Goal: Task Accomplishment & Management: Manage account settings

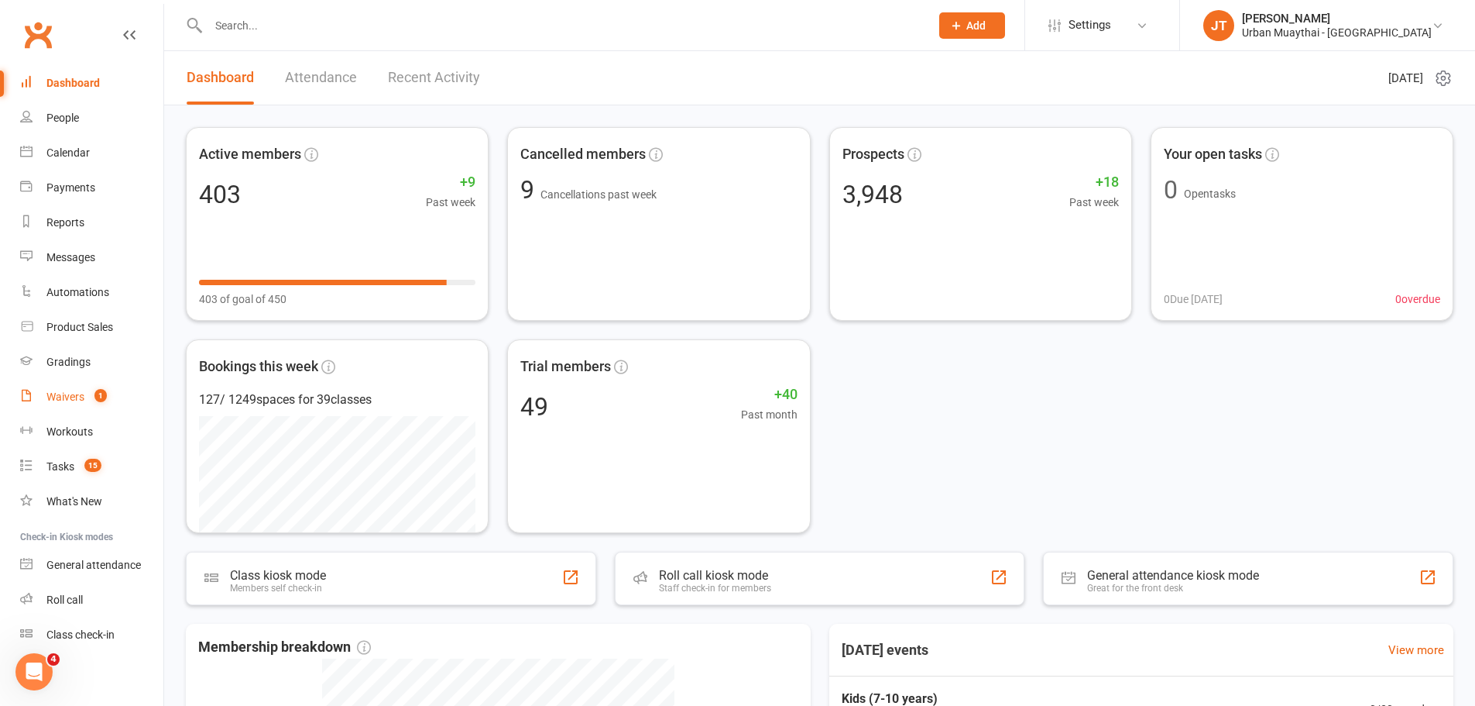
click at [111, 396] on link "Waivers 1" at bounding box center [91, 396] width 143 height 35
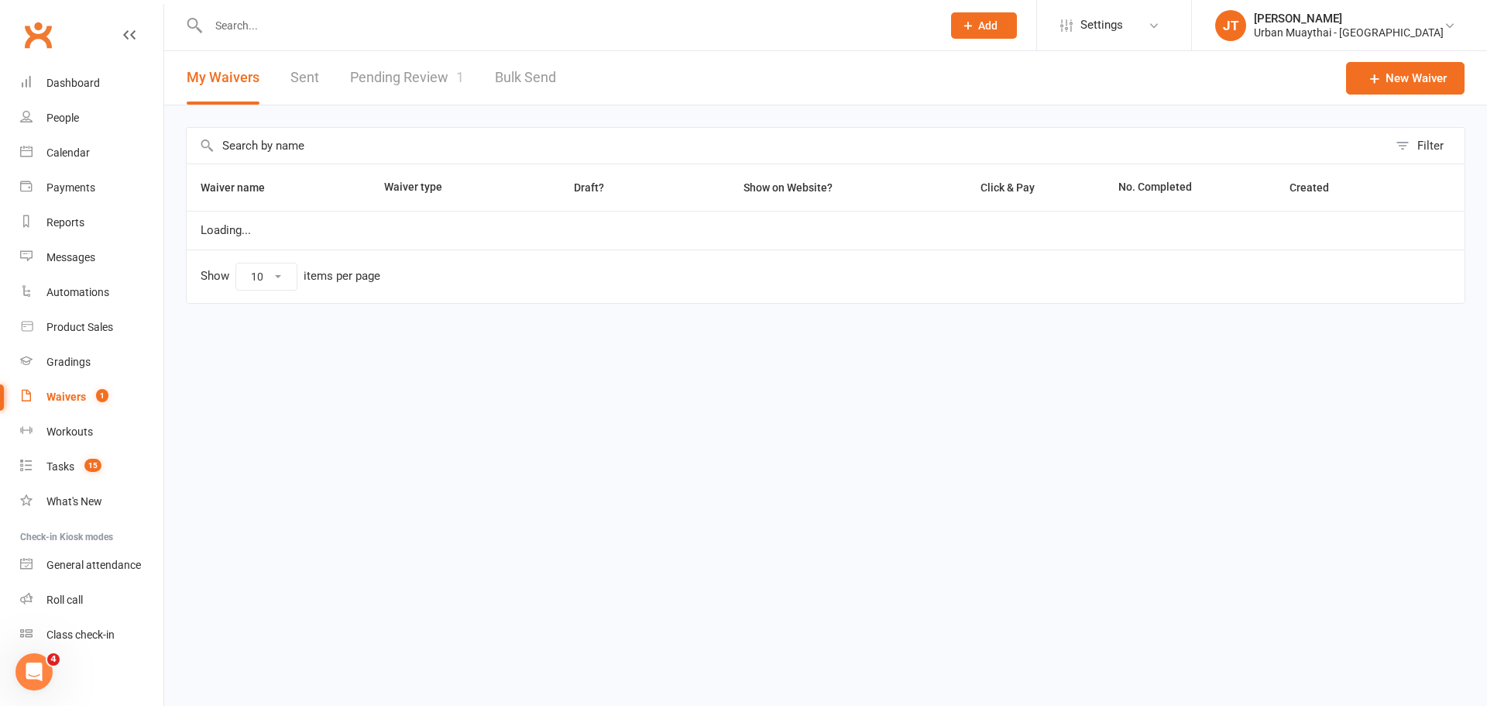
select select "100"
click at [435, 70] on link "Pending Review 1" at bounding box center [407, 77] width 114 height 53
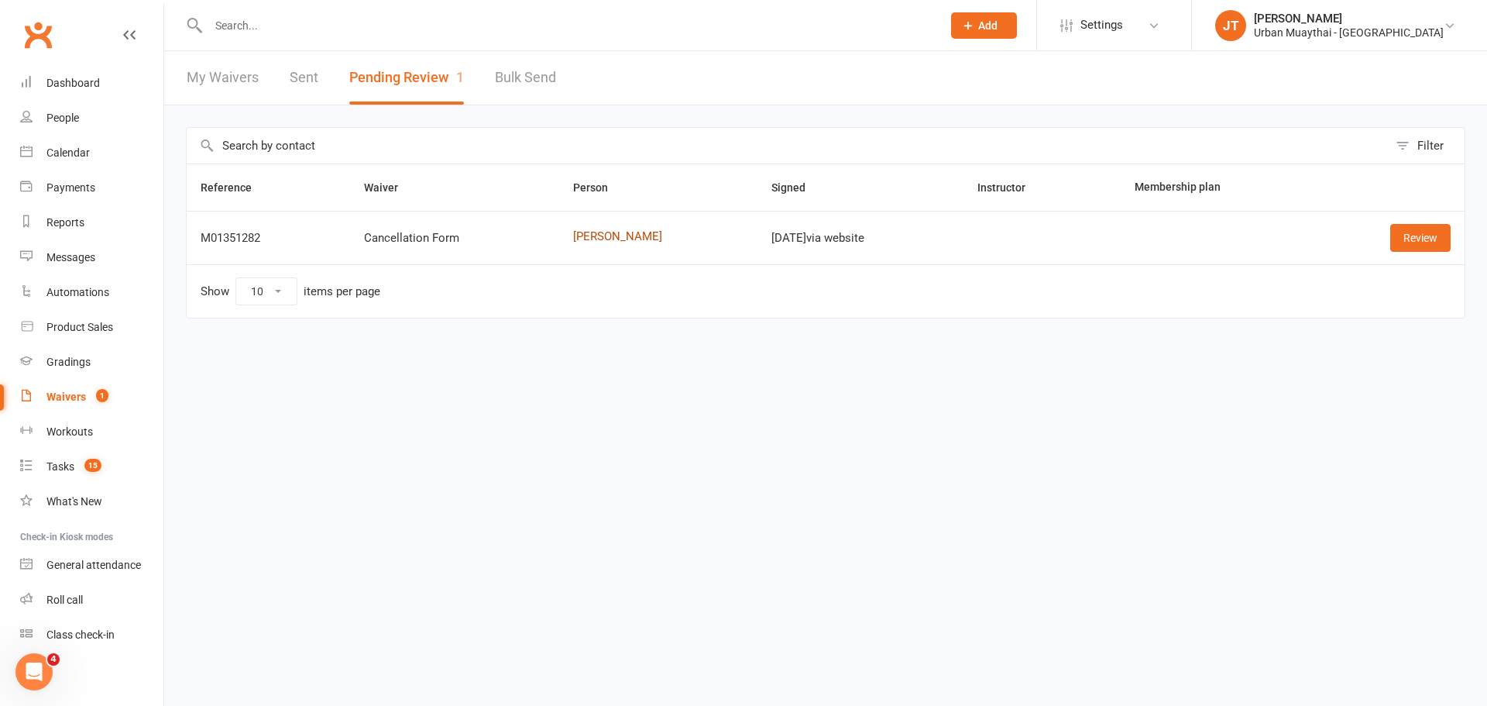
click at [616, 239] on link "Amina Yasin" at bounding box center [658, 236] width 171 height 13
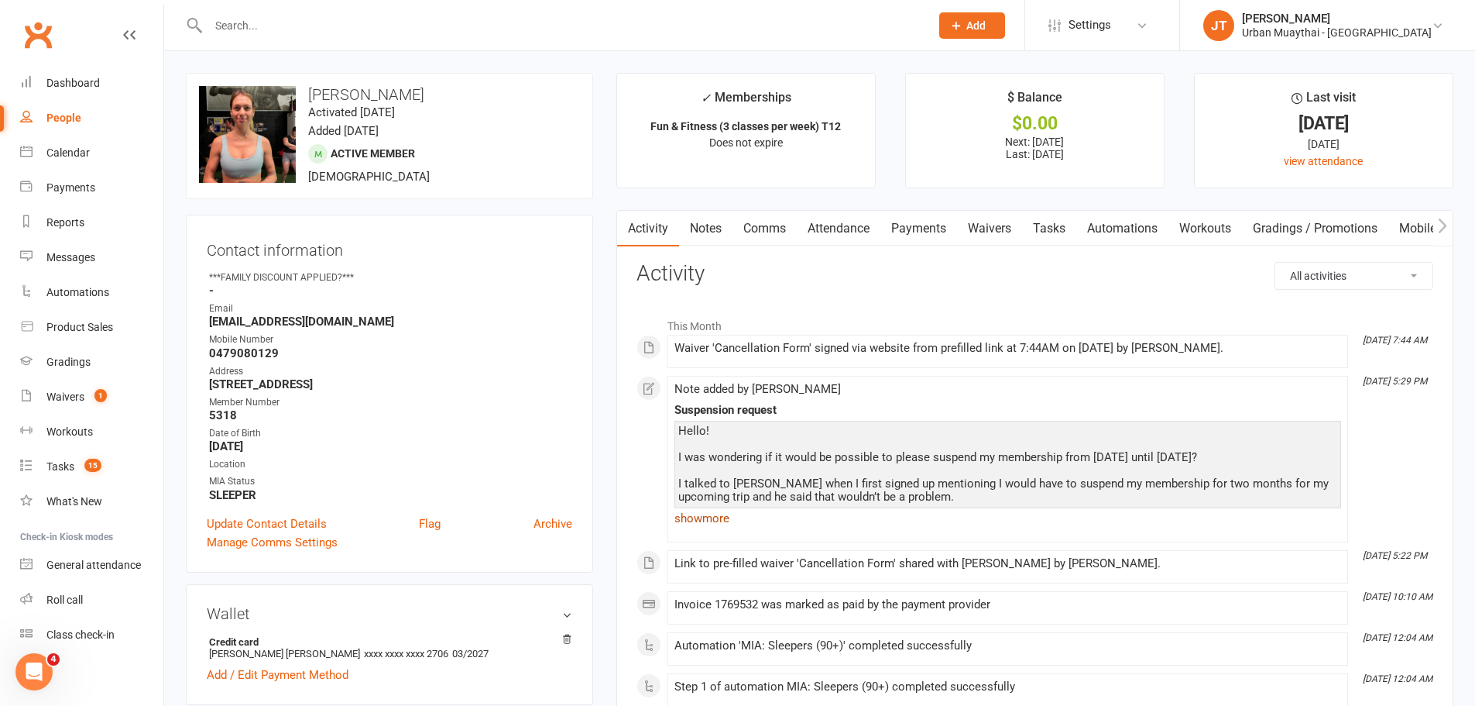
click at [703, 517] on link "show more" at bounding box center [1008, 518] width 667 height 22
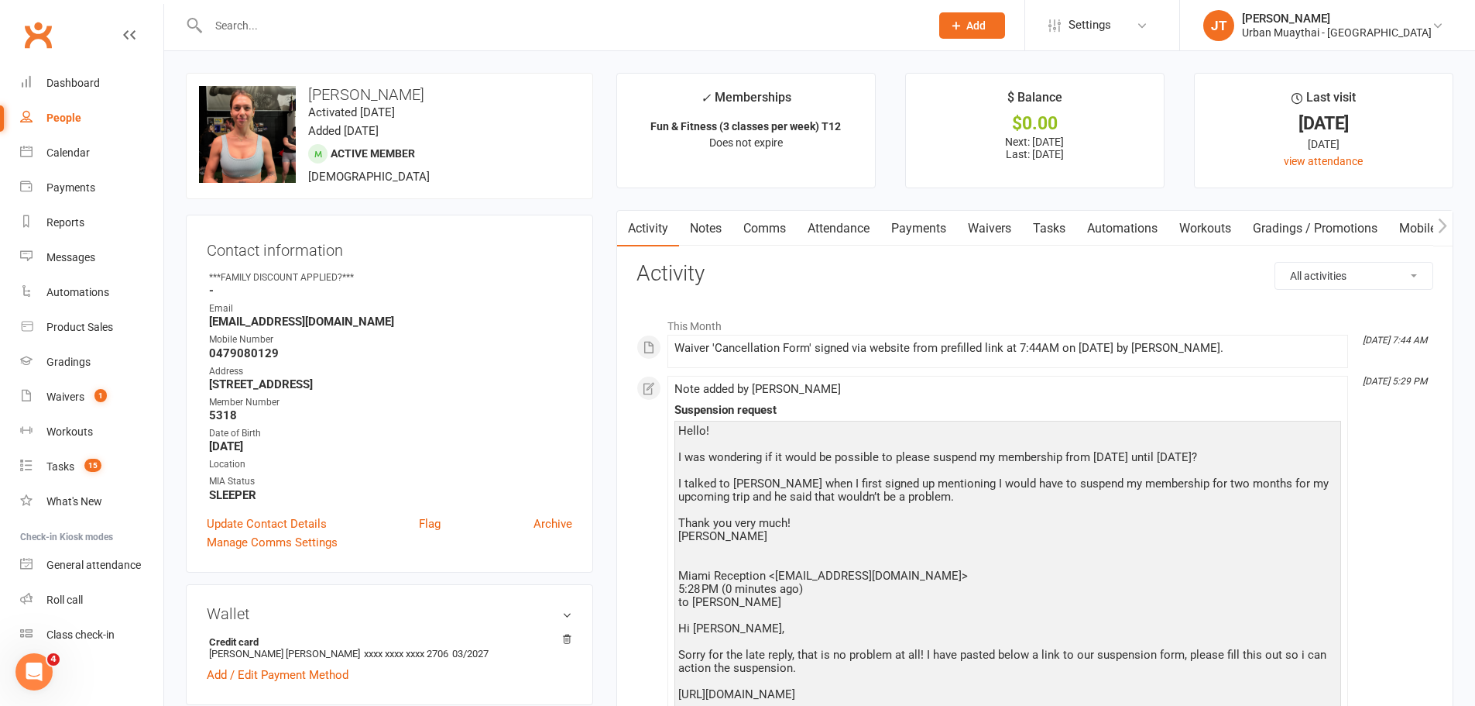
click at [984, 225] on link "Waivers" at bounding box center [989, 229] width 65 height 36
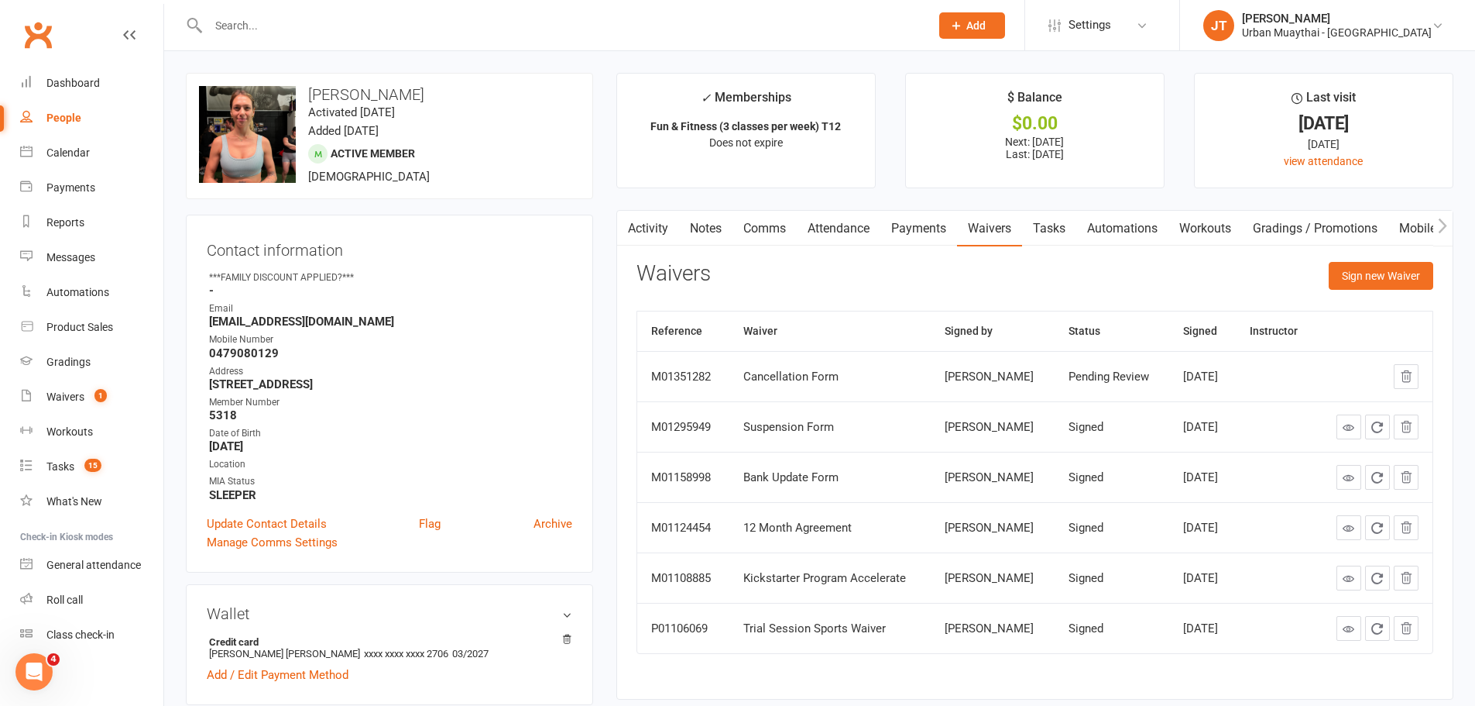
click at [711, 228] on link "Notes" at bounding box center [705, 229] width 53 height 36
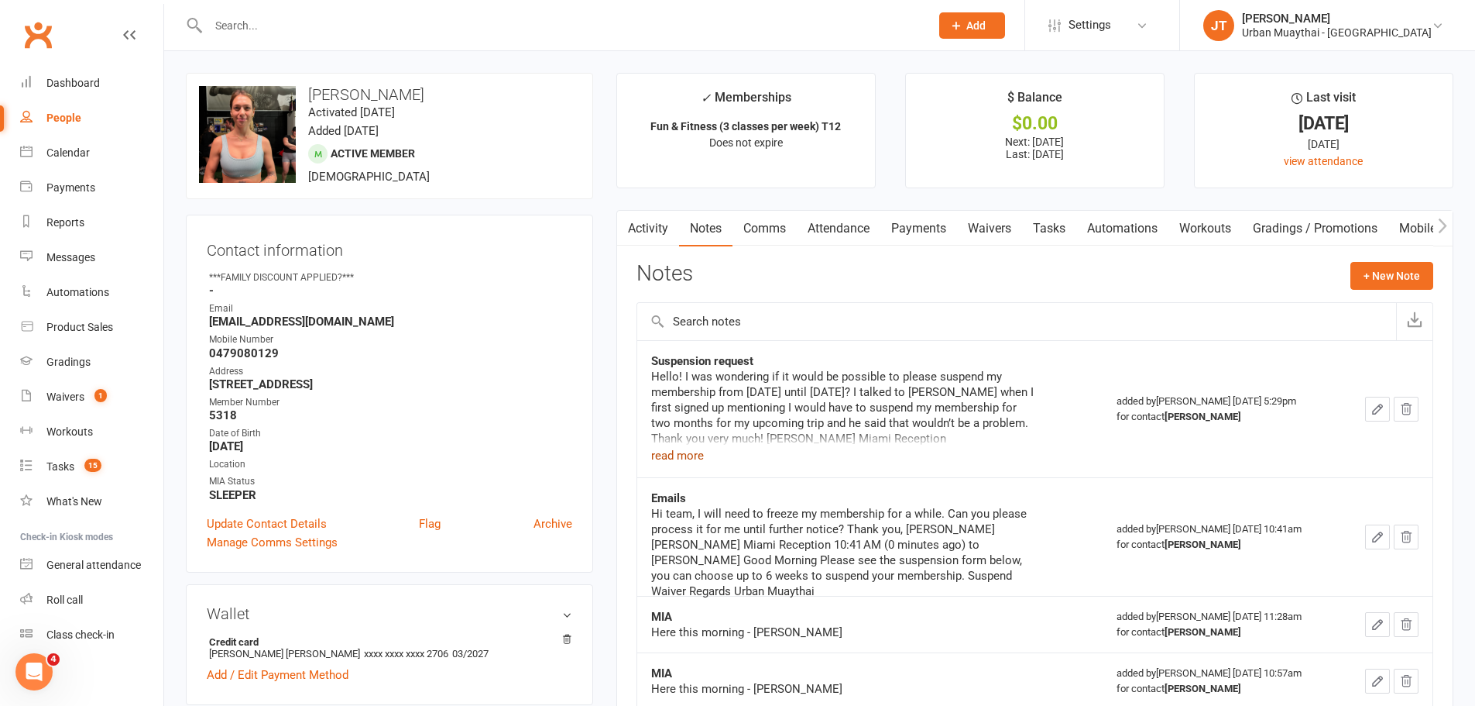
click at [669, 454] on button "read more" at bounding box center [677, 455] width 53 height 19
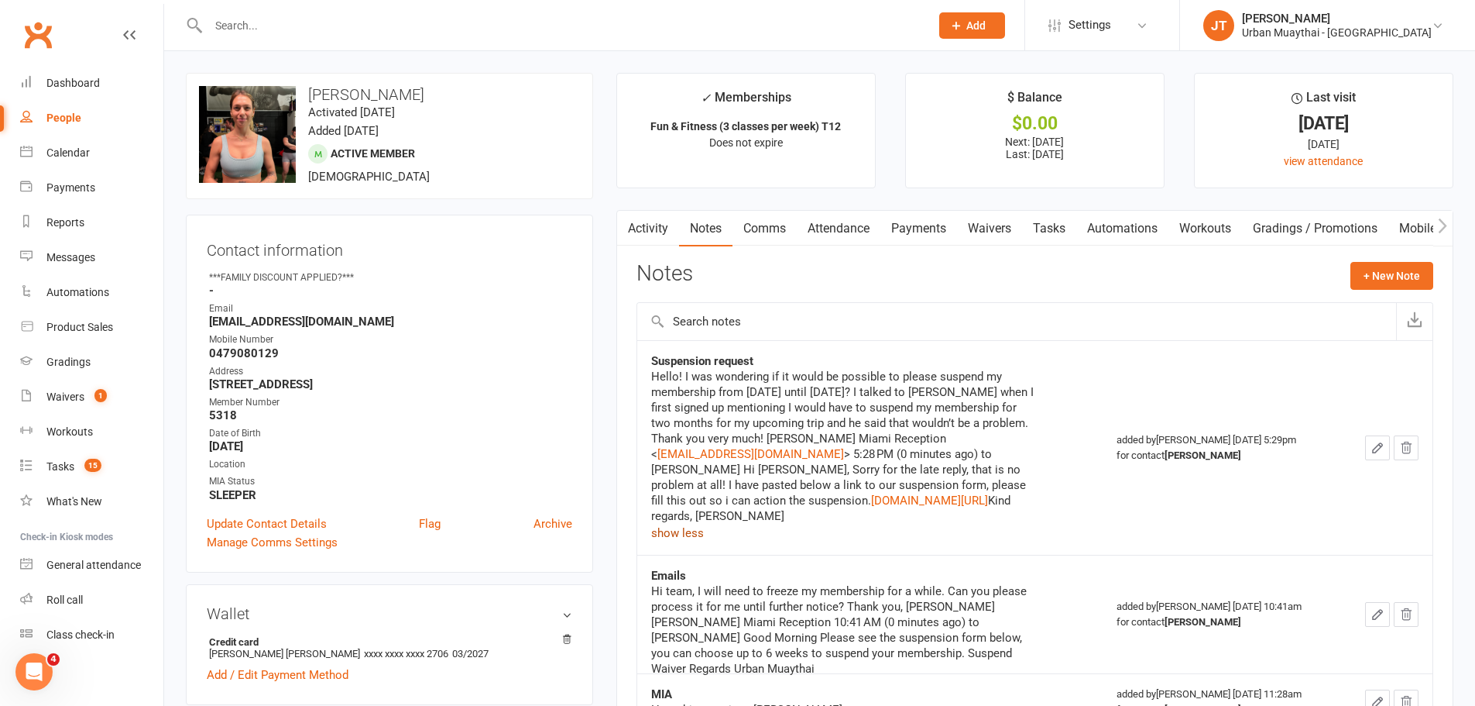
click at [986, 221] on link "Waivers" at bounding box center [989, 229] width 65 height 36
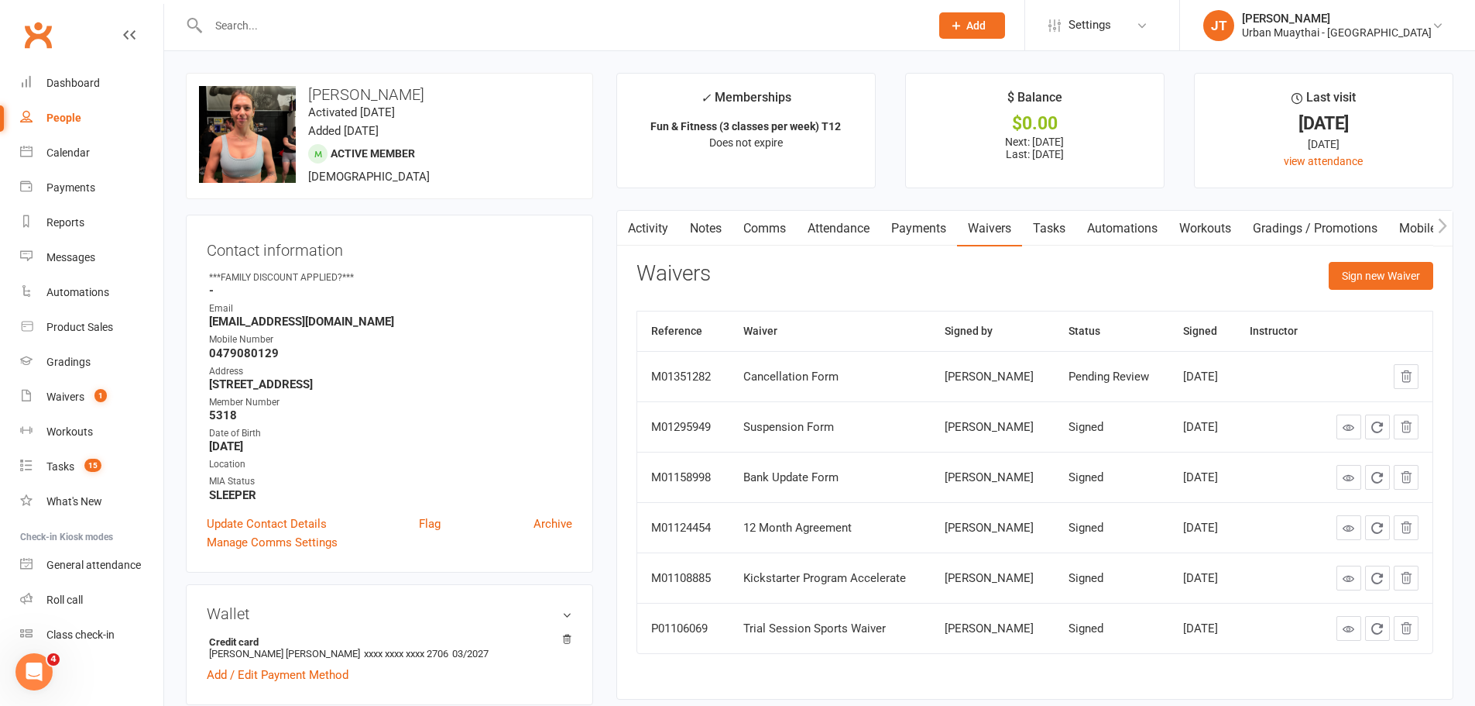
drag, startPoint x: 938, startPoint y: 426, endPoint x: 1219, endPoint y: 424, distance: 281.1
click at [1218, 427] on tr "M01295949 Suspension Form Amina Yasin Signed Jun 27, 2025" at bounding box center [1034, 426] width 795 height 50
click at [1221, 424] on div "Jun 27, 2025" at bounding box center [1202, 427] width 39 height 13
click at [254, 20] on input "text" at bounding box center [562, 26] width 716 height 22
click at [254, 19] on input "text" at bounding box center [562, 26] width 716 height 22
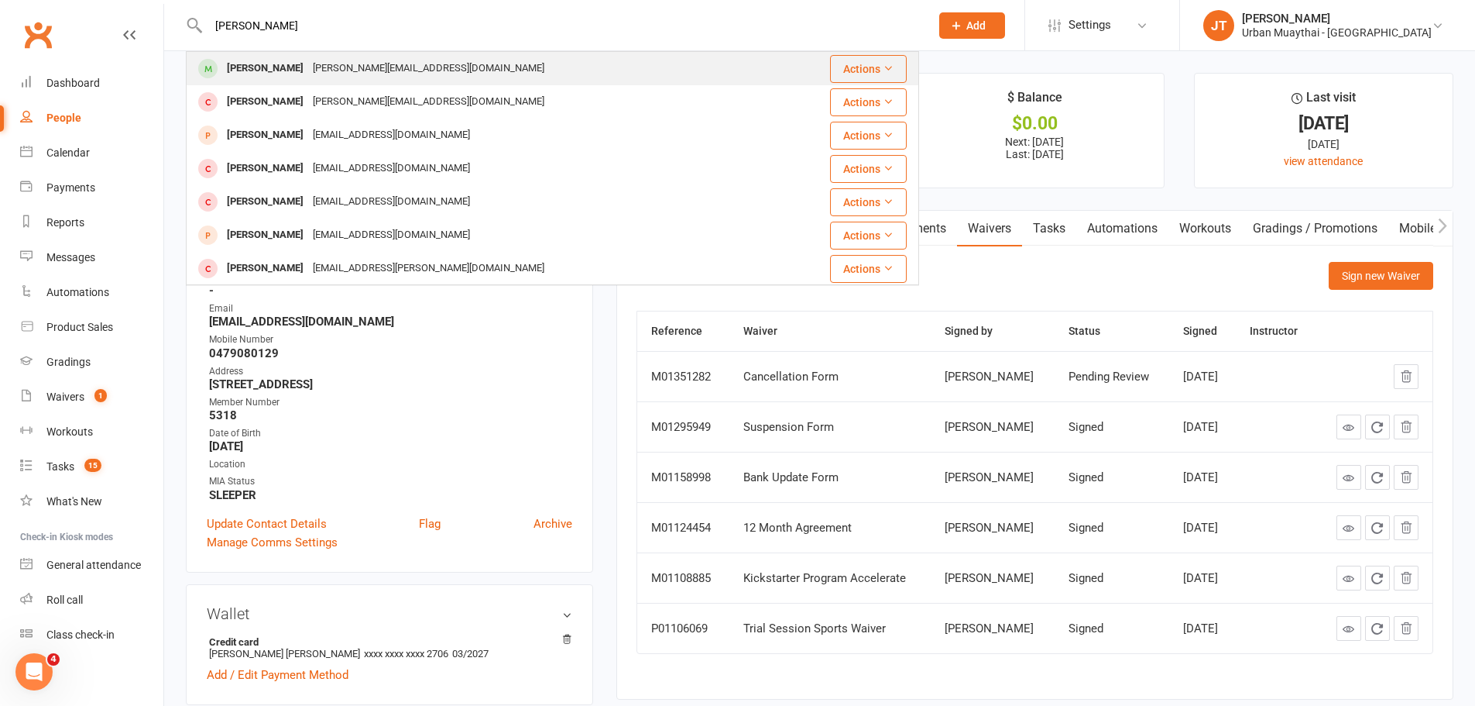
type input "[PERSON_NAME]"
click at [243, 64] on div "[PERSON_NAME]" at bounding box center [265, 68] width 86 height 22
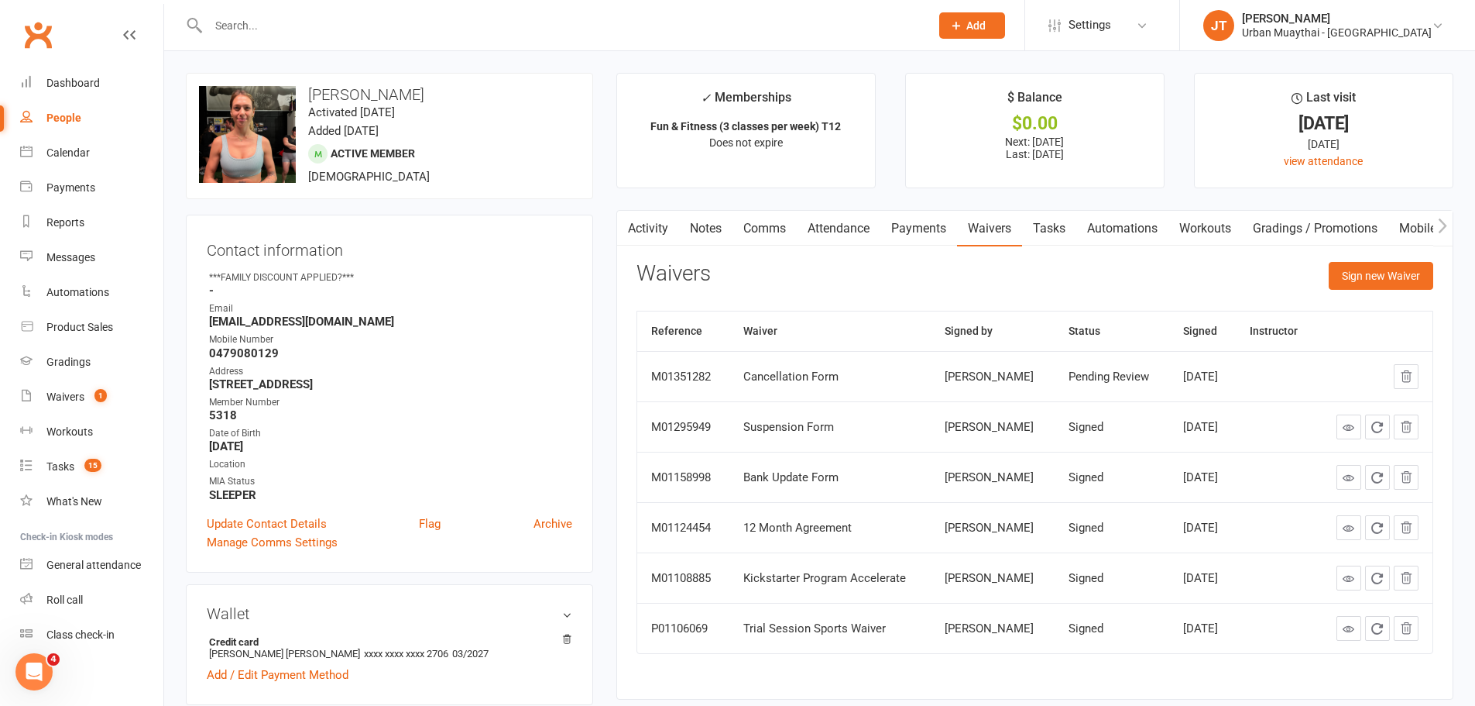
drag, startPoint x: 700, startPoint y: 228, endPoint x: 729, endPoint y: 235, distance: 29.7
click at [700, 232] on link "Notes" at bounding box center [705, 229] width 53 height 36
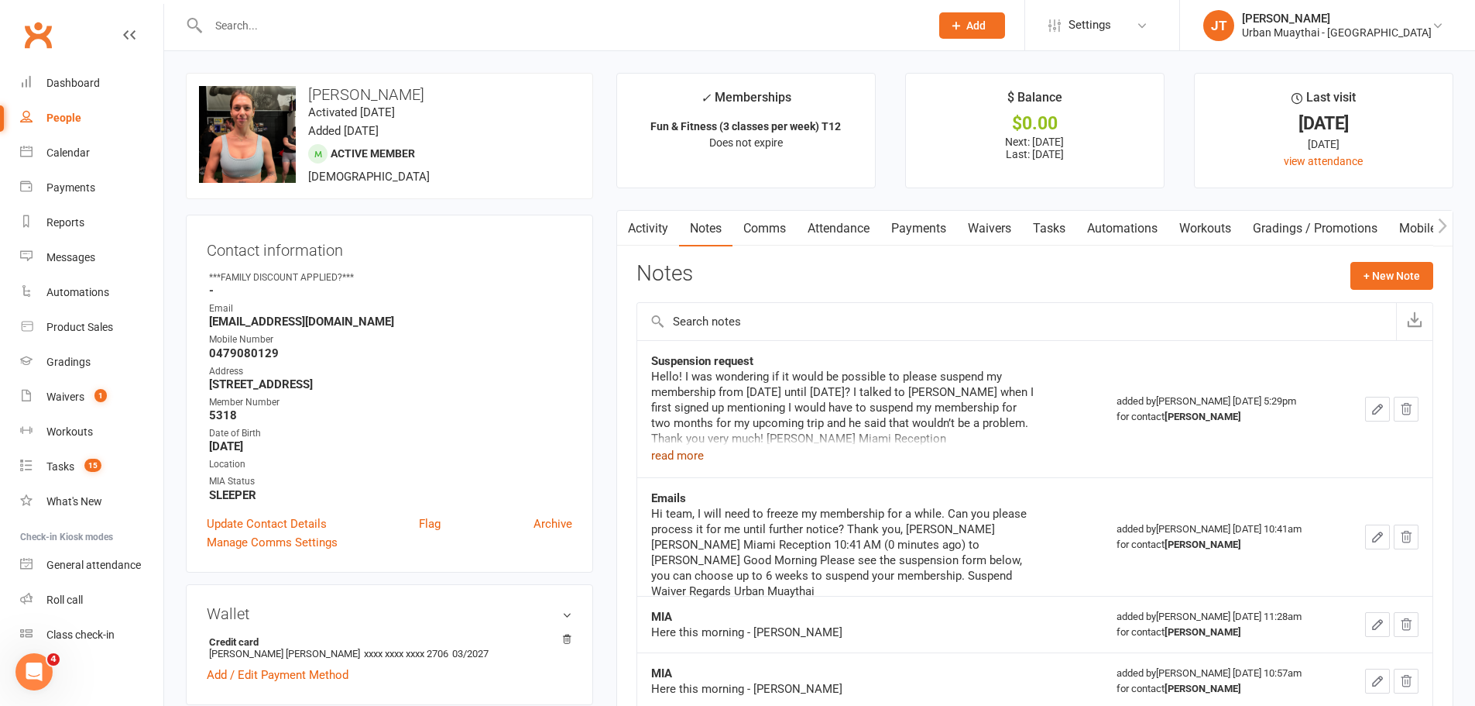
click at [667, 458] on button "read more" at bounding box center [677, 455] width 53 height 19
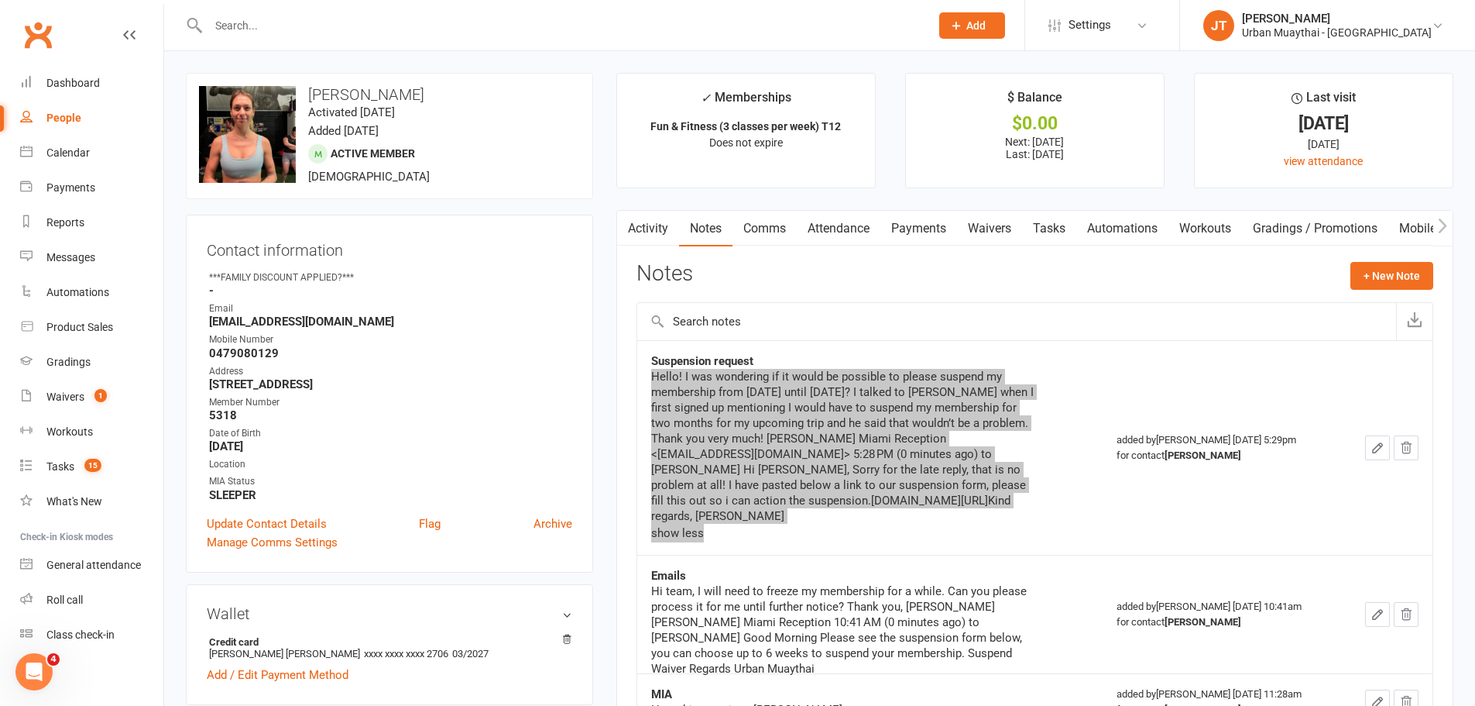
drag, startPoint x: 651, startPoint y: 376, endPoint x: 1020, endPoint y: 543, distance: 405.5
click at [1021, 542] on div "Hello! I was wondering if it would be possible to please suspend my membership …" at bounding box center [844, 455] width 387 height 173
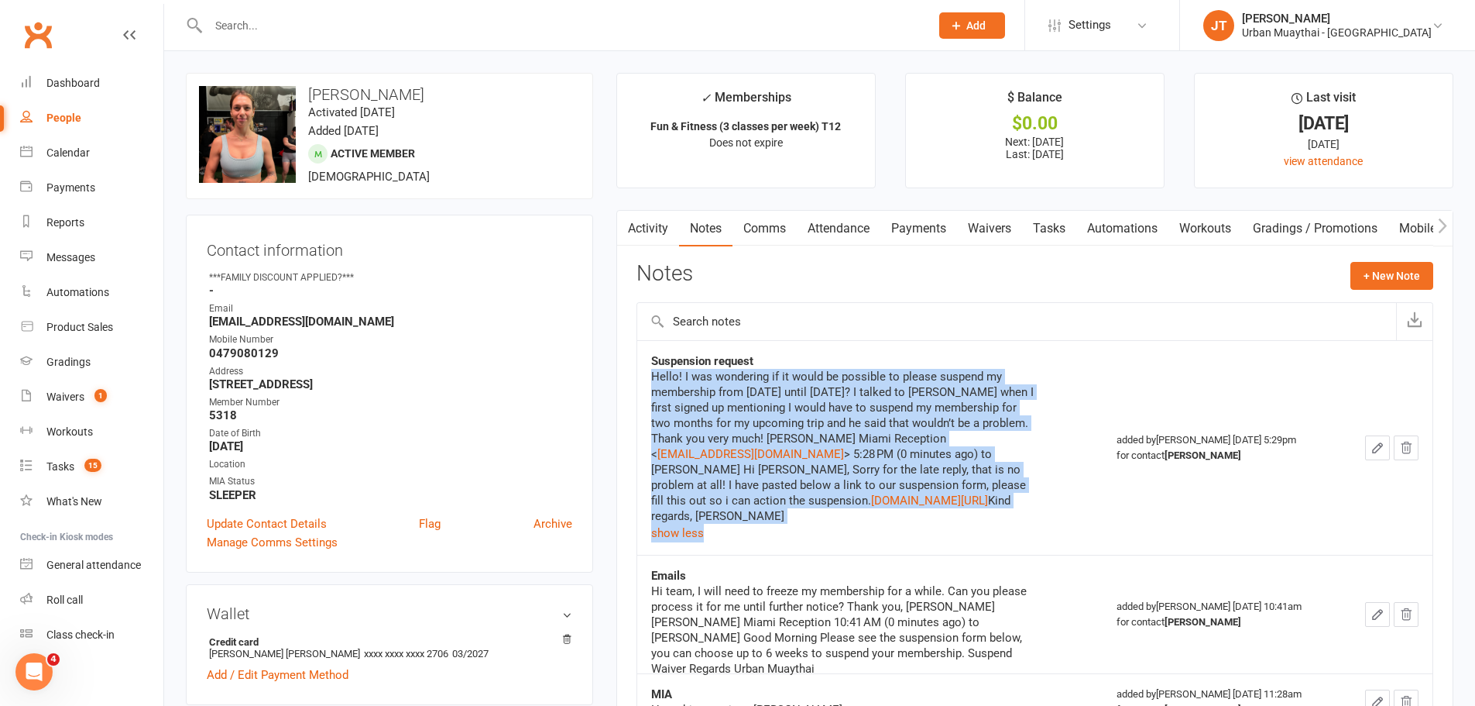
click at [903, 524] on div "Hello! I was wondering if it would be possible to please suspend my membership …" at bounding box center [844, 446] width 387 height 155
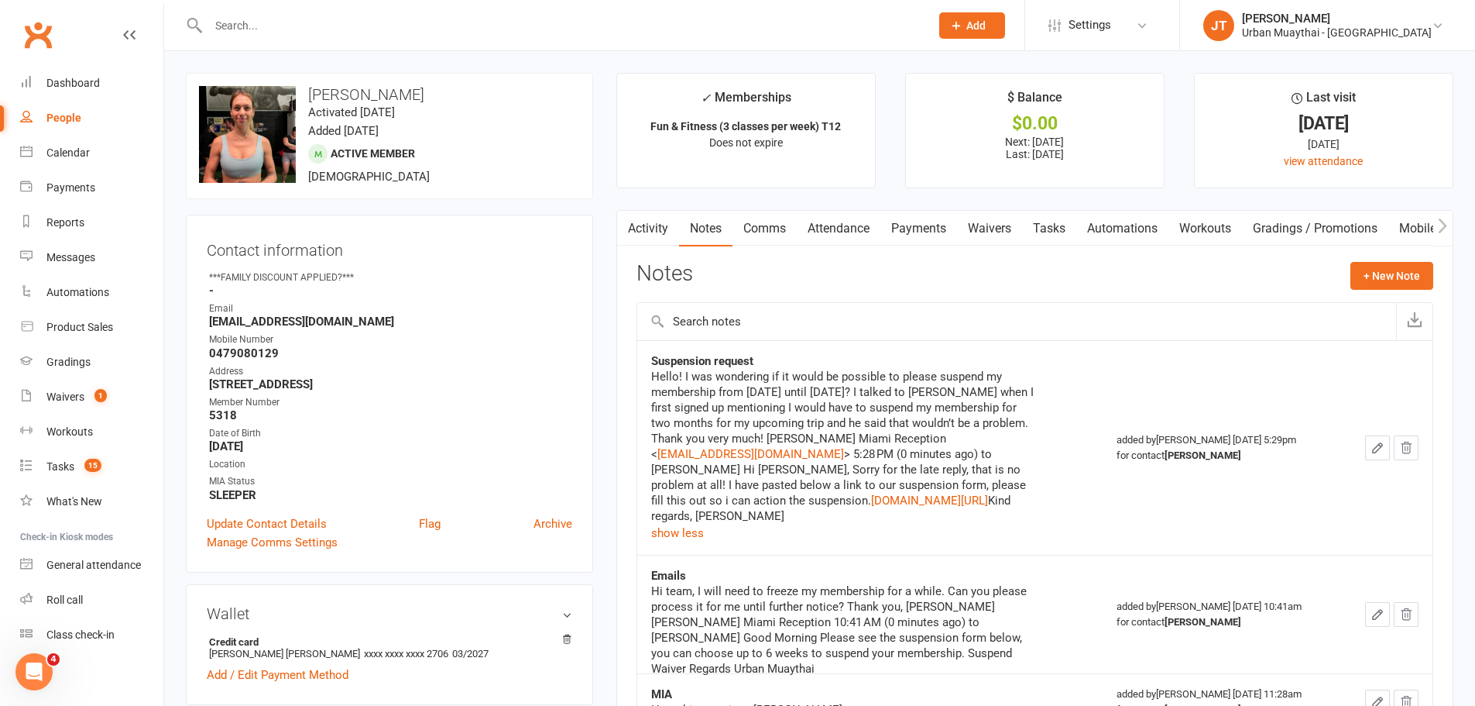
drag, startPoint x: 863, startPoint y: 529, endPoint x: 647, endPoint y: 370, distance: 268.1
click at [647, 370] on td "Suspension request Hello! I was wondering if it would be possible to please sus…" at bounding box center [869, 447] width 465 height 215
copy div "Hello! I was wondering if it would be possible to please suspend my membership …"
click at [1406, 455] on icon "button" at bounding box center [1406, 448] width 14 height 14
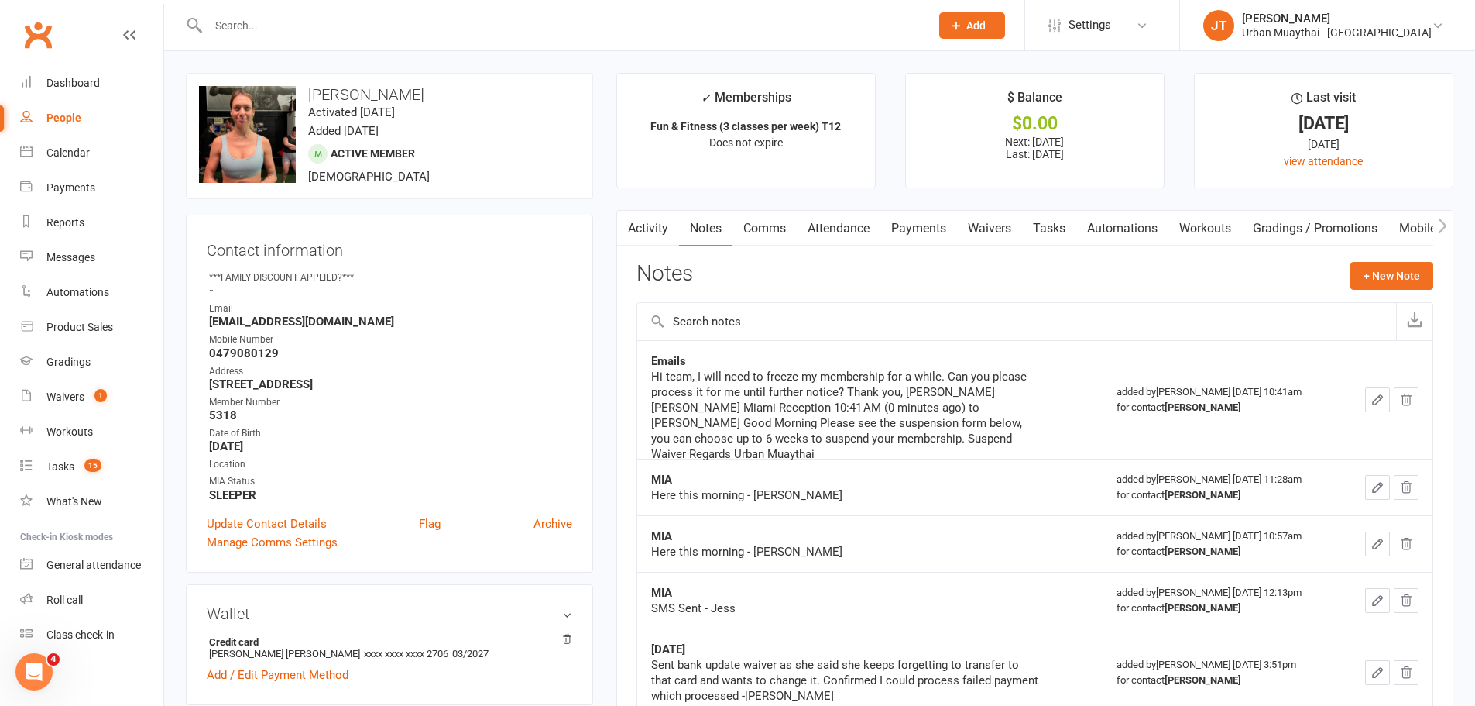
click at [1414, 259] on div "Activity Notes Comms Attendance Payments Waivers Tasks Automations Workouts Gra…" at bounding box center [1034, 675] width 837 height 931
click at [1411, 269] on button "+ New Note" at bounding box center [1392, 276] width 83 height 28
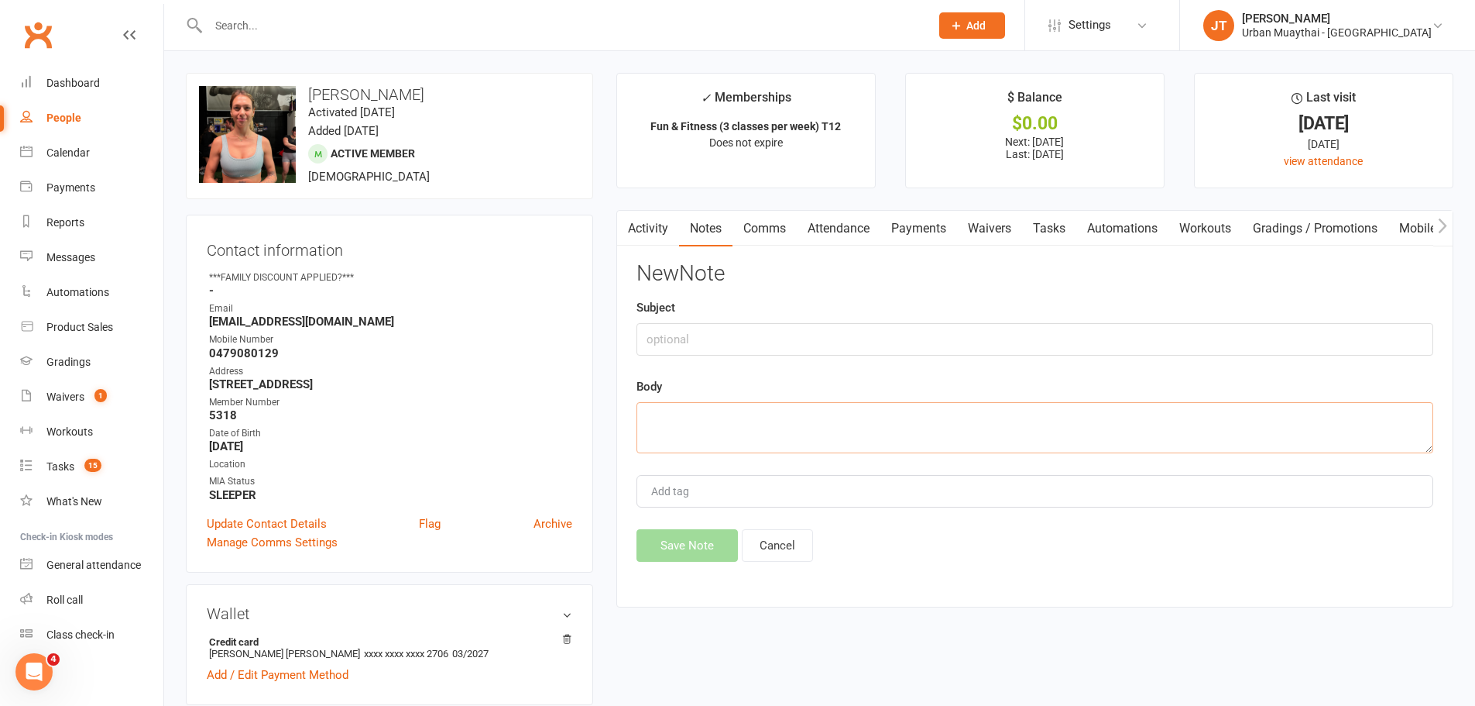
click at [775, 421] on textarea at bounding box center [1035, 427] width 797 height 51
paste textarea "Hello, Can I please cancel my membership?"
paste textarea "Hi Amina, It's Jakob here from Urban Muaythai. Ive pasted a link to our cancell…"
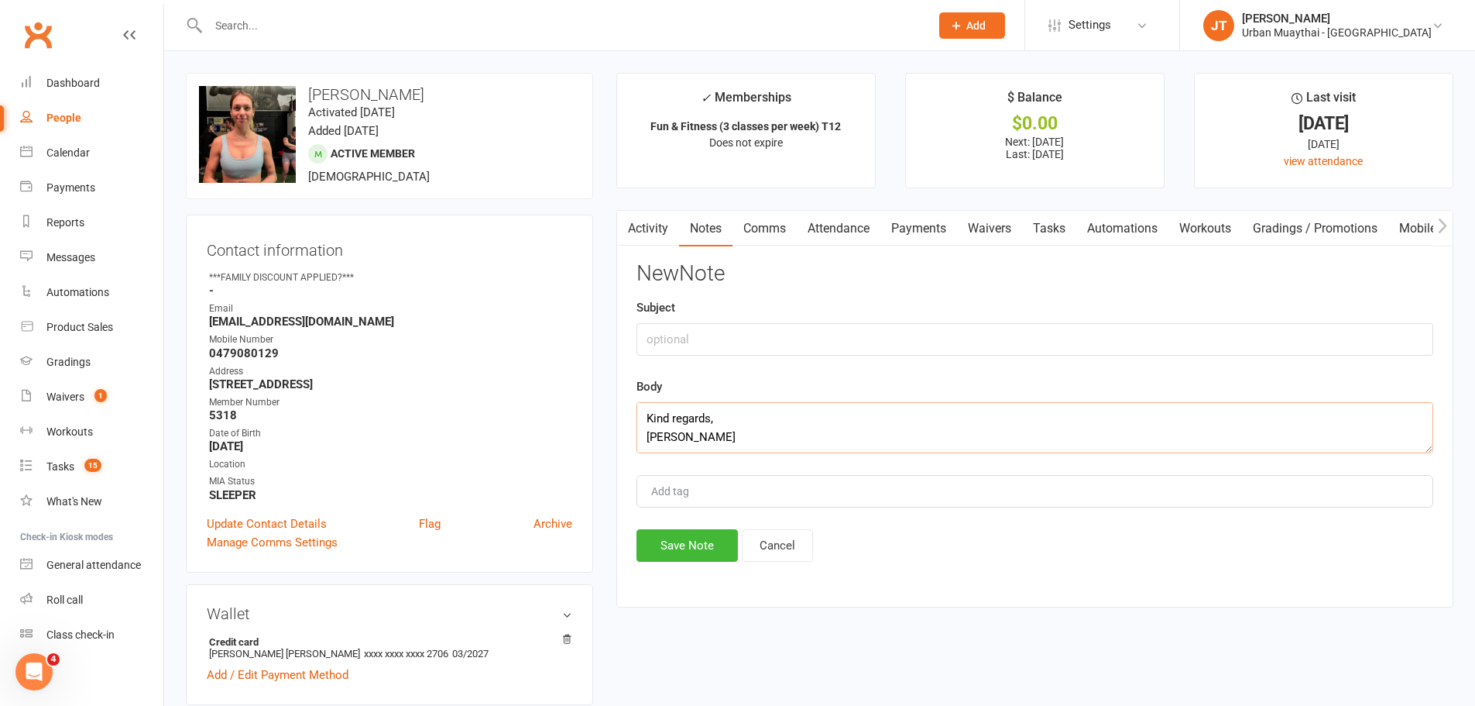
type textarea "Hello, Can I please cancel my membership? Hi Amina, It's Jakob here from Urban …"
click at [685, 347] on input "text" at bounding box center [1035, 339] width 797 height 33
type input "Cancellation request"
click at [691, 542] on button "Save Note" at bounding box center [687, 545] width 101 height 33
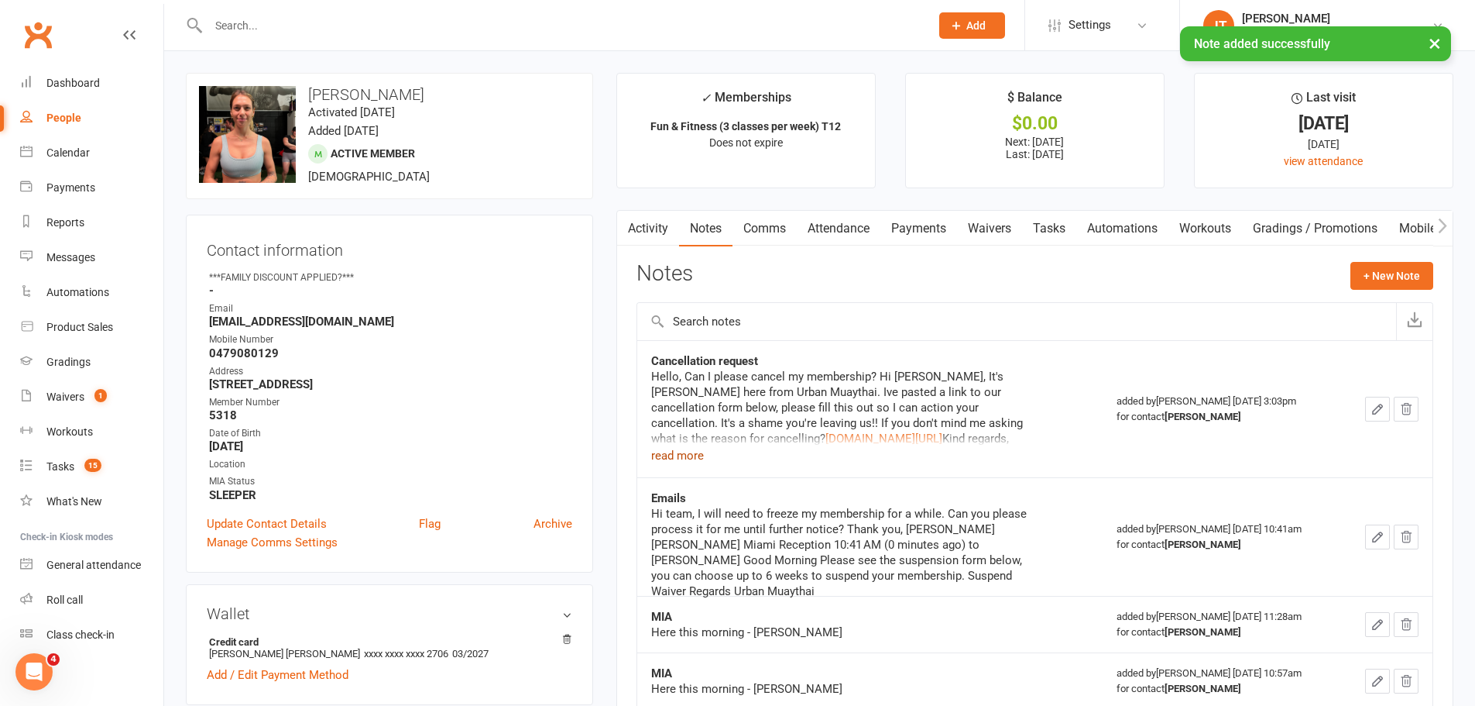
click at [684, 453] on button "read more" at bounding box center [677, 455] width 53 height 19
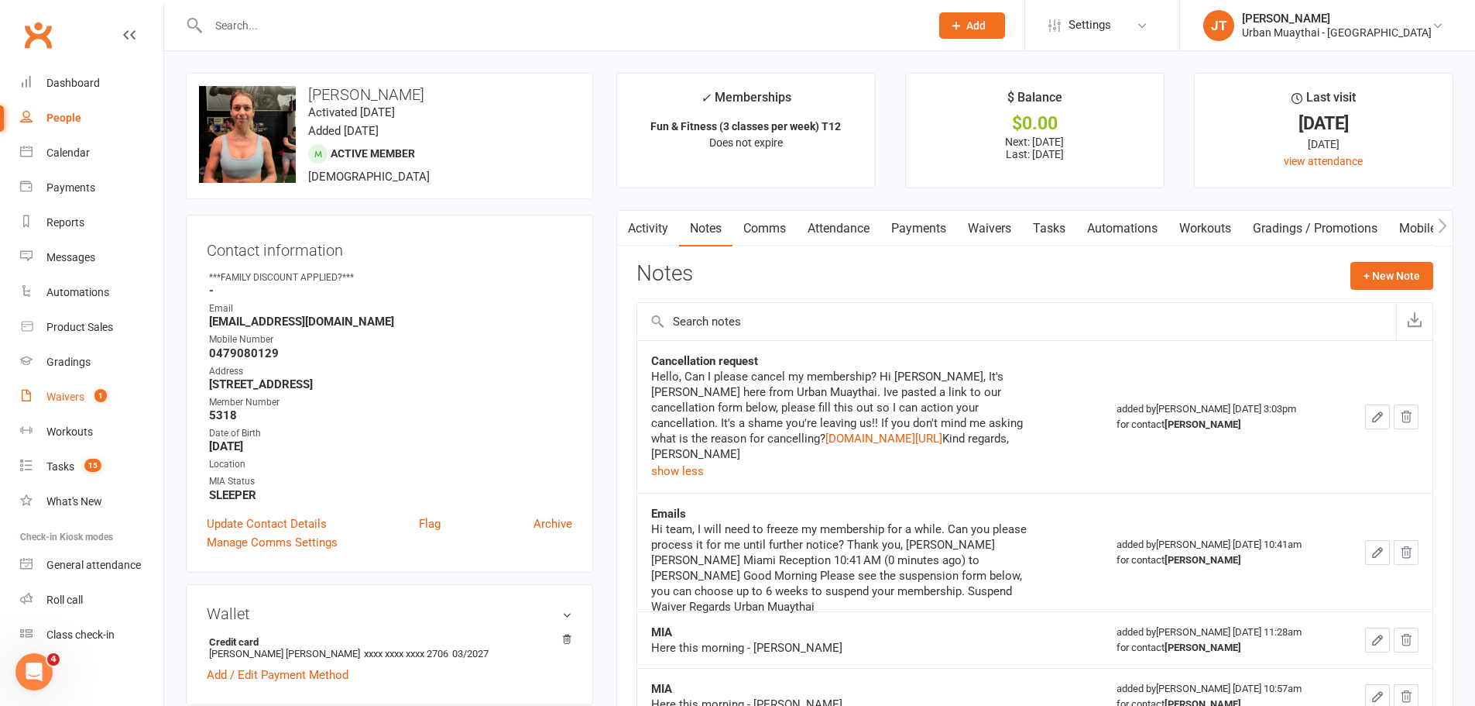
click at [74, 407] on link "Waivers 1" at bounding box center [91, 396] width 143 height 35
select select "100"
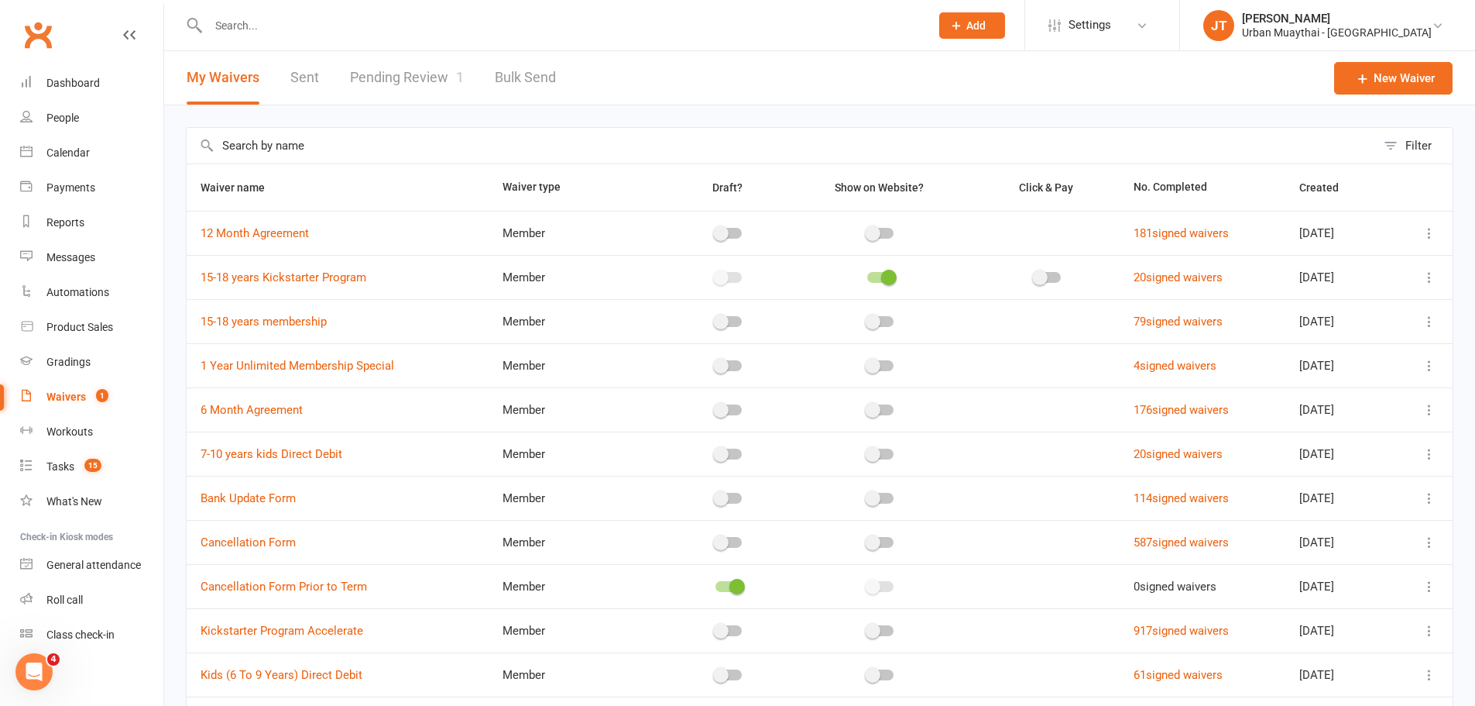
click at [400, 95] on link "Pending Review 1" at bounding box center [407, 77] width 114 height 53
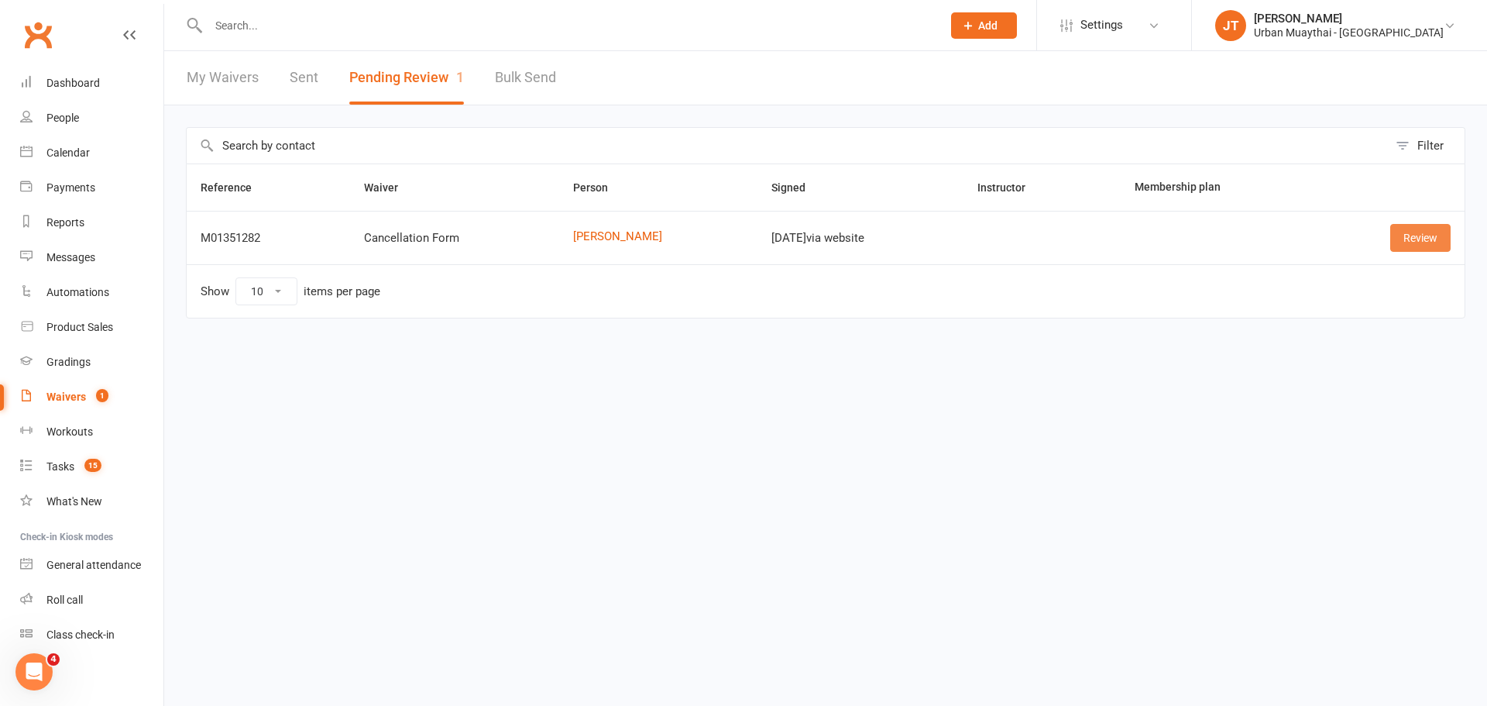
click at [1412, 235] on link "Review" at bounding box center [1420, 238] width 60 height 28
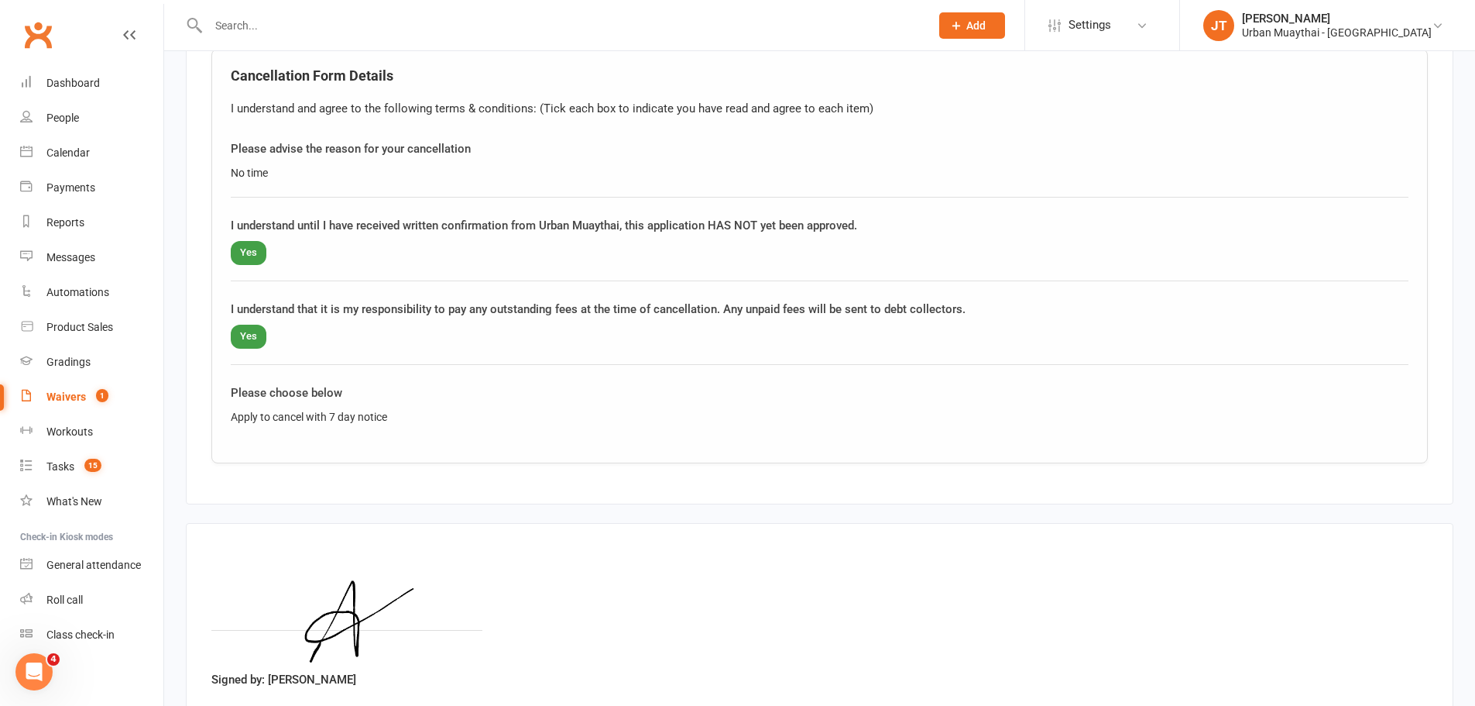
scroll to position [939, 0]
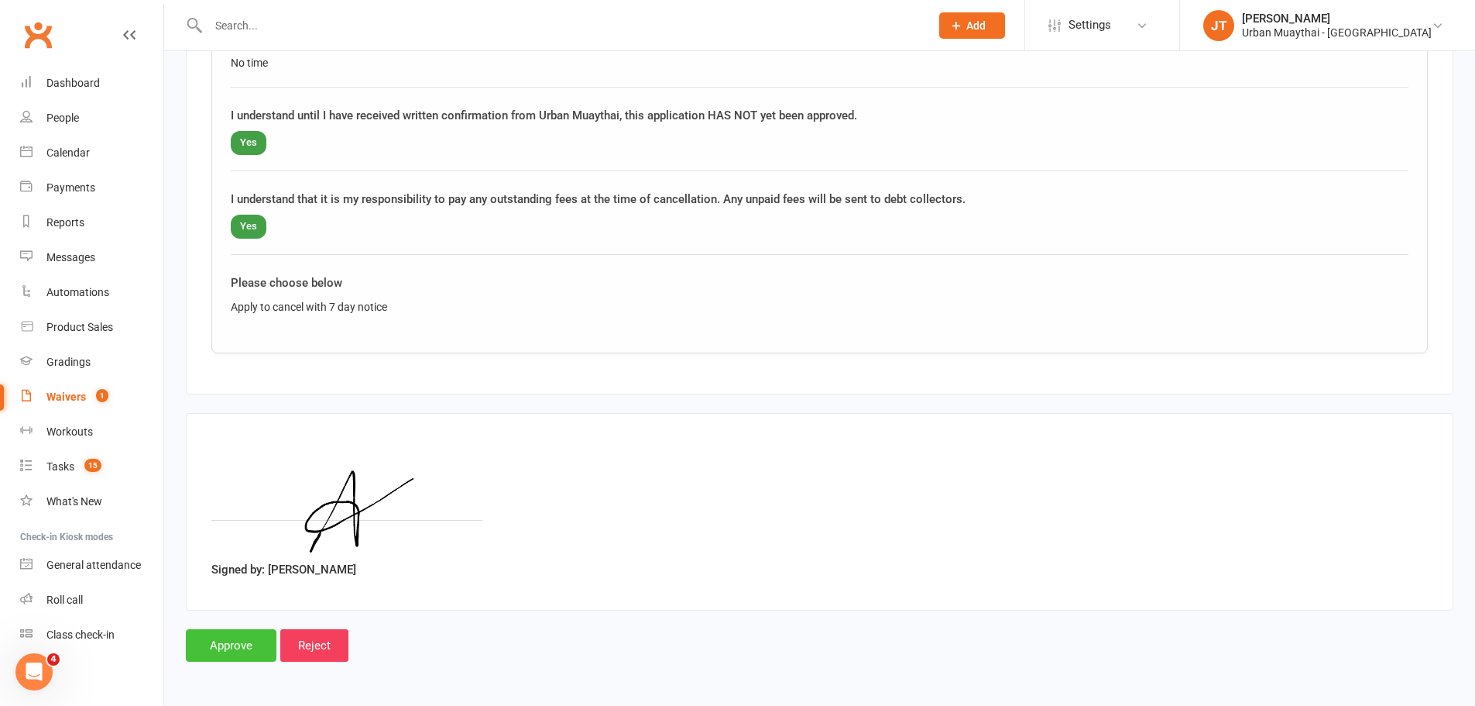
click at [236, 644] on input "Approve" at bounding box center [231, 645] width 91 height 33
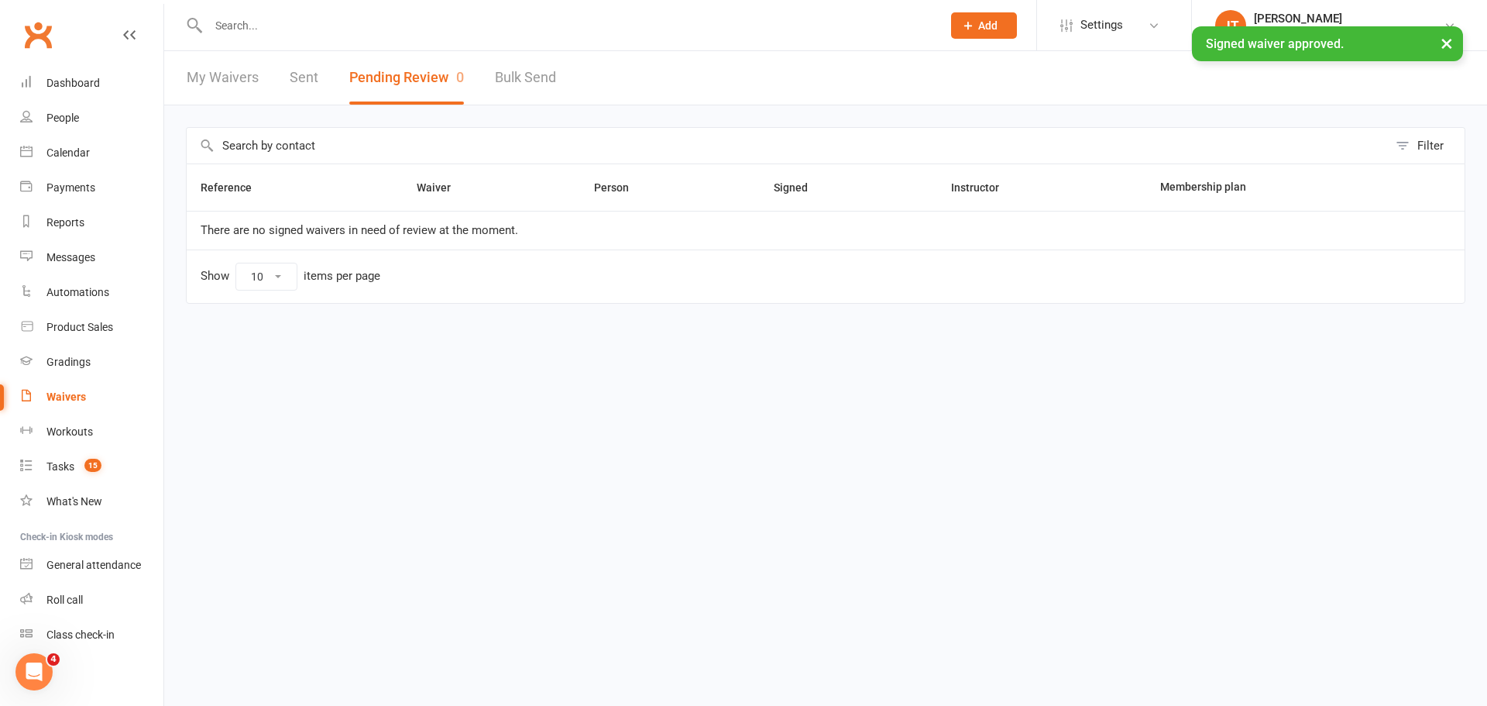
click at [223, 26] on div "× Signed waiver approved." at bounding box center [733, 26] width 1467 height 0
click at [239, 26] on div "× Signed waiver approved." at bounding box center [733, 26] width 1467 height 0
click at [325, 23] on input "text" at bounding box center [567, 26] width 727 height 22
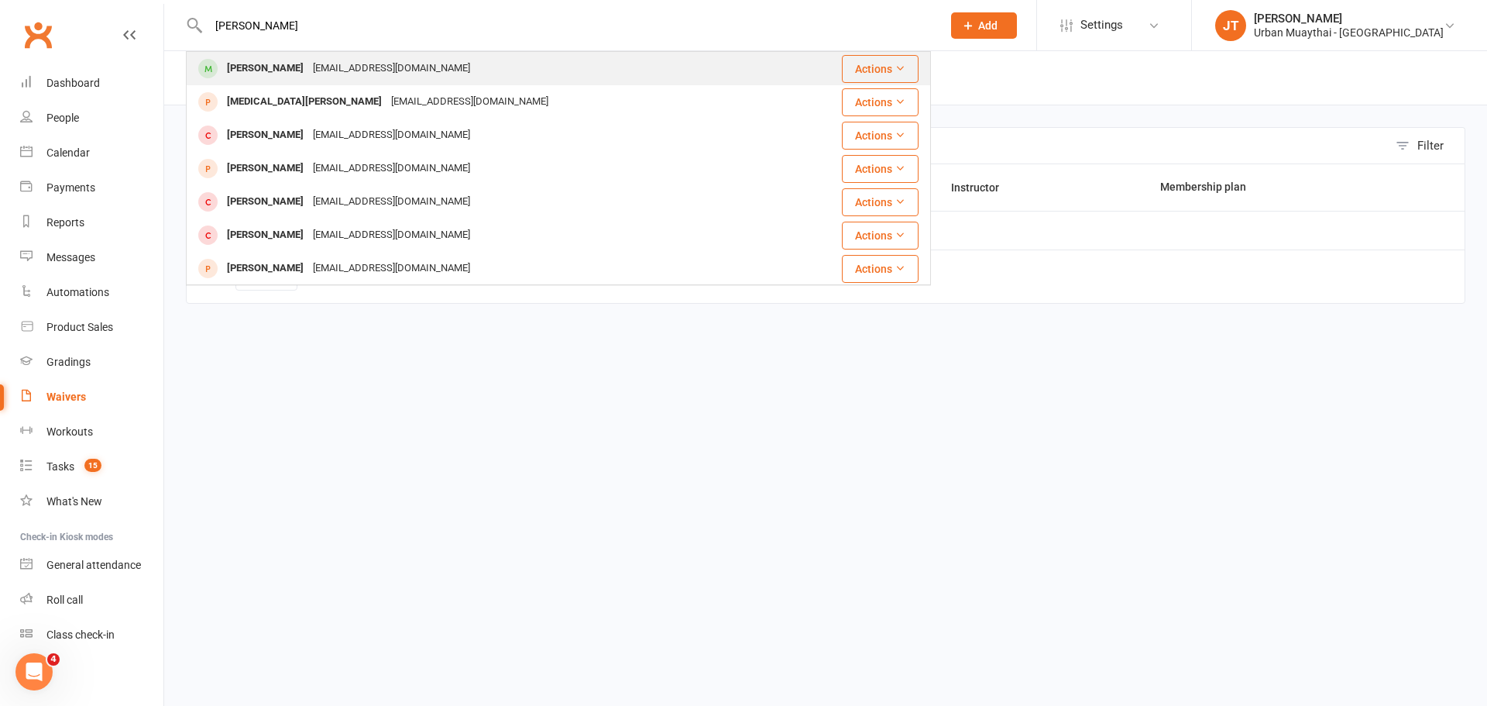
type input "amina yasin"
click at [320, 60] on div "aminamanara@gmail.com" at bounding box center [391, 68] width 167 height 22
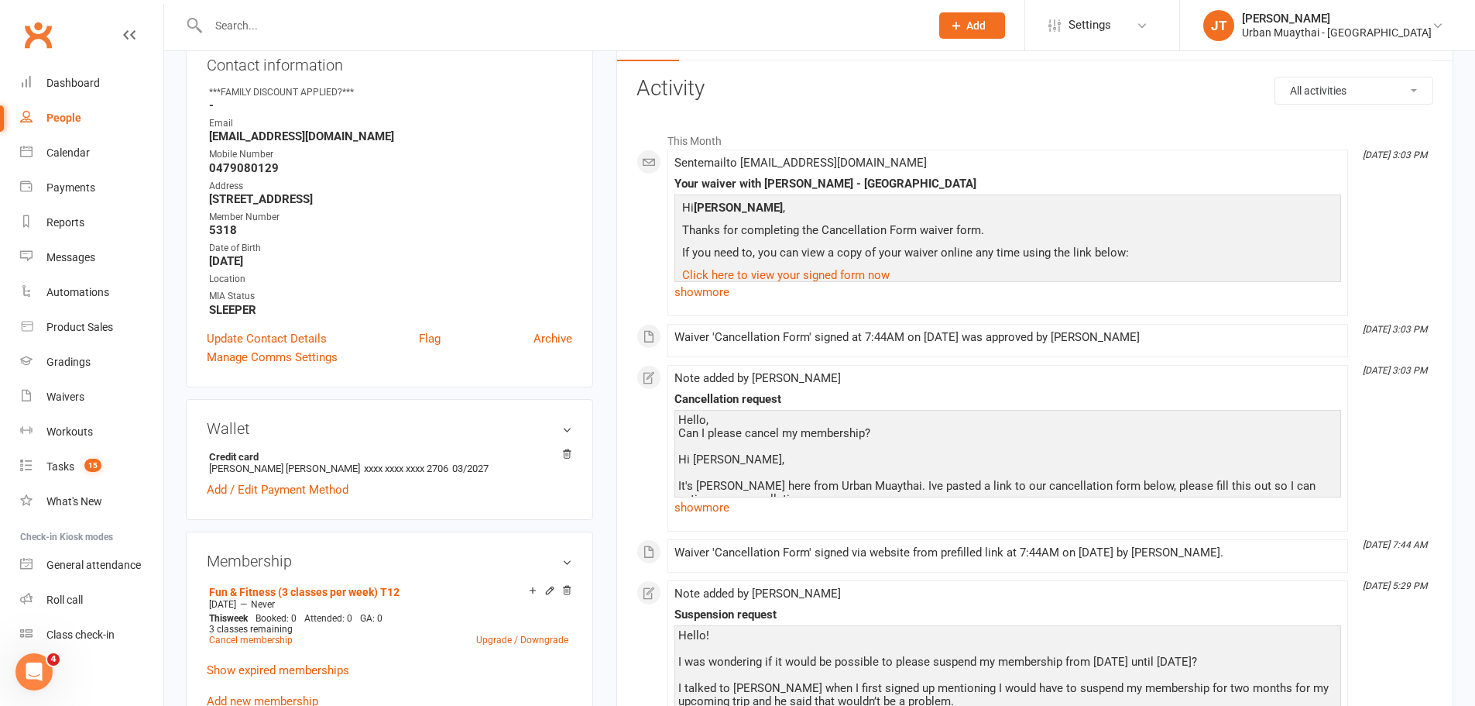
scroll to position [387, 0]
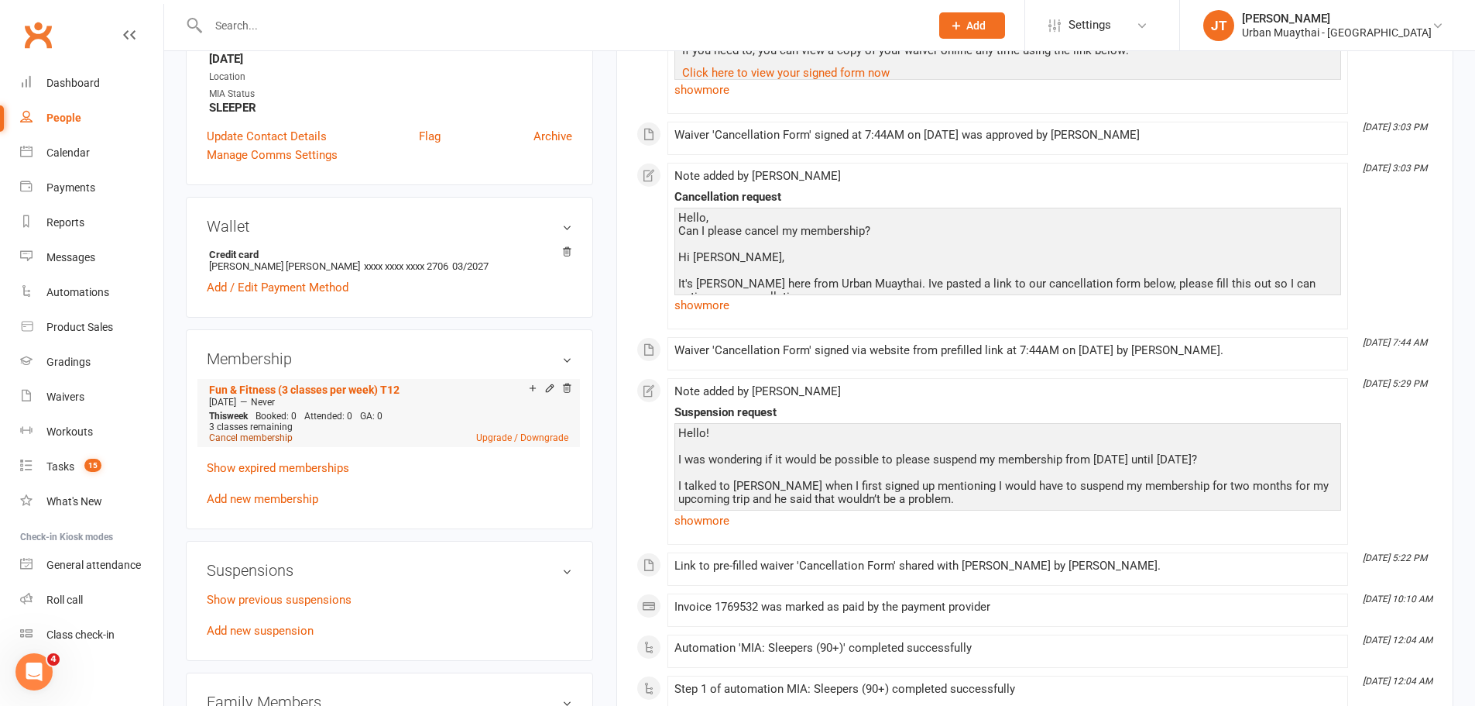
click at [250, 432] on link "Cancel membership" at bounding box center [251, 437] width 84 height 11
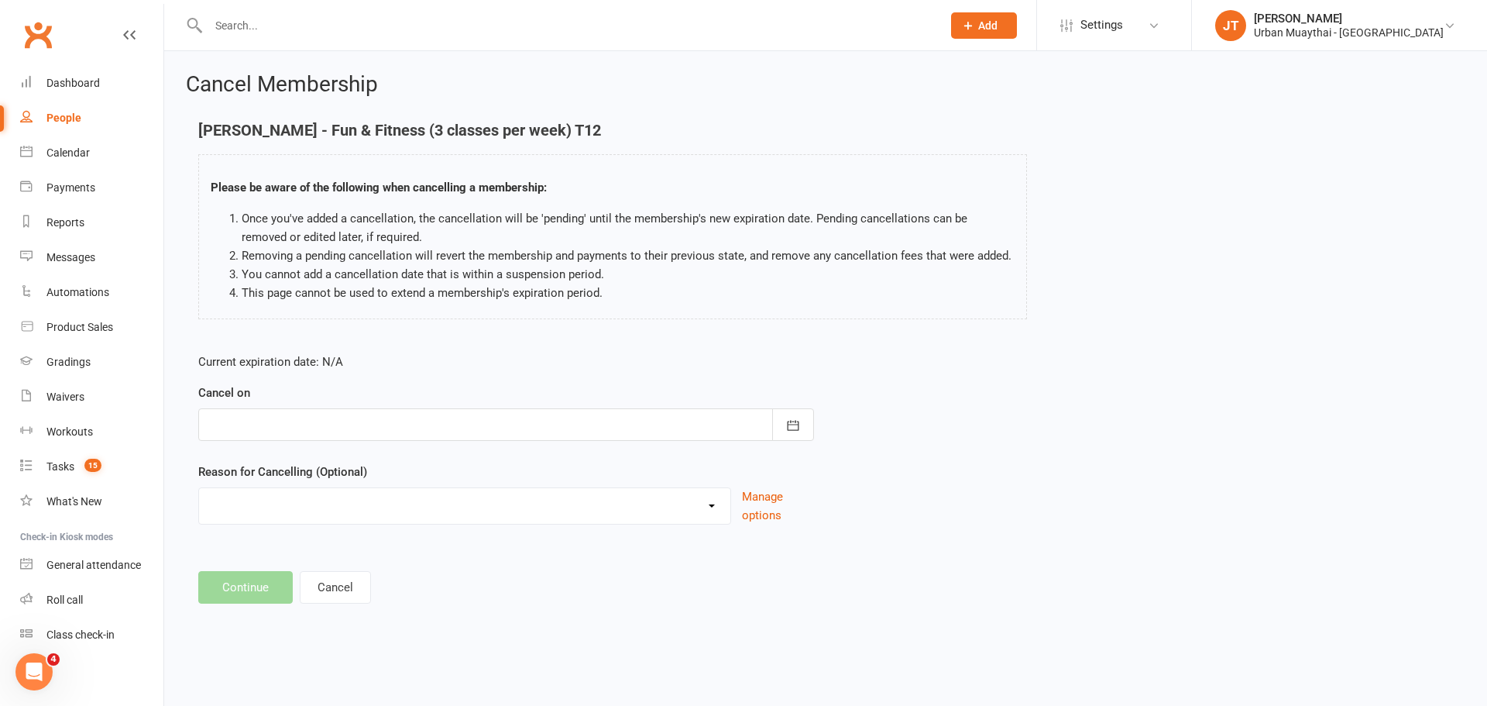
click at [417, 419] on div at bounding box center [506, 424] width 616 height 33
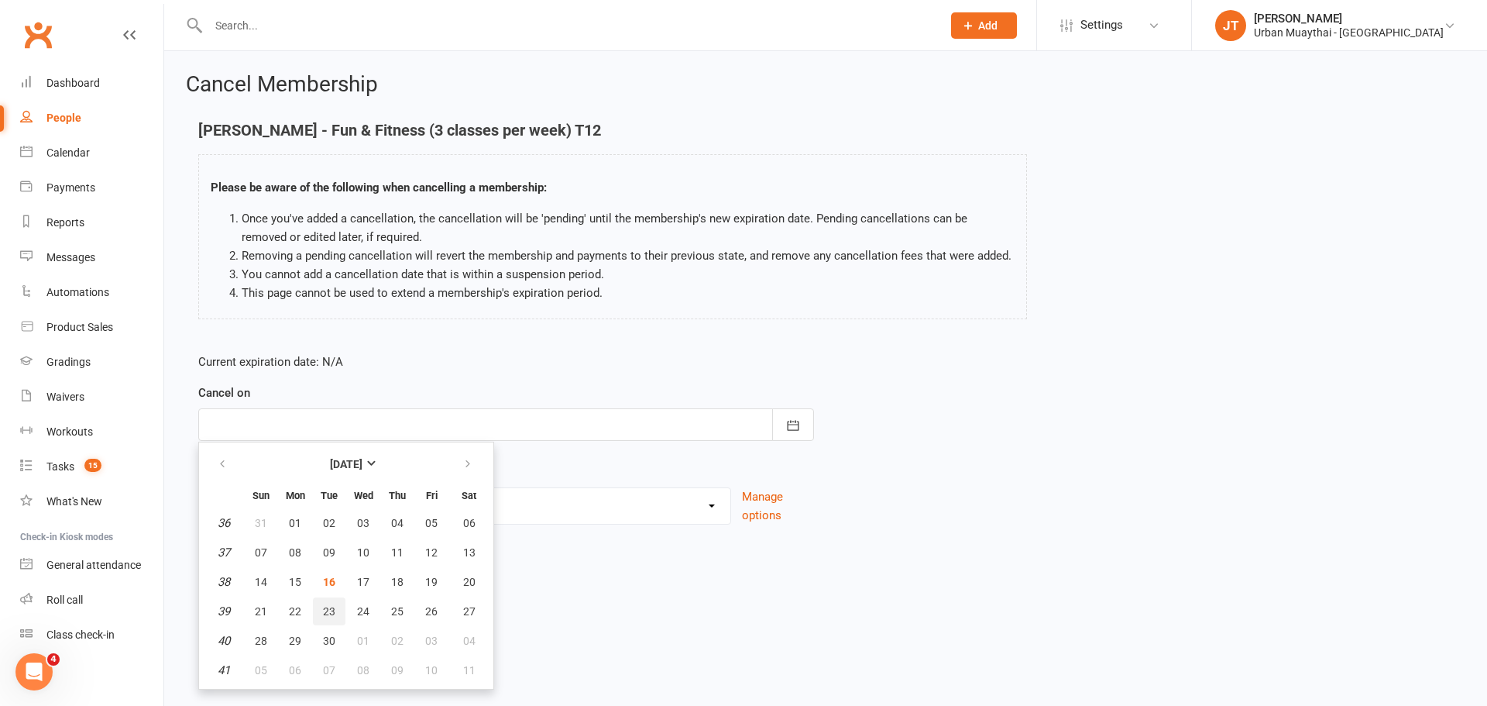
click at [332, 605] on span "23" at bounding box center [329, 611] width 12 height 12
type input "23 Sep 2025"
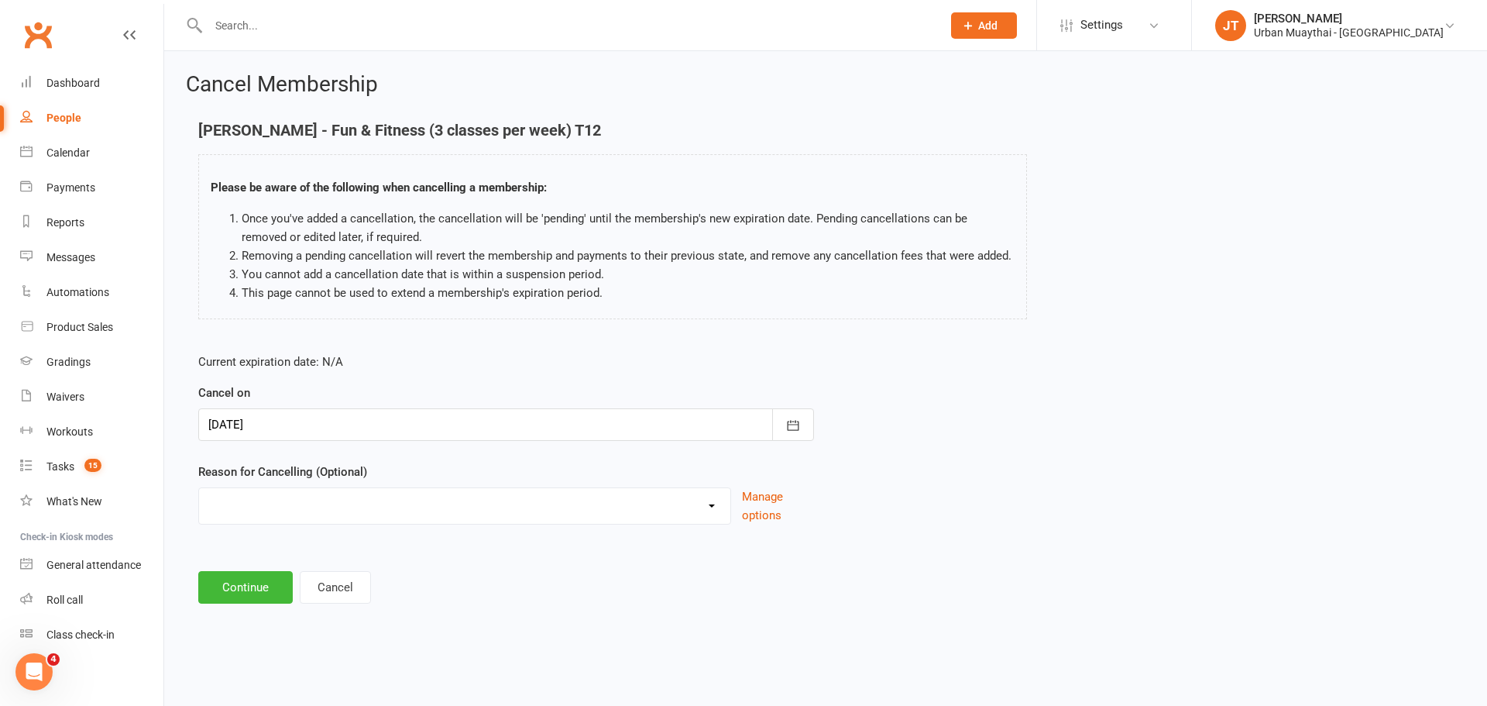
click at [312, 508] on select "10 pack unused for over 6 months End of membership term Fixing Start Date Holid…" at bounding box center [464, 503] width 531 height 31
select select "7"
click at [199, 506] on select "10 pack unused for over 6 months End of membership term Fixing Start Date Holid…" at bounding box center [464, 503] width 531 height 31
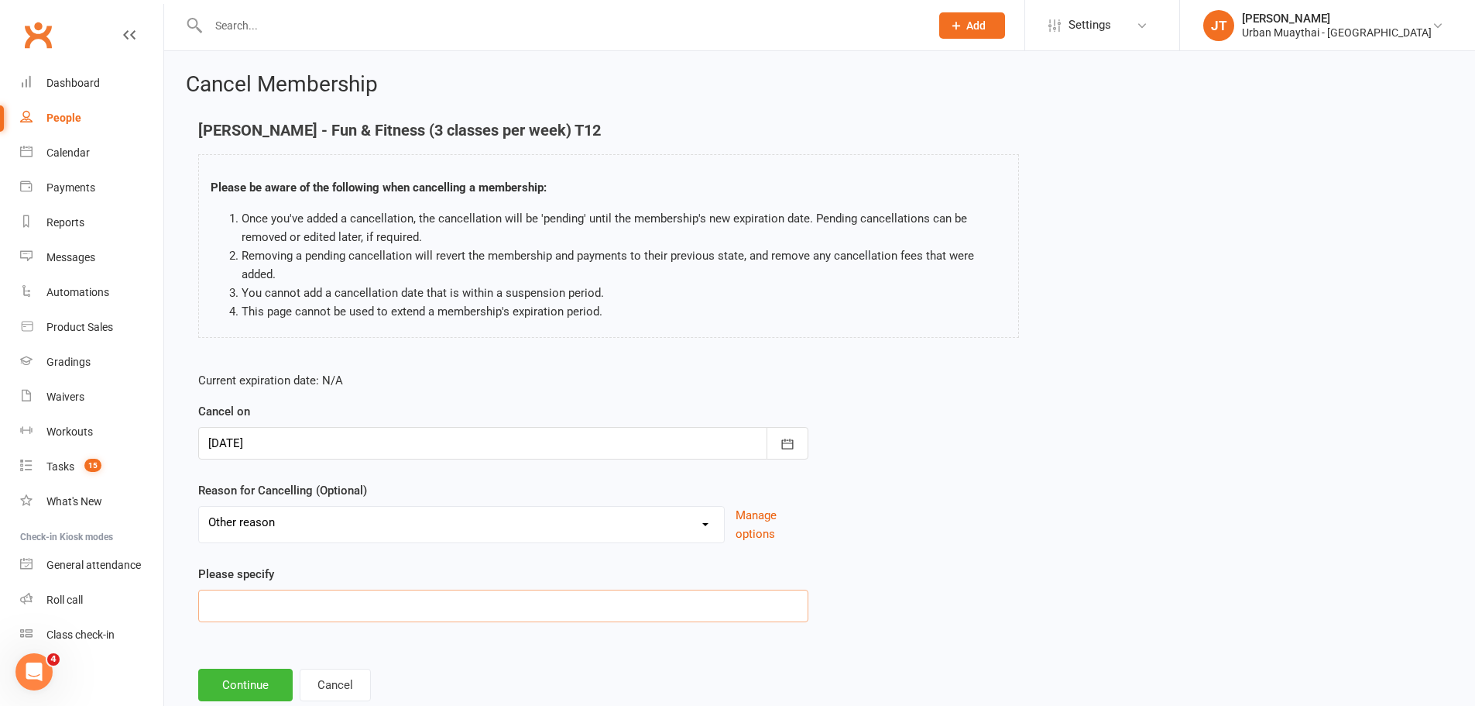
click at [283, 613] on input at bounding box center [503, 605] width 610 height 33
type input "No time"
click at [253, 690] on button "Continue" at bounding box center [245, 684] width 94 height 33
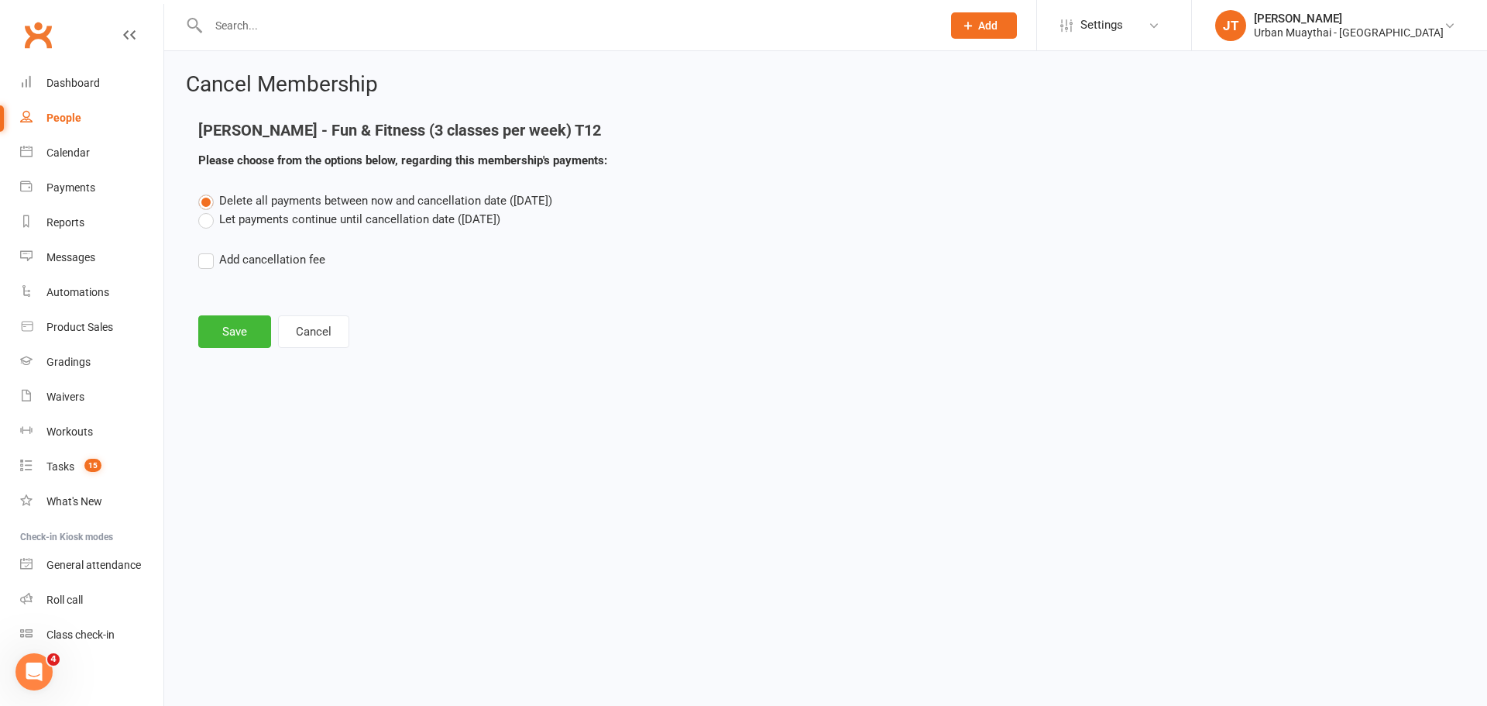
click at [273, 214] on label "Let payments continue until cancellation date (Sep 23, 2025)" at bounding box center [349, 219] width 302 height 19
click at [208, 210] on input "Let payments continue until cancellation date (Sep 23, 2025)" at bounding box center [203, 210] width 10 height 0
click at [228, 331] on button "Save" at bounding box center [234, 331] width 73 height 33
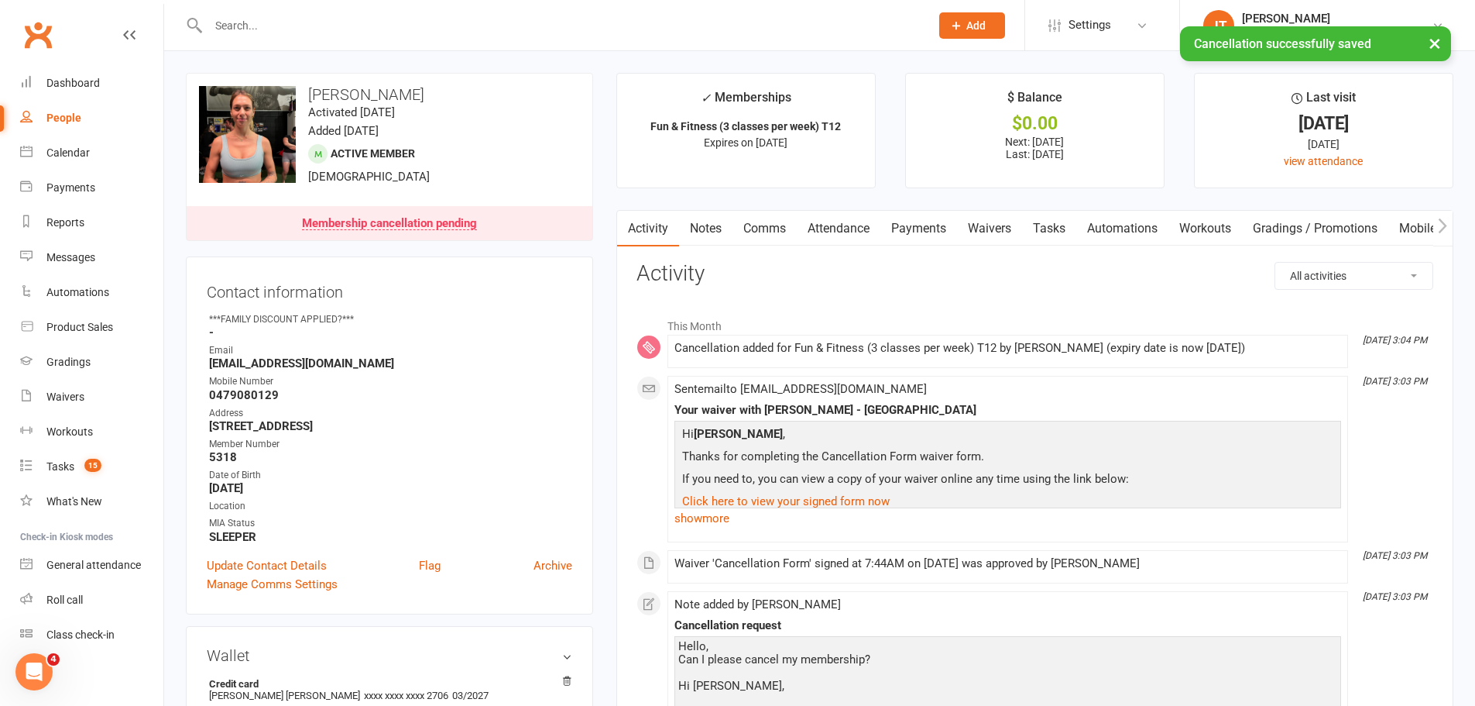
click at [930, 224] on link "Payments" at bounding box center [919, 229] width 77 height 36
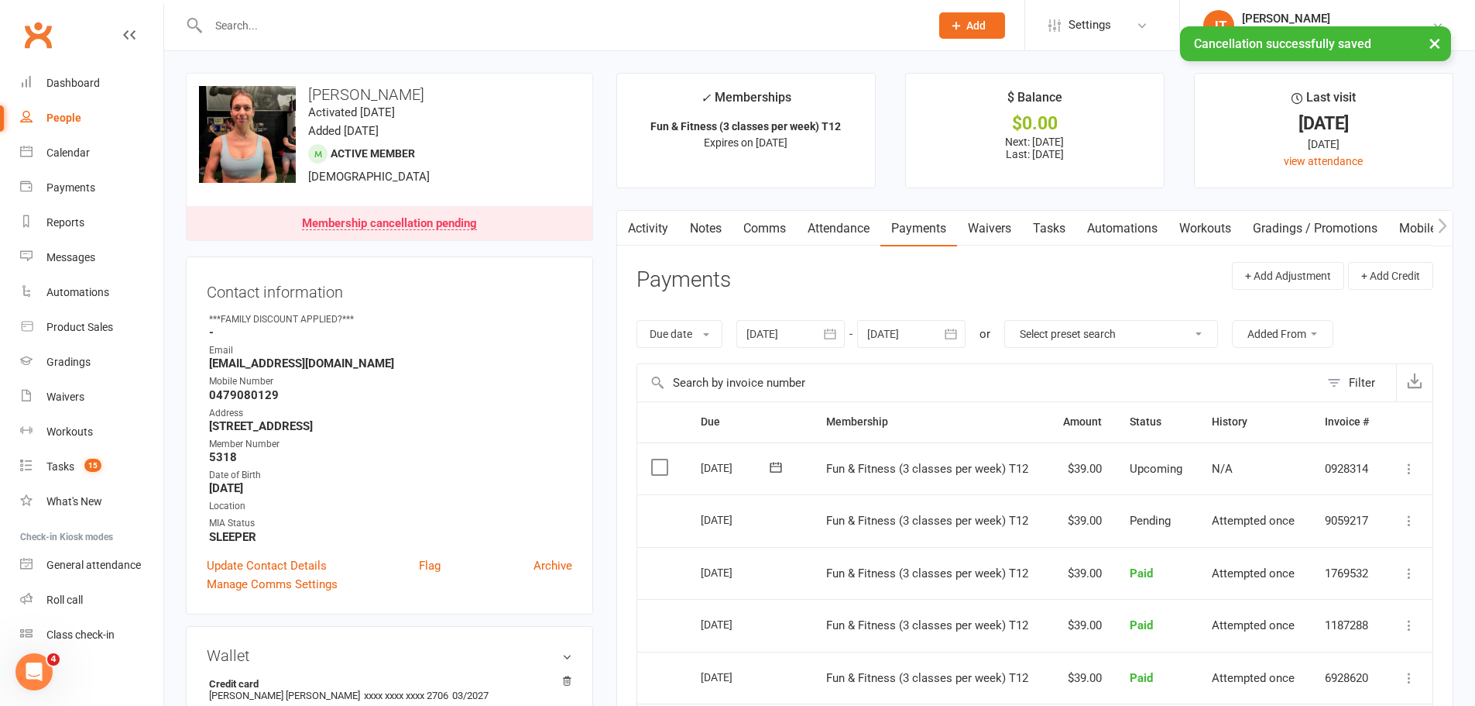
scroll to position [77, 0]
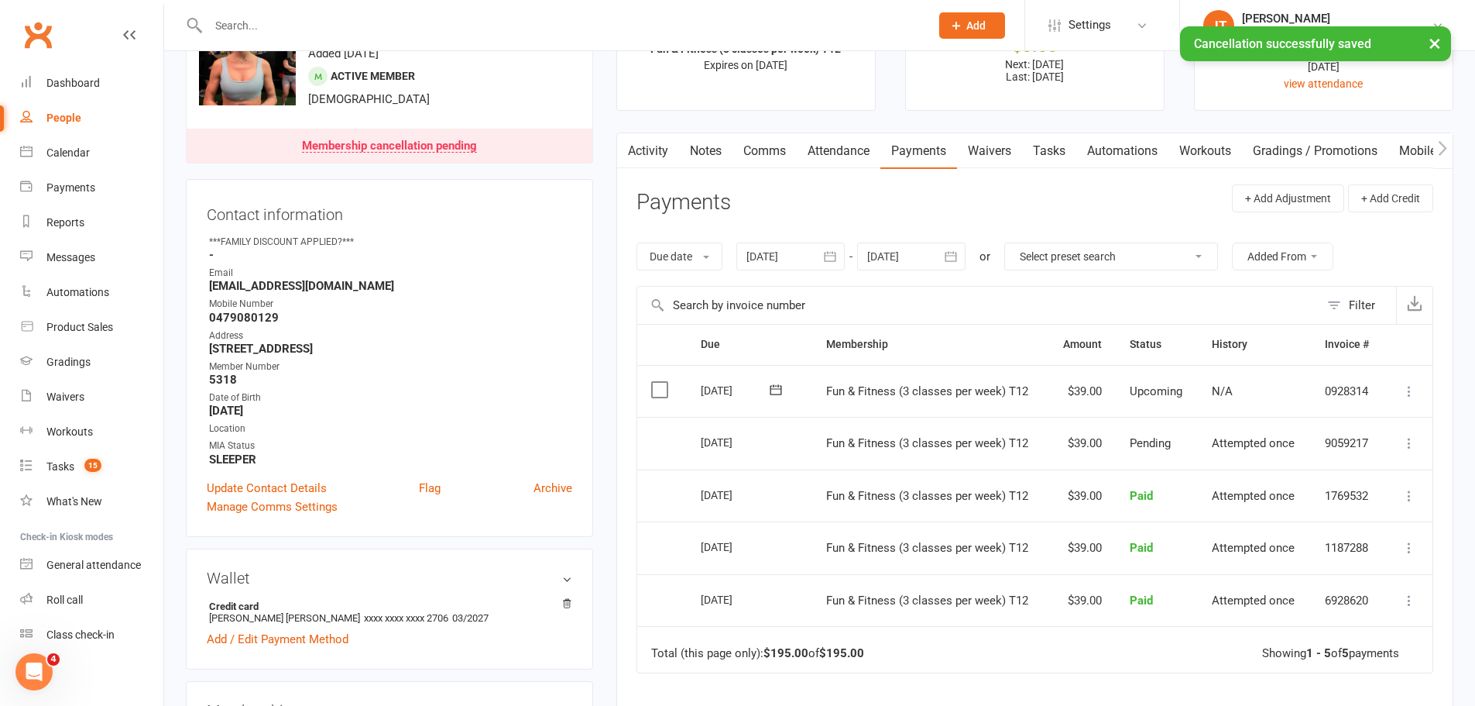
click at [654, 146] on link "Activity" at bounding box center [648, 151] width 62 height 36
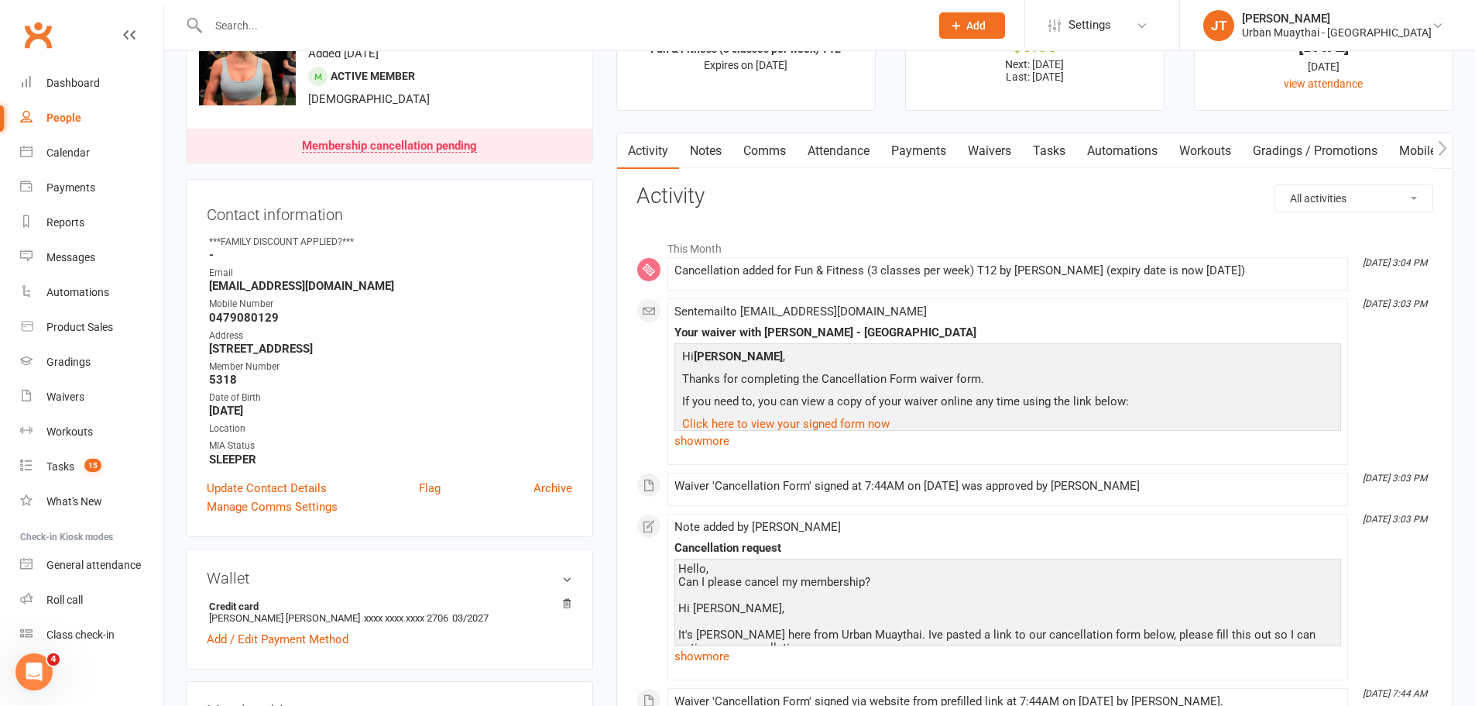
click at [942, 150] on link "Payments" at bounding box center [919, 151] width 77 height 36
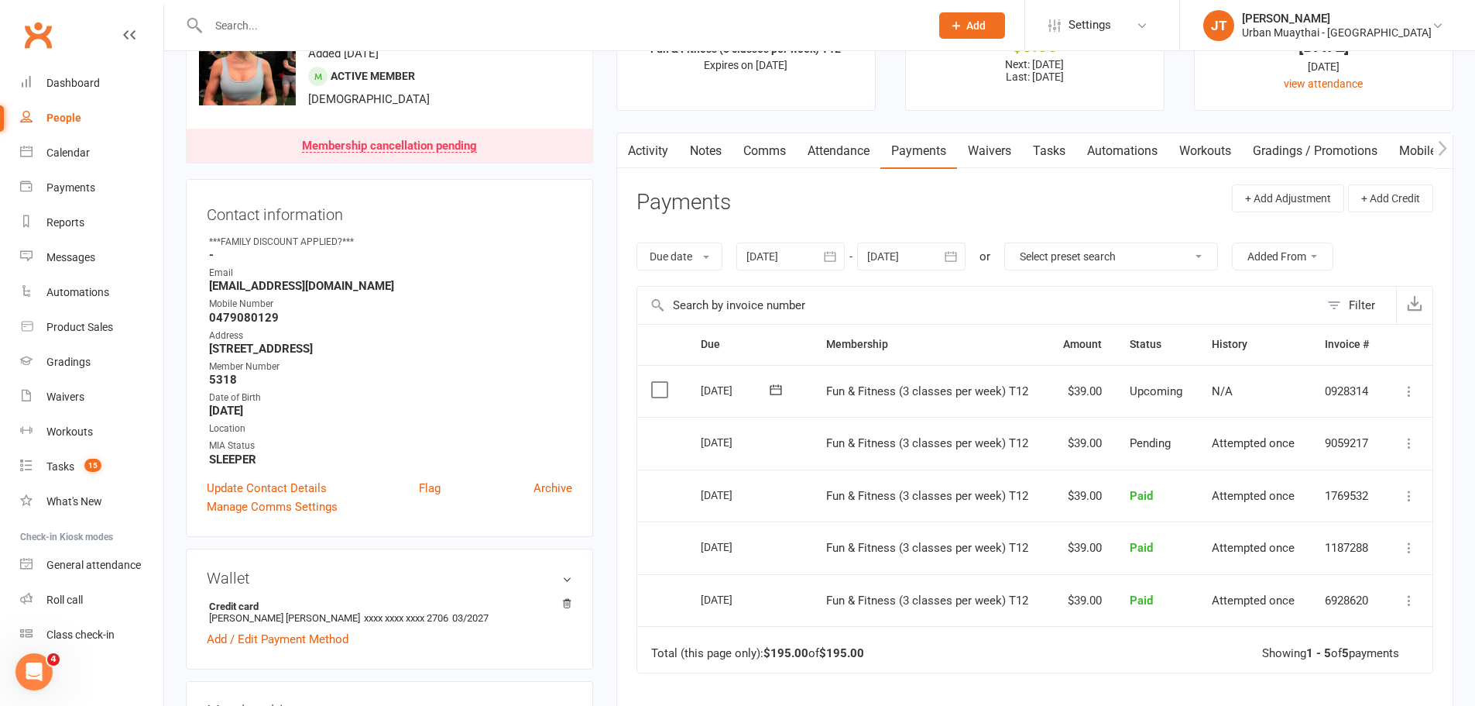
click at [771, 152] on link "Comms" at bounding box center [765, 151] width 64 height 36
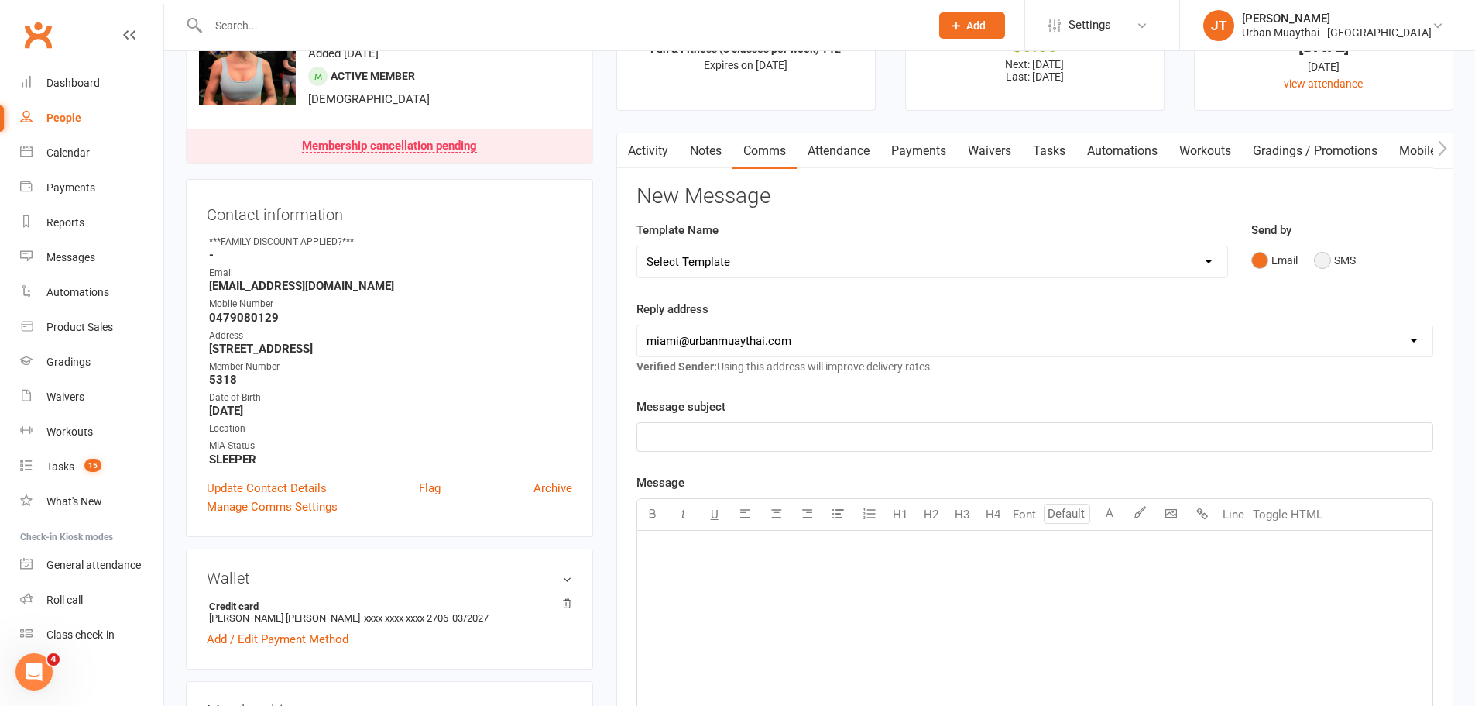
click at [1341, 259] on button "SMS" at bounding box center [1335, 259] width 42 height 29
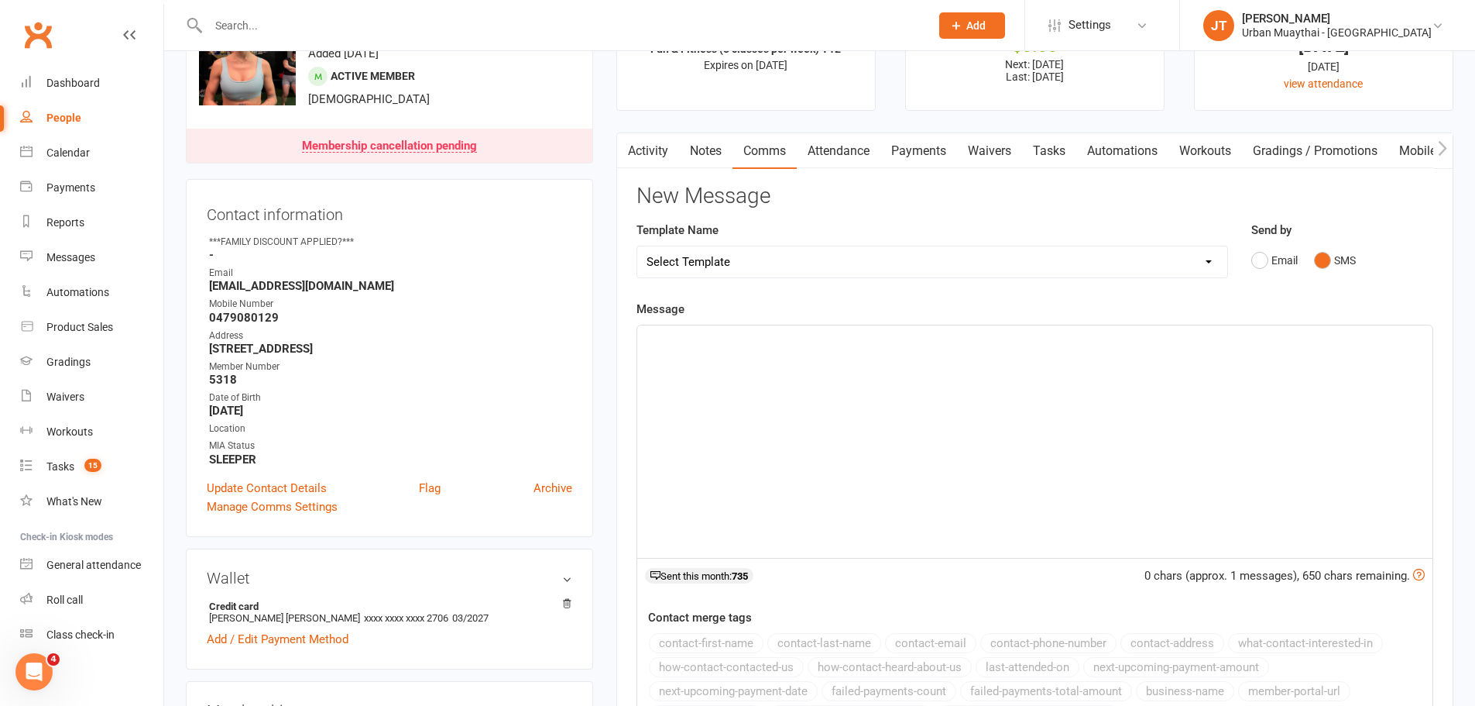
click at [908, 448] on div "﻿" at bounding box center [1034, 441] width 795 height 232
click at [1262, 268] on button "Email" at bounding box center [1274, 259] width 46 height 29
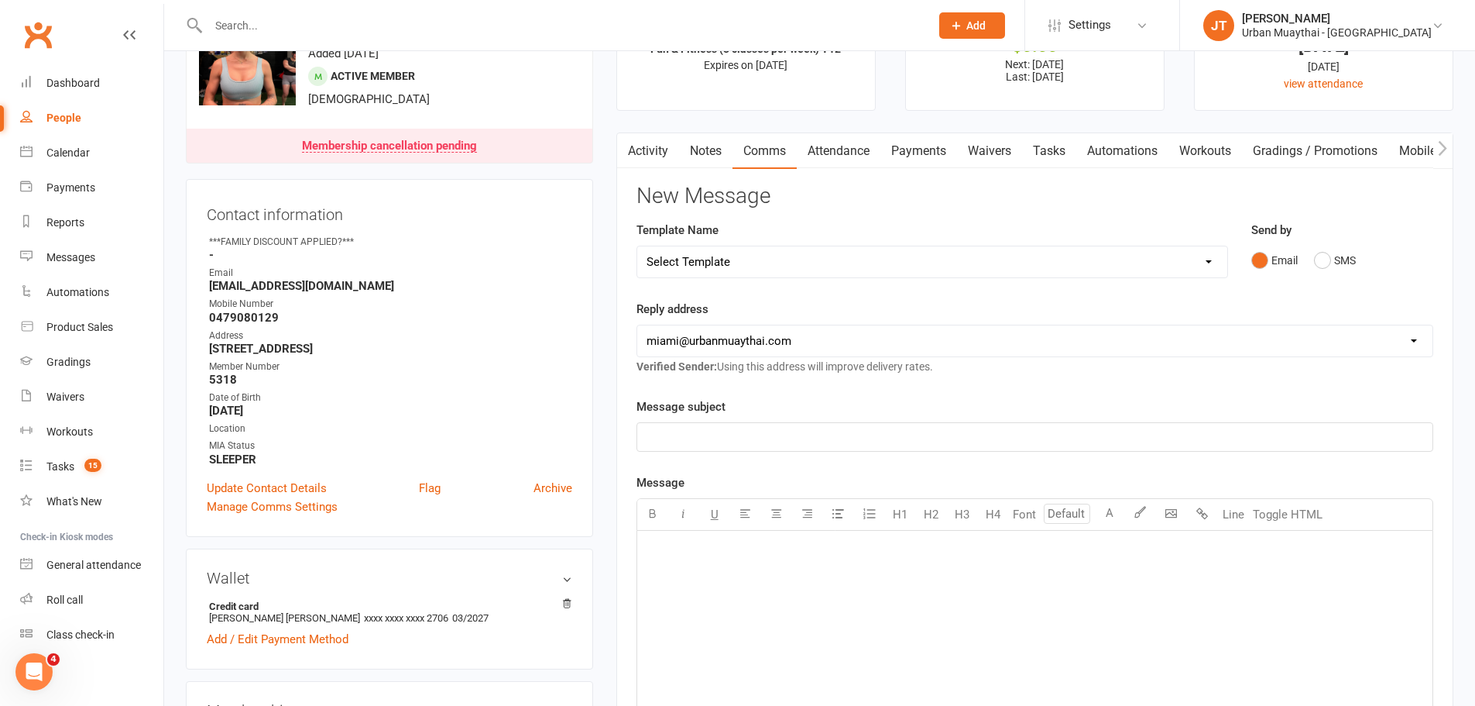
click at [743, 609] on div "﻿" at bounding box center [1034, 646] width 795 height 232
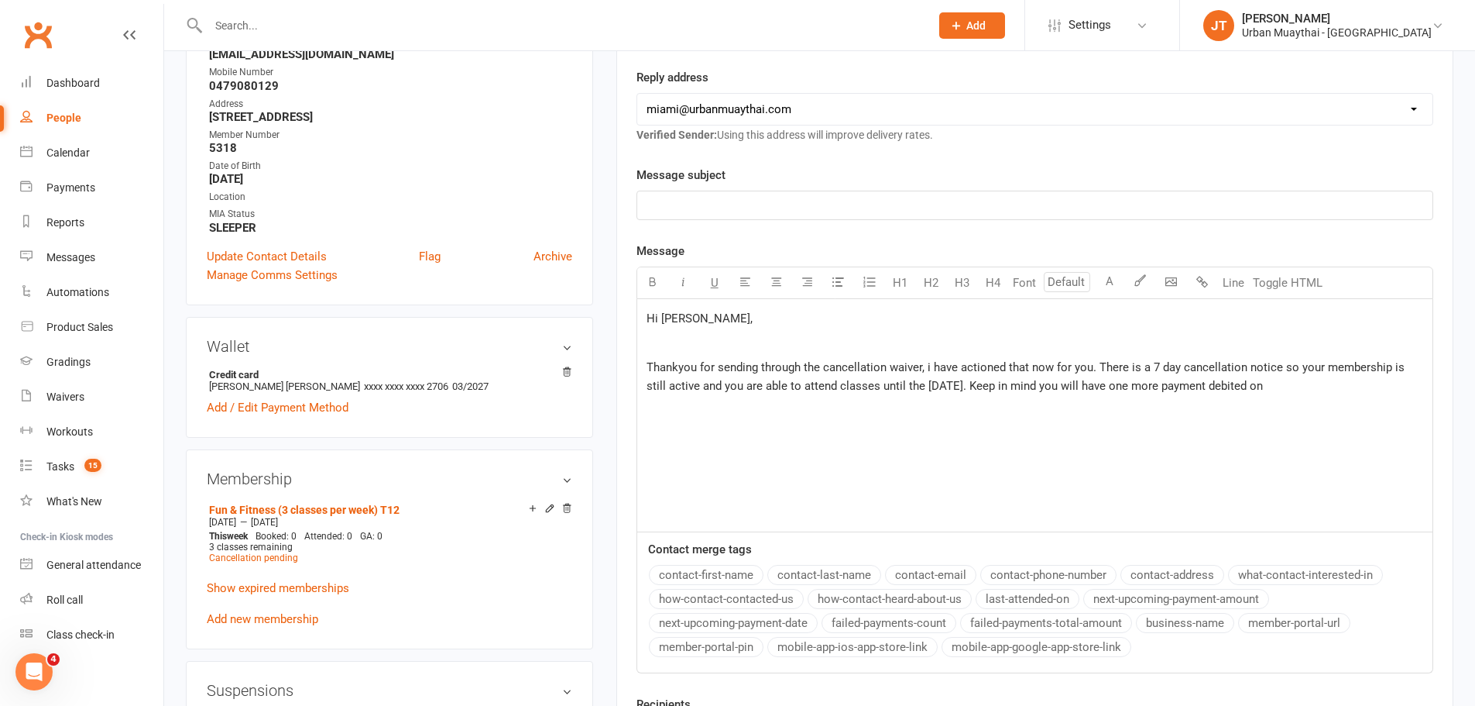
scroll to position [310, 0]
drag, startPoint x: 980, startPoint y: 369, endPoint x: 977, endPoint y: 362, distance: 8.1
click at [981, 361] on span "Thankyou for sending through the cancellation waiver, i have actioned that now …" at bounding box center [1027, 375] width 761 height 33
click at [1316, 384] on p "Thankyou for sending through the cancellation waiver, i have actioned that now …" at bounding box center [1035, 375] width 777 height 37
drag, startPoint x: 1294, startPoint y: 381, endPoint x: 1248, endPoint y: 388, distance: 47.0
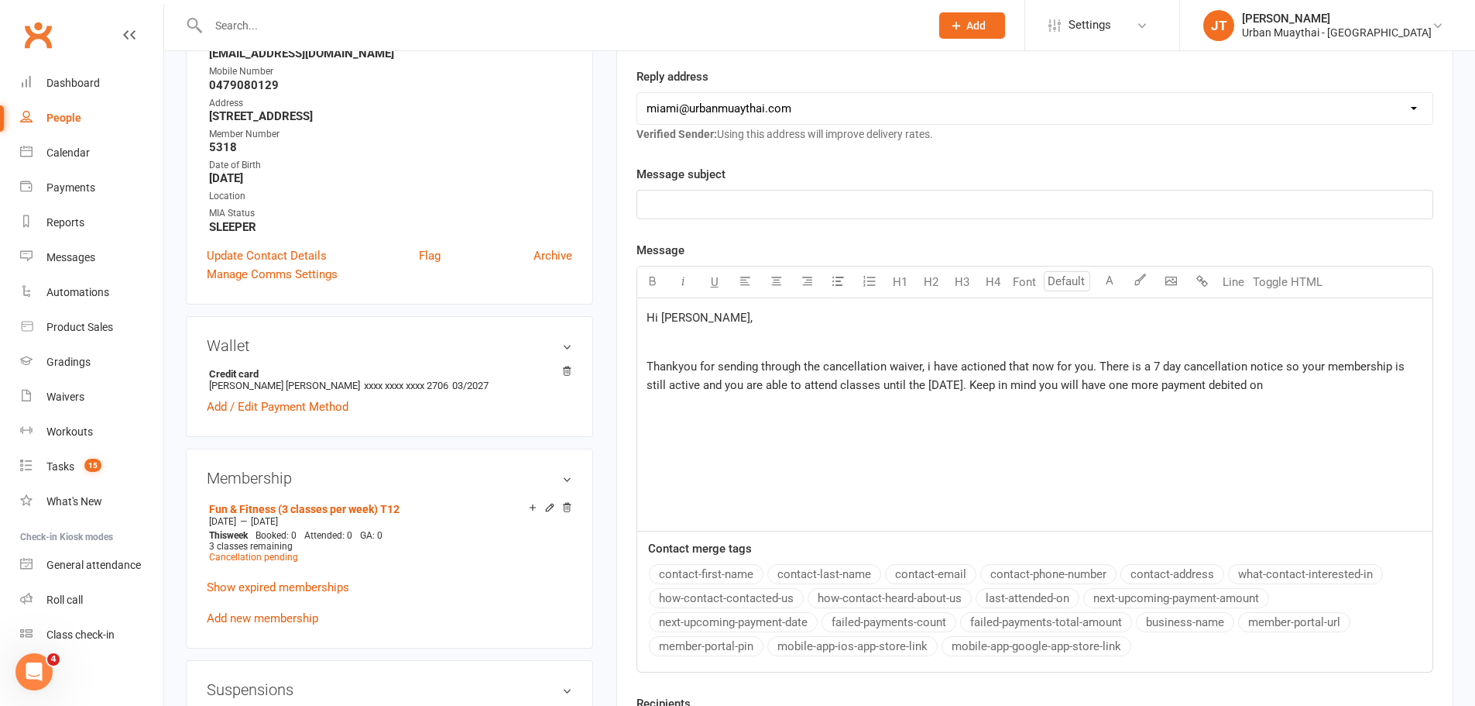
click at [1248, 388] on span "Thankyou for sending through the cancellation waiver, i have actioned that now …" at bounding box center [1027, 375] width 761 height 33
click at [764, 394] on p "Thankyou for sending through the cancellation waiver, i have actioned that now …" at bounding box center [1035, 375] width 777 height 37
click at [863, 378] on span "Thankyou for sending through the cancellation waiver, i have actioned that now …" at bounding box center [1027, 375] width 761 height 33
click at [675, 317] on span "Hi [PERSON_NAME]," at bounding box center [700, 318] width 106 height 14
drag, startPoint x: 678, startPoint y: 318, endPoint x: 1052, endPoint y: 317, distance: 374.8
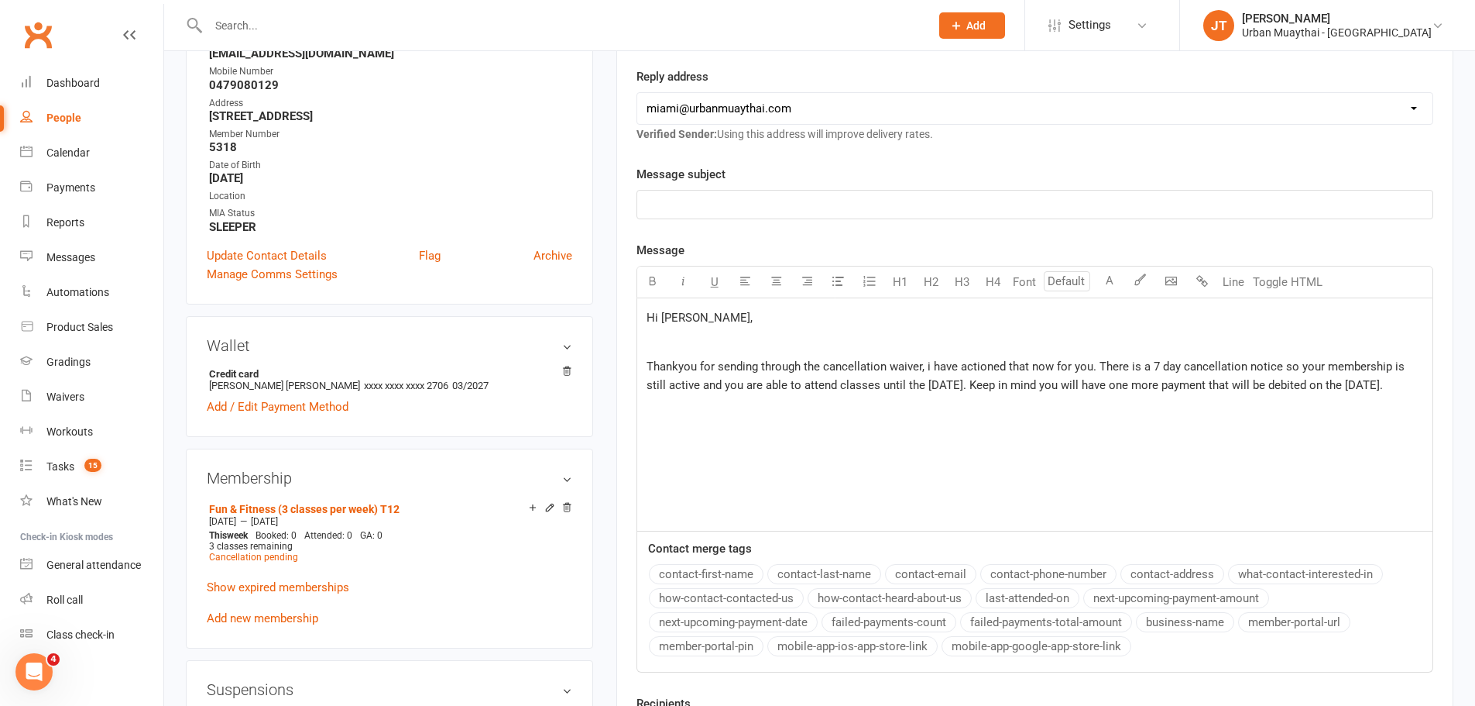
click at [1052, 317] on p "Hi [PERSON_NAME]," at bounding box center [1035, 317] width 777 height 19
click at [947, 386] on span "Thank you for sending through the cancellation waiver, i have actioned that now…" at bounding box center [1029, 375] width 764 height 33
click at [728, 394] on p "Thank you for sending through the cancellation waiver, i have actioned that now…" at bounding box center [1035, 375] width 777 height 37
click at [711, 211] on p "﻿" at bounding box center [1035, 204] width 777 height 19
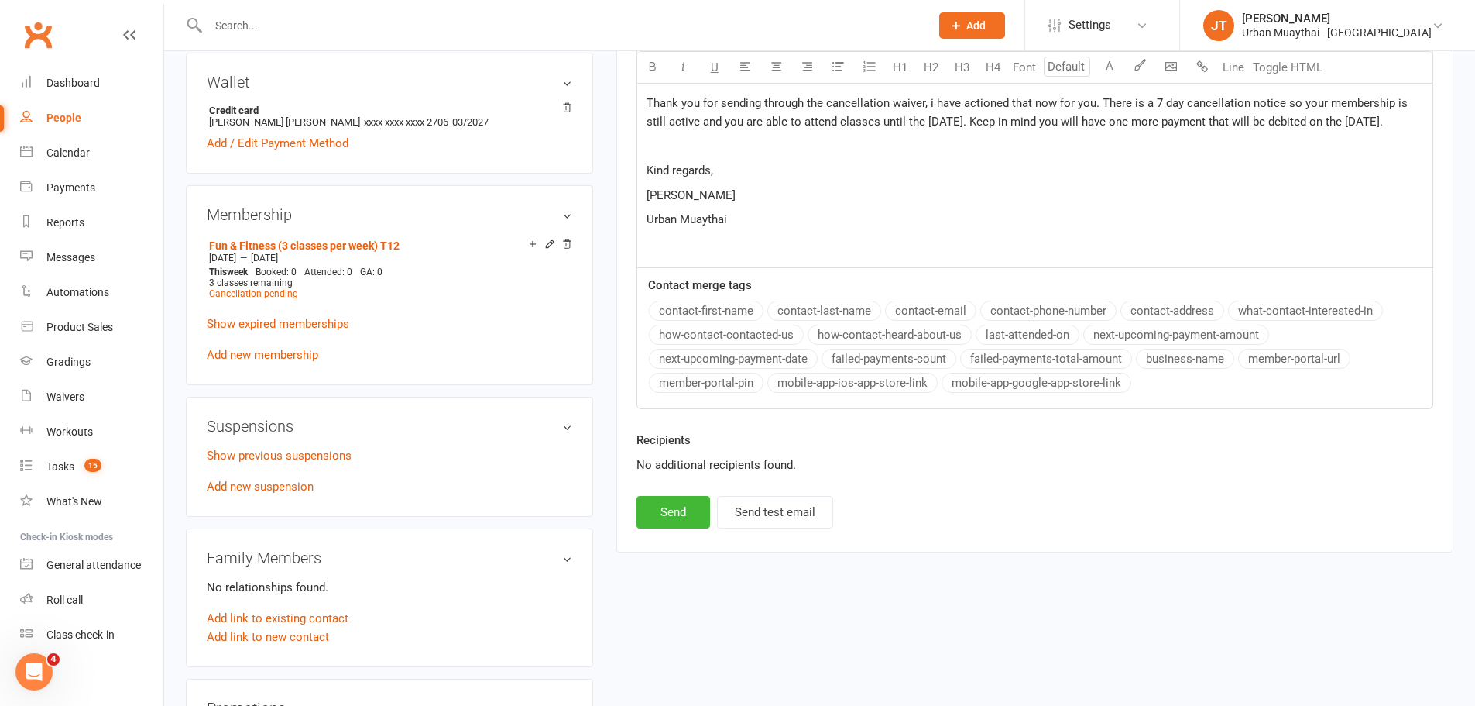
scroll to position [620, 0]
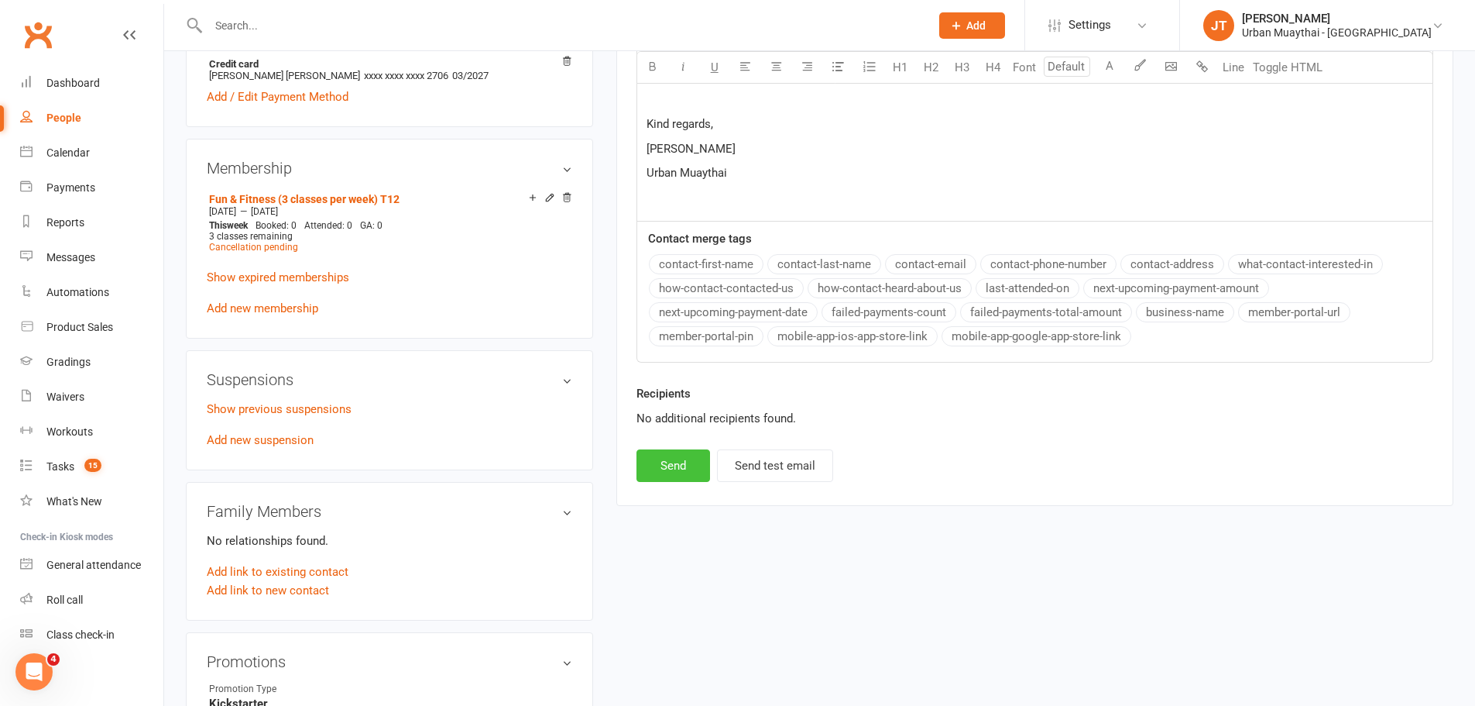
click at [668, 454] on button "Send" at bounding box center [674, 465] width 74 height 33
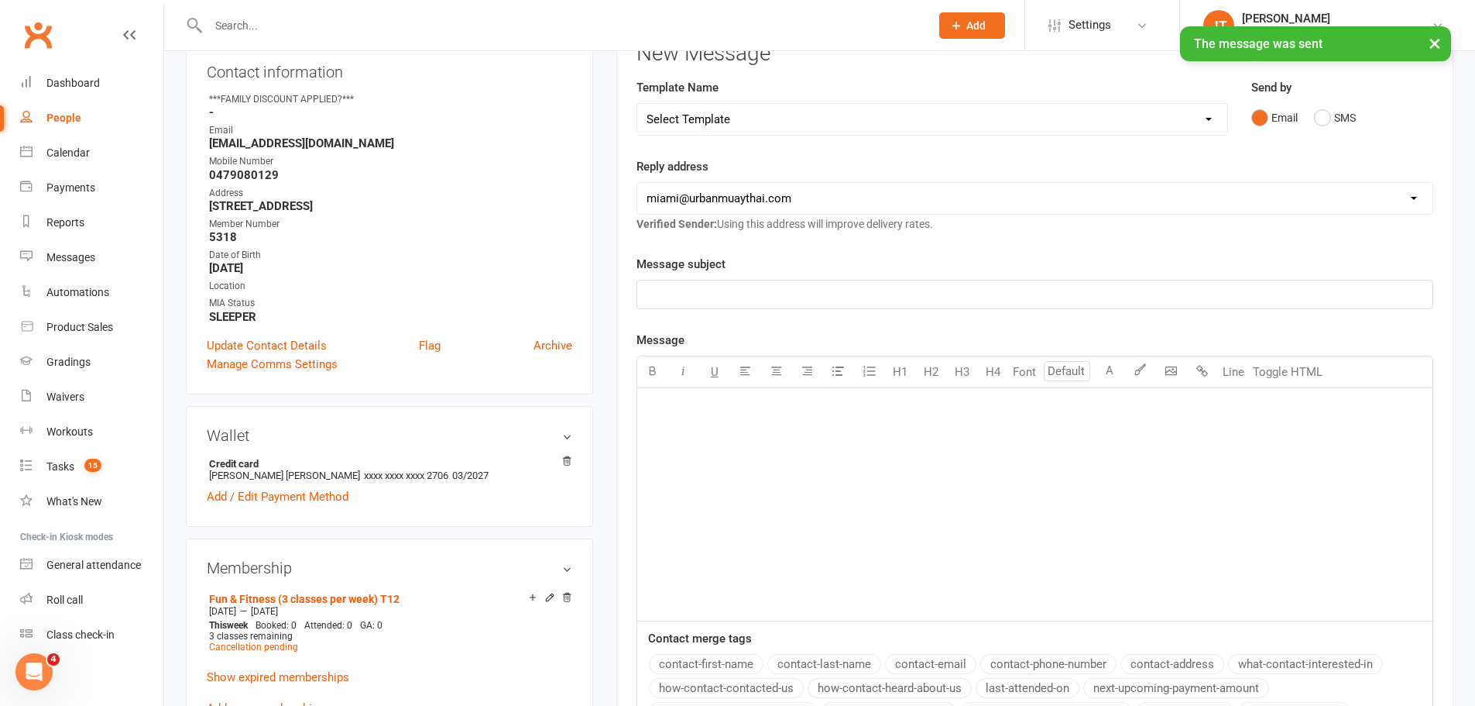
scroll to position [0, 0]
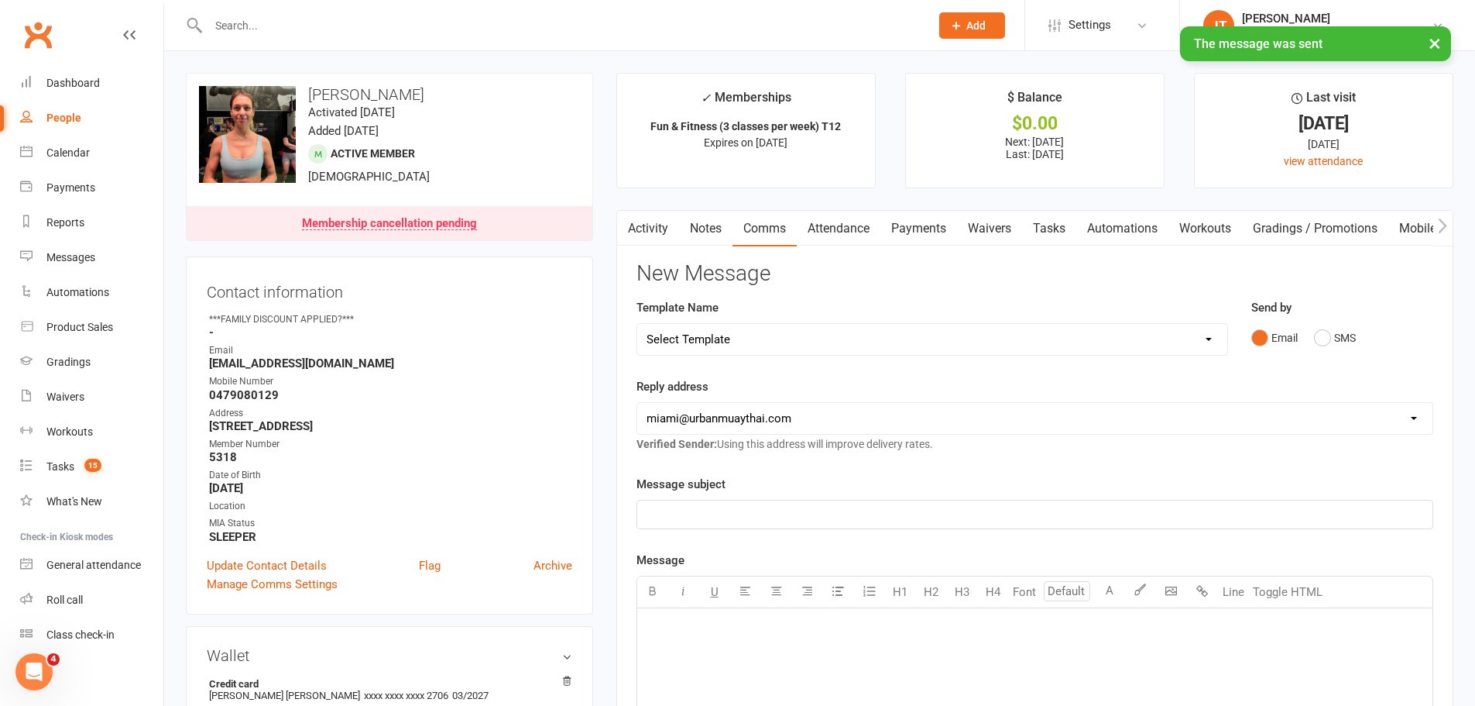
click at [651, 239] on link "Activity" at bounding box center [648, 229] width 62 height 36
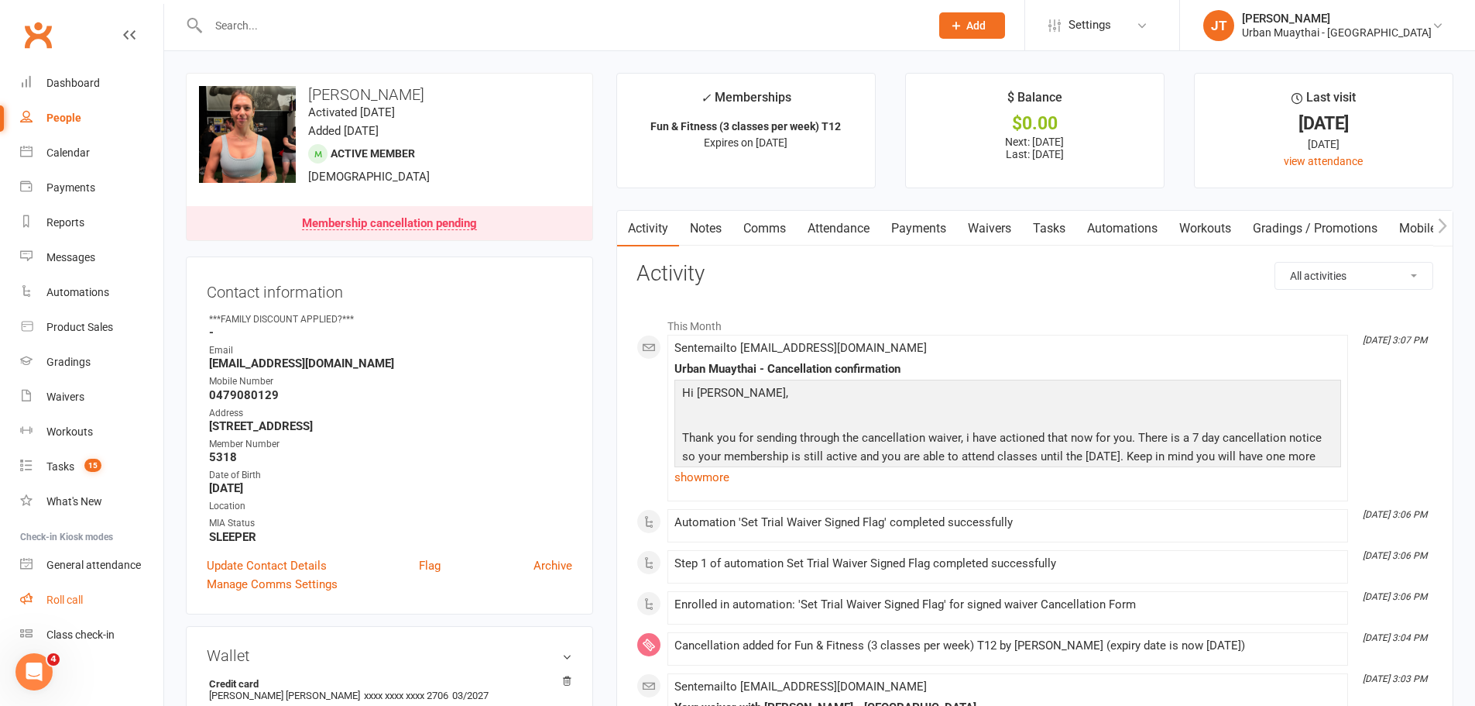
click at [85, 603] on link "Roll call" at bounding box center [91, 599] width 143 height 35
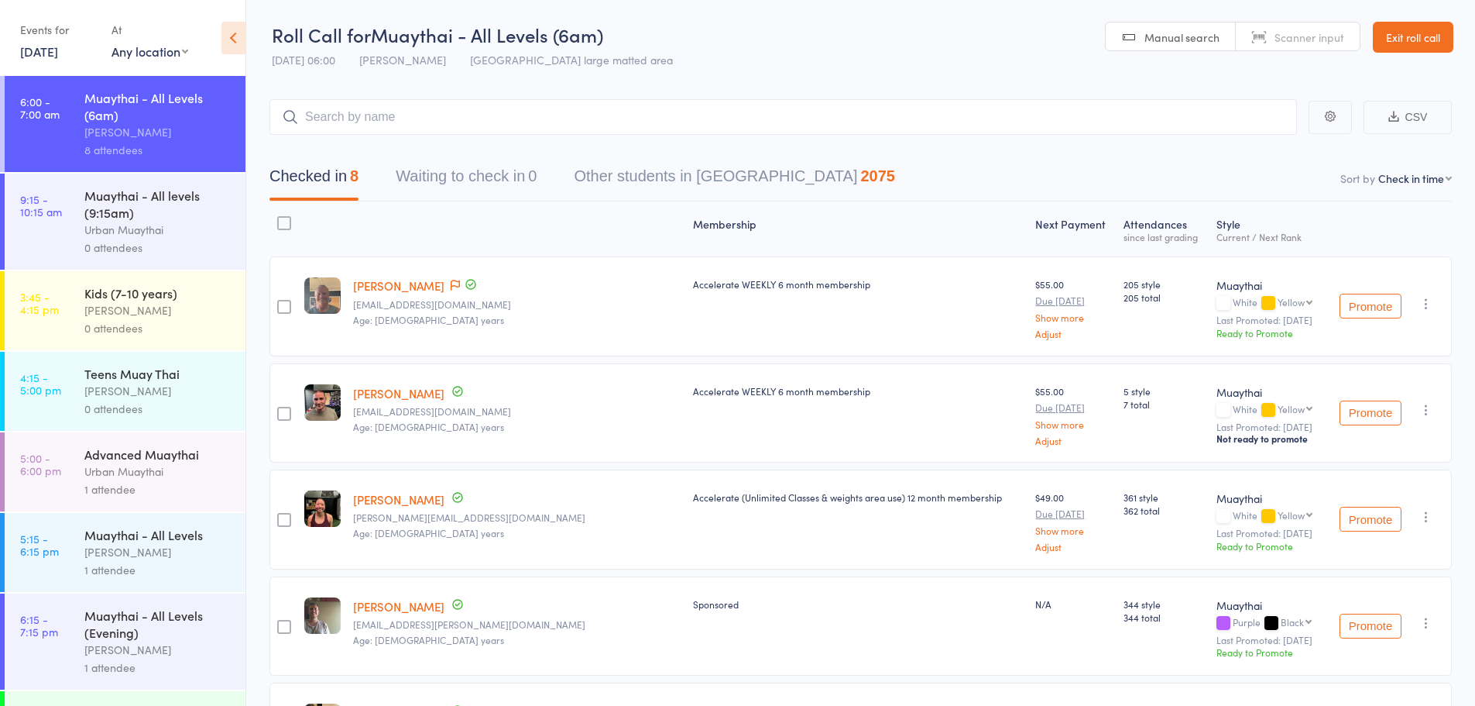
select select "4"
click at [1406, 37] on link "Exit roll call" at bounding box center [1413, 37] width 81 height 31
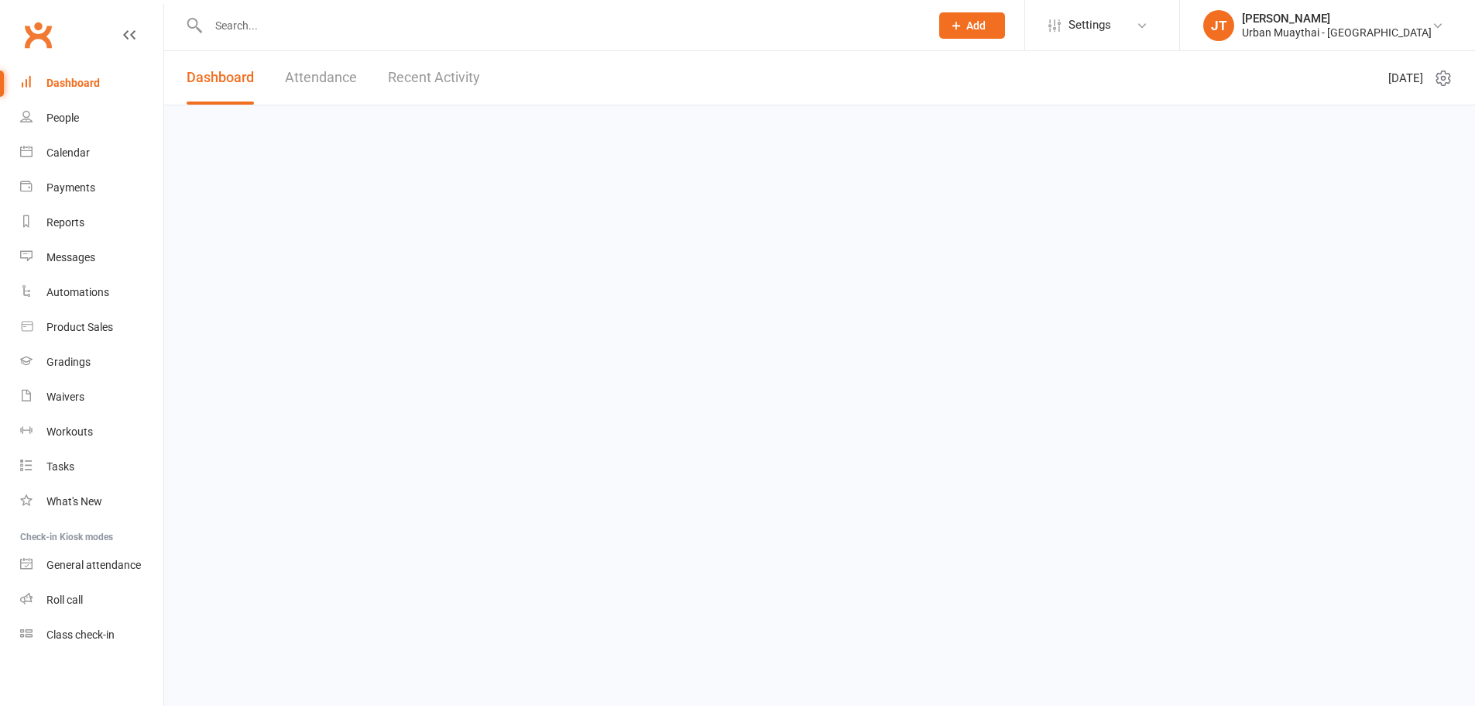
click at [271, 31] on input "text" at bounding box center [562, 26] width 716 height 22
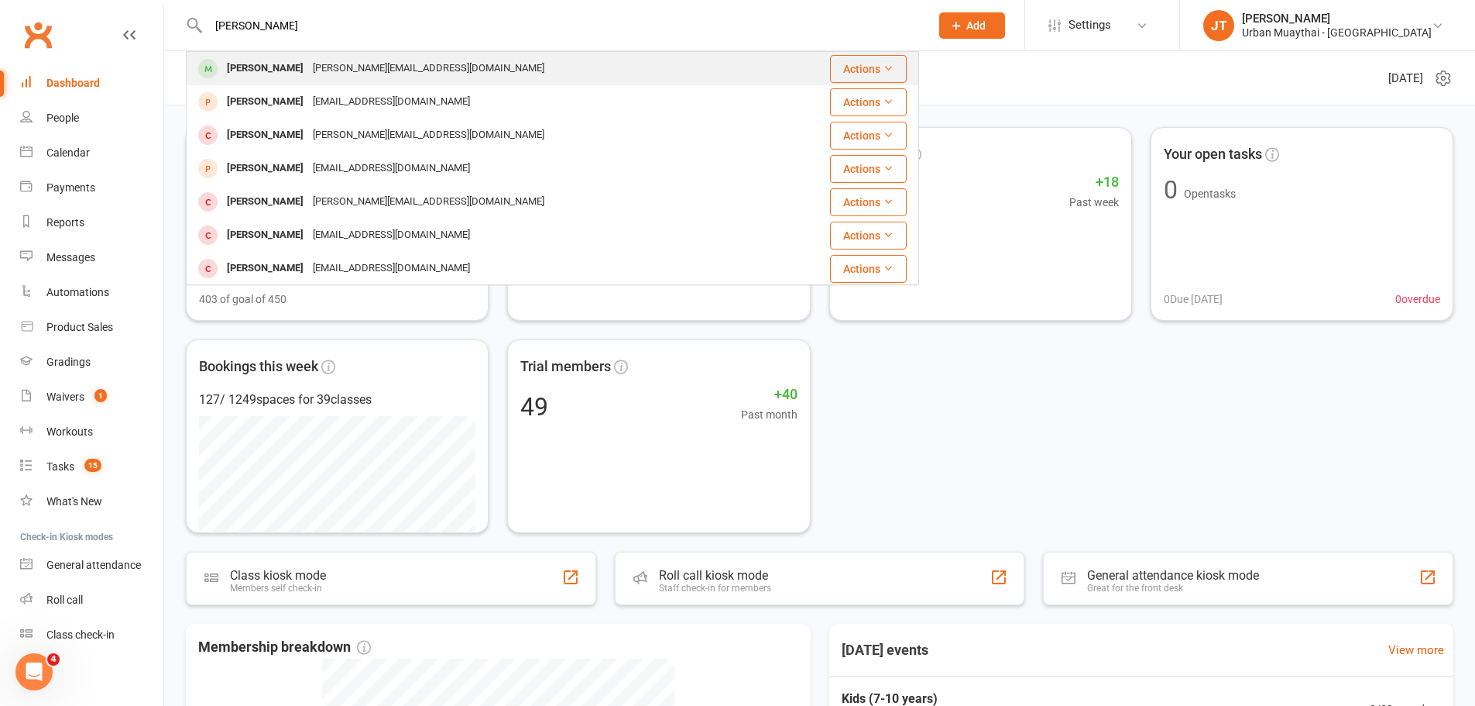
type input "[PERSON_NAME]"
click at [275, 80] on div "[PERSON_NAME]" at bounding box center [265, 68] width 86 height 22
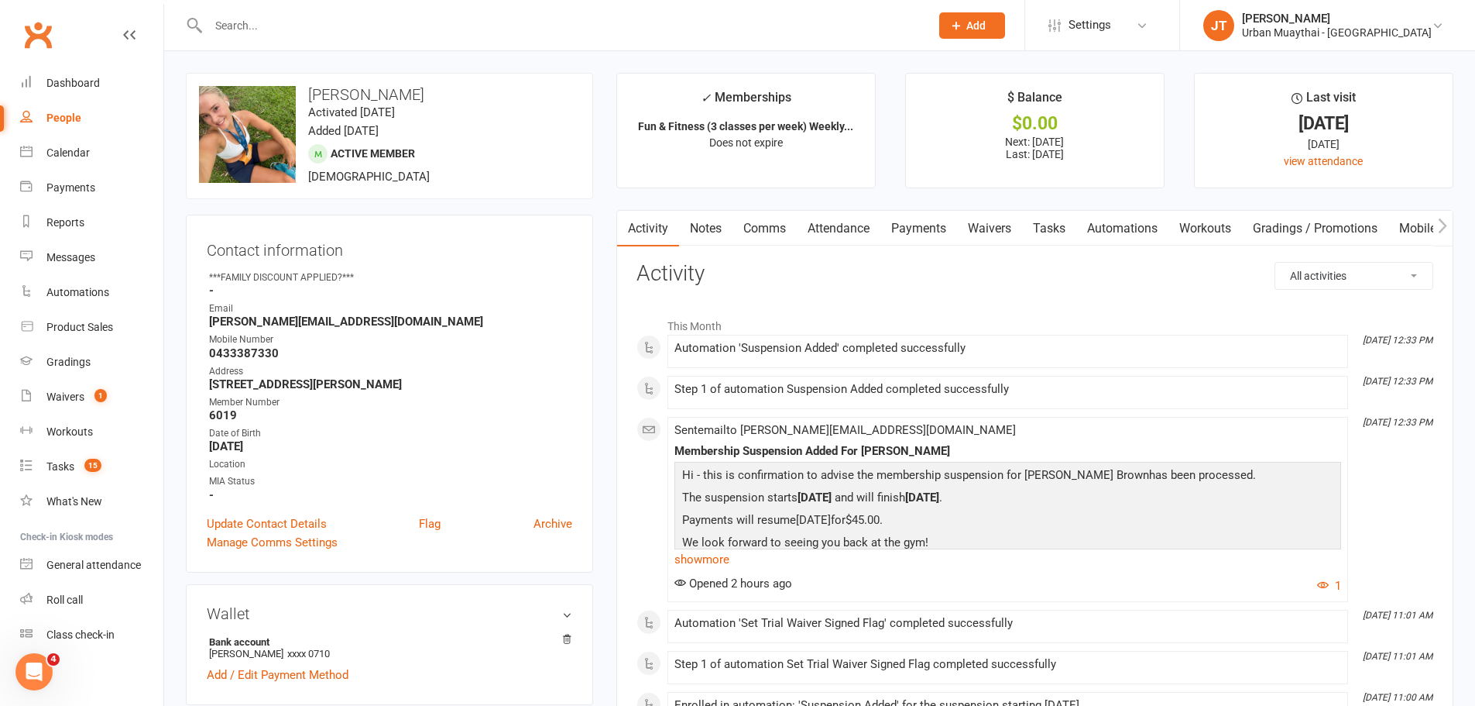
click at [713, 224] on link "Notes" at bounding box center [705, 229] width 53 height 36
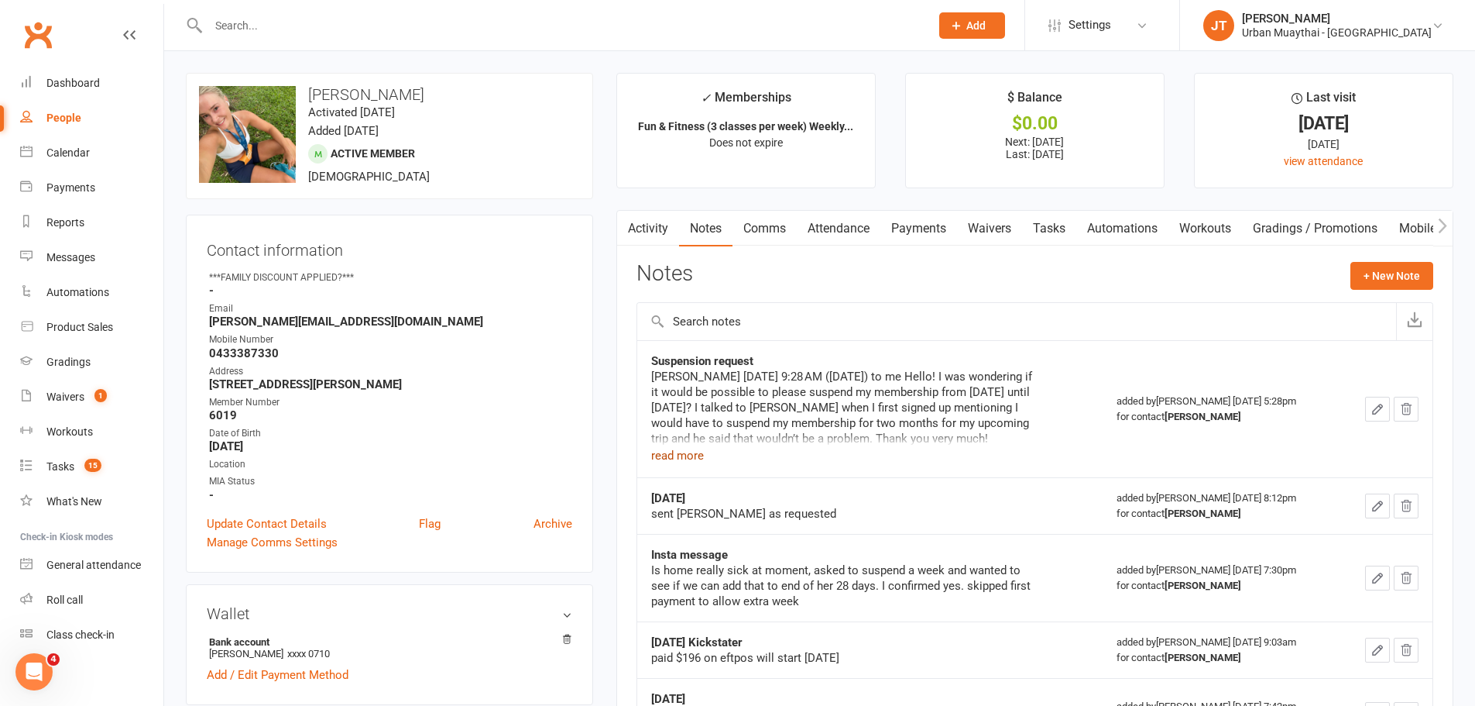
click at [671, 451] on button "read more" at bounding box center [677, 455] width 53 height 19
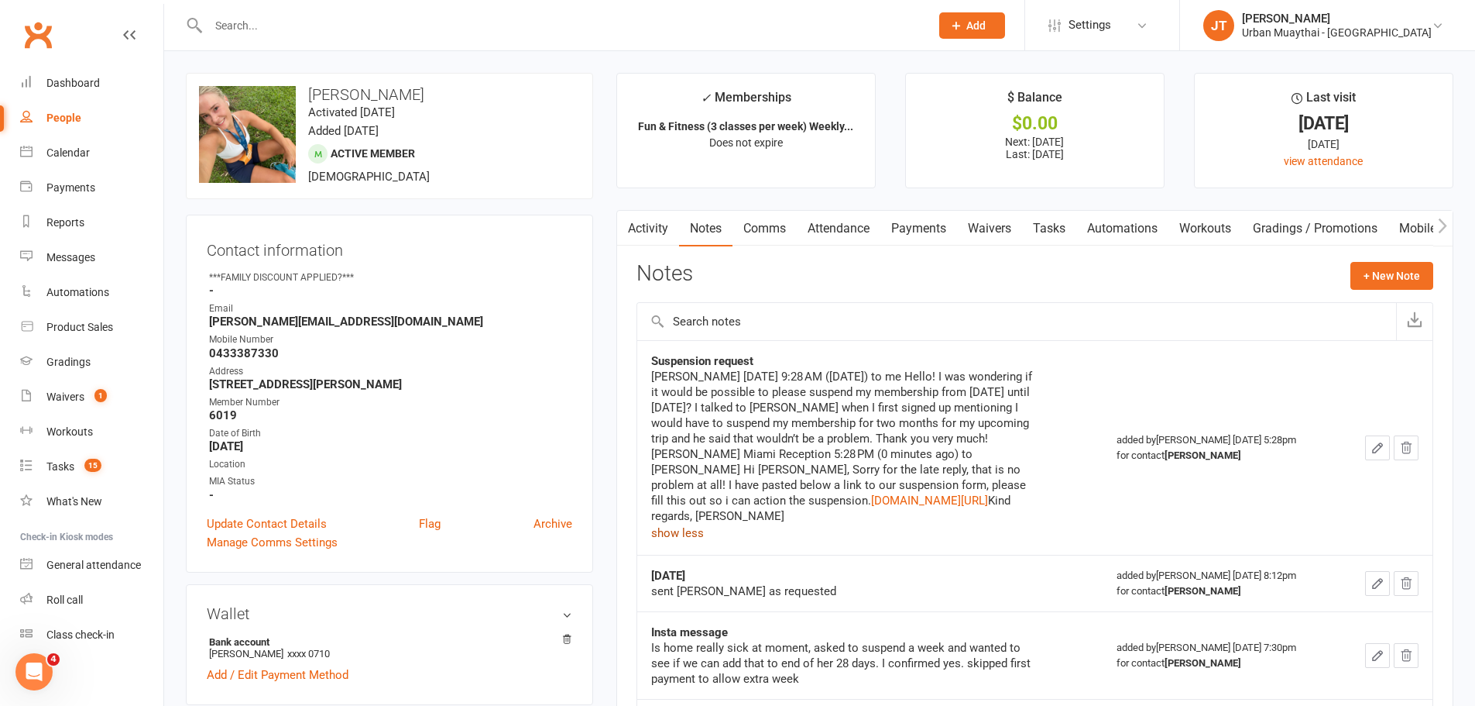
click at [754, 232] on link "Comms" at bounding box center [765, 229] width 64 height 36
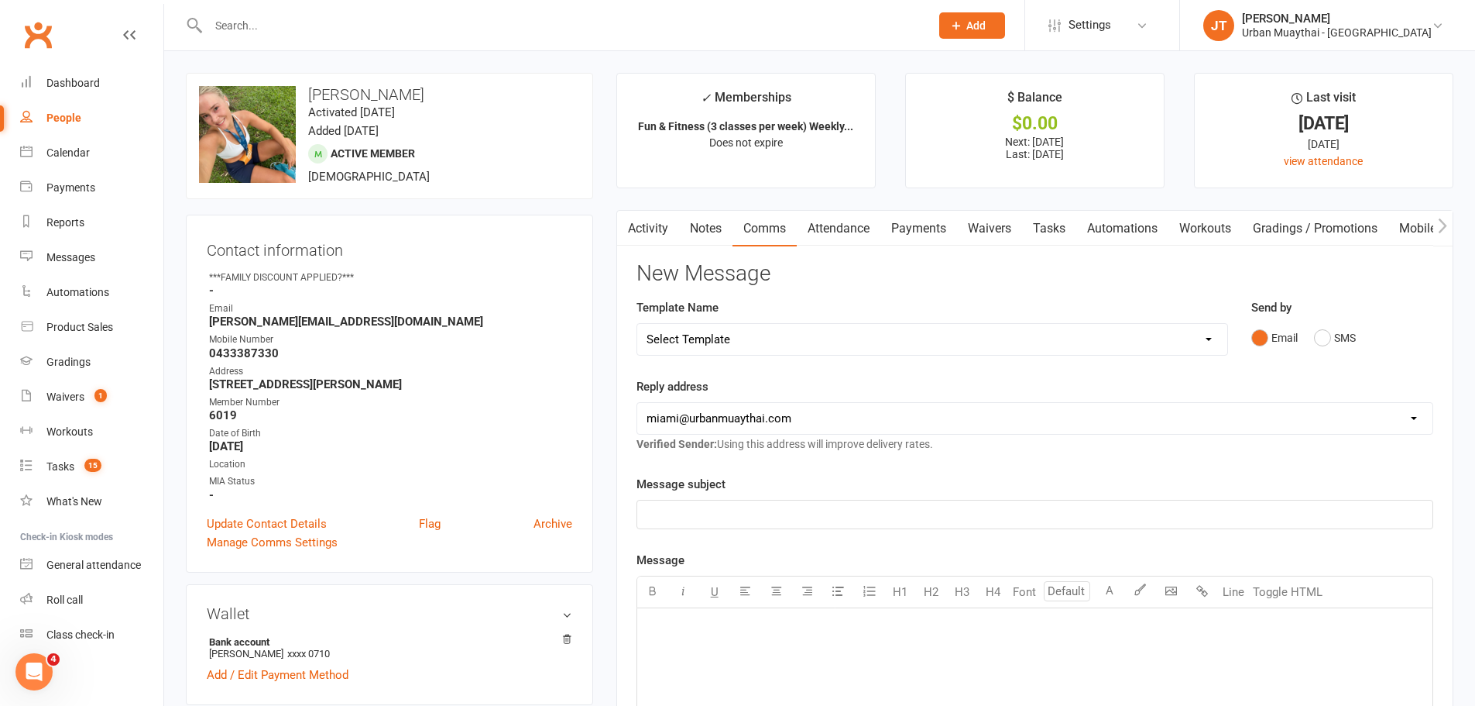
scroll to position [310, 0]
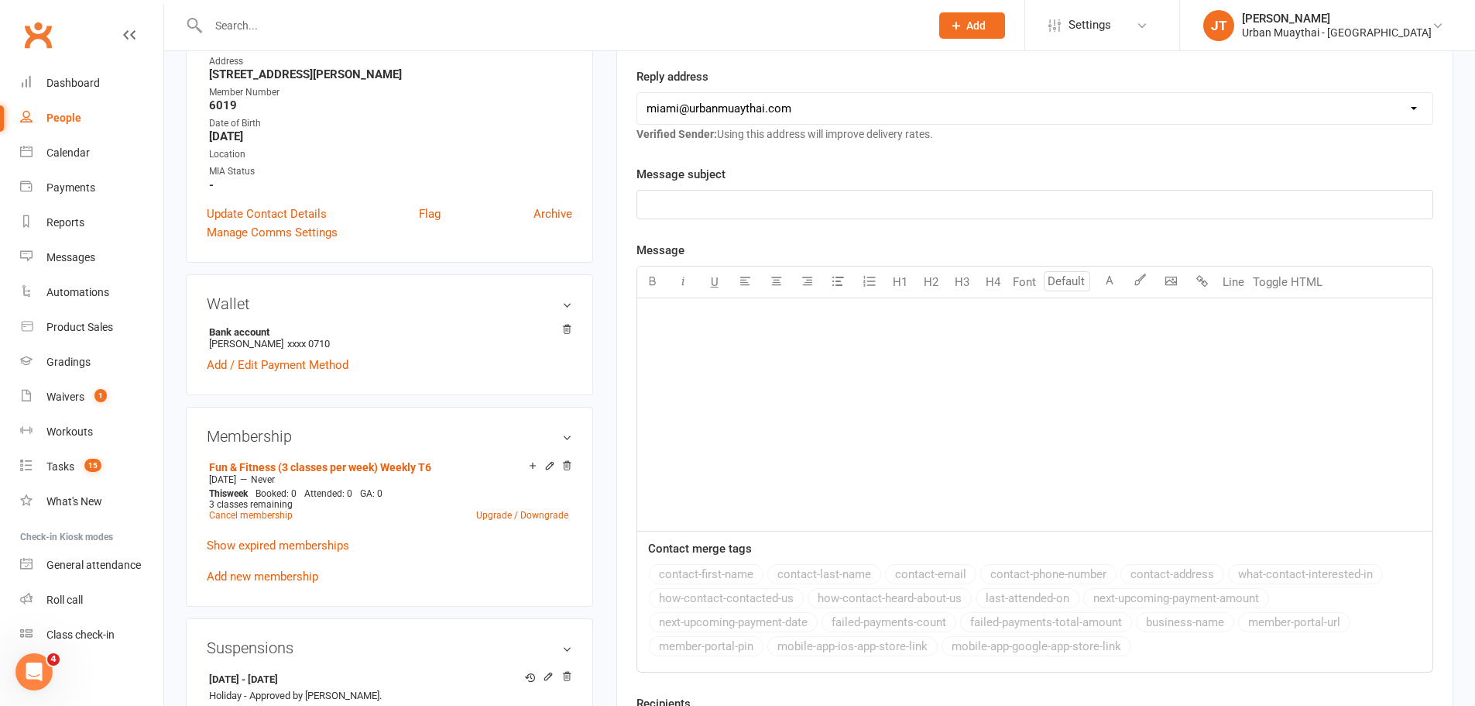
click at [711, 367] on div "﻿" at bounding box center [1034, 414] width 795 height 232
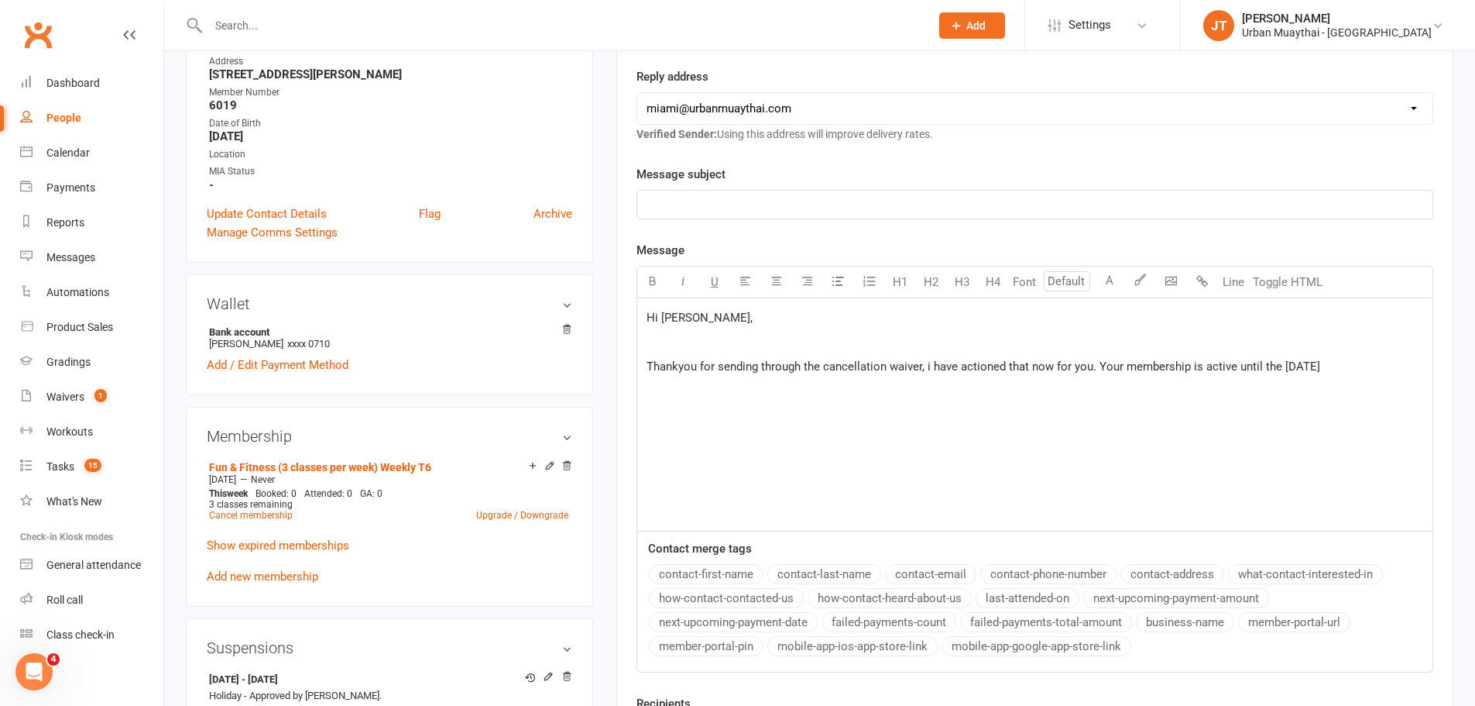
click at [1234, 368] on span "Thankyou for sending through the cancellation waiver, i have actioned that now …" at bounding box center [984, 366] width 674 height 14
click at [1203, 366] on span "Thankyou for sending through the cancellation waiver, i have actioned that now …" at bounding box center [984, 366] width 674 height 14
click at [1256, 367] on span "Thankyou for sending through the cancellation waiver, i have actioned that now …" at bounding box center [995, 366] width 696 height 14
click at [853, 386] on p "Thankyou for sending through the cancellation waiver, i have actioned that now …" at bounding box center [1035, 375] width 777 height 37
click at [1123, 366] on span "Thankyou for sending through the cancellation waiver, i have actioned that now …" at bounding box center [1024, 375] width 754 height 33
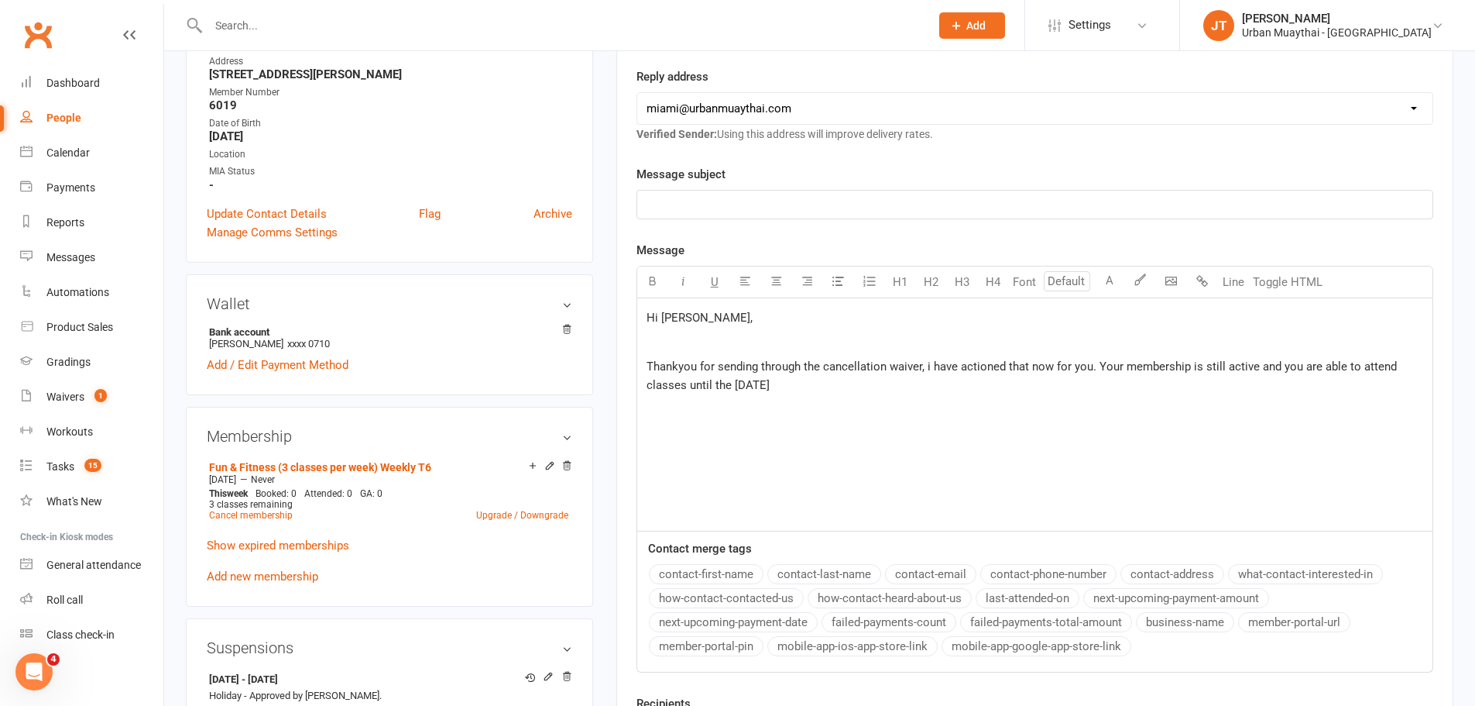
click at [1097, 364] on span "Thankyou for sending through the cancellation waiver, i have actioned that now …" at bounding box center [1024, 375] width 754 height 33
click at [1021, 391] on p "Thankyou for sending through the cancellation waiver, i have actioned that now …" at bounding box center [1035, 375] width 777 height 37
drag, startPoint x: 1327, startPoint y: 397, endPoint x: 605, endPoint y: 319, distance: 725.9
click at [605, 319] on main "✓ Memberships Fun & Fitness (3 classes per week) Weekly... Does not expire $ Ba…" at bounding box center [1035, 297] width 860 height 1068
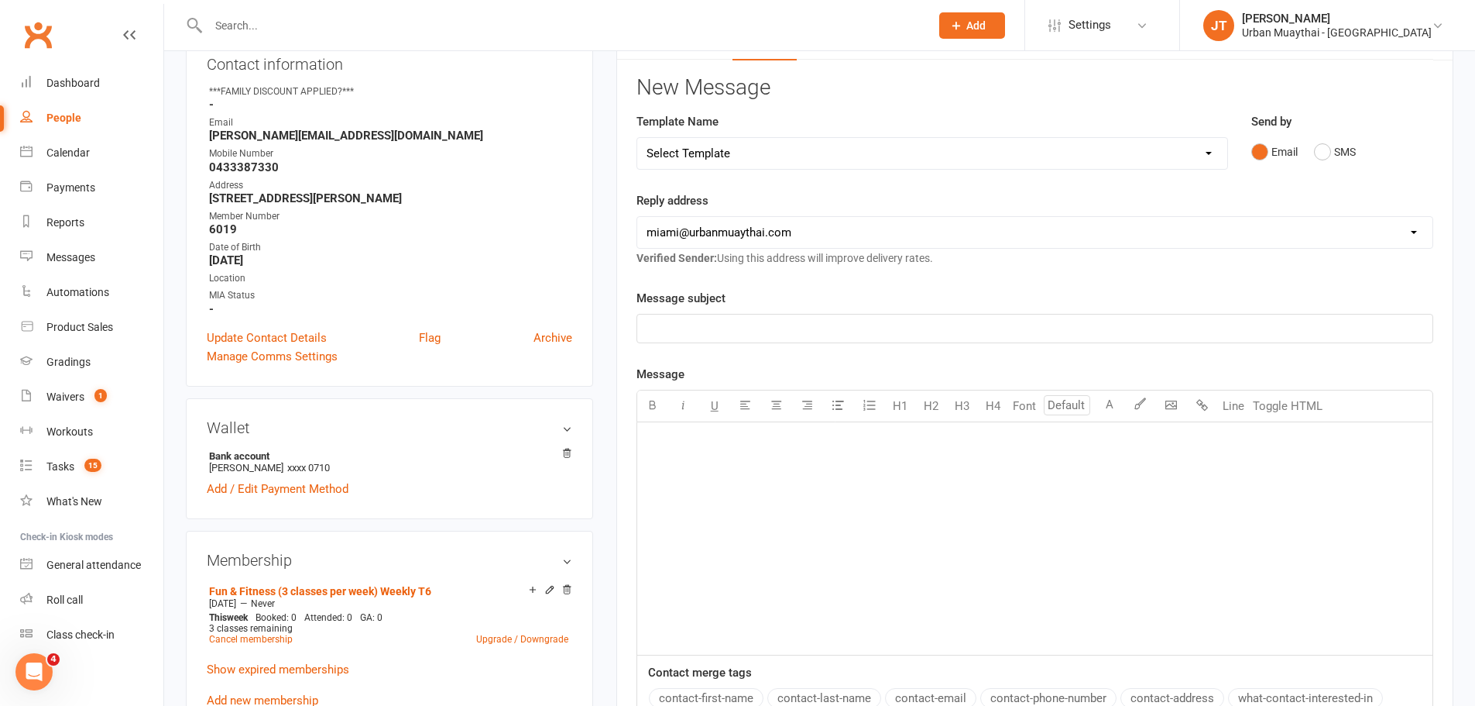
scroll to position [0, 0]
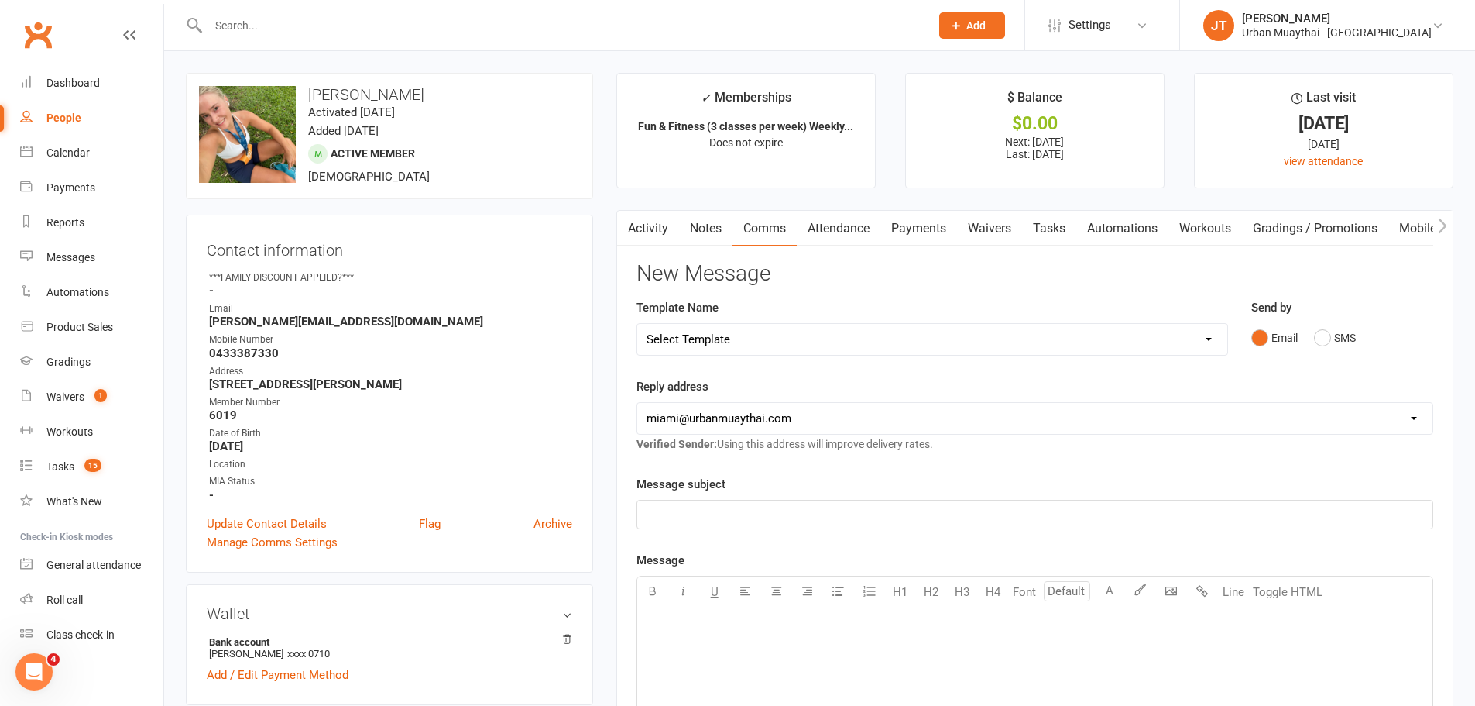
click at [918, 228] on link "Payments" at bounding box center [919, 229] width 77 height 36
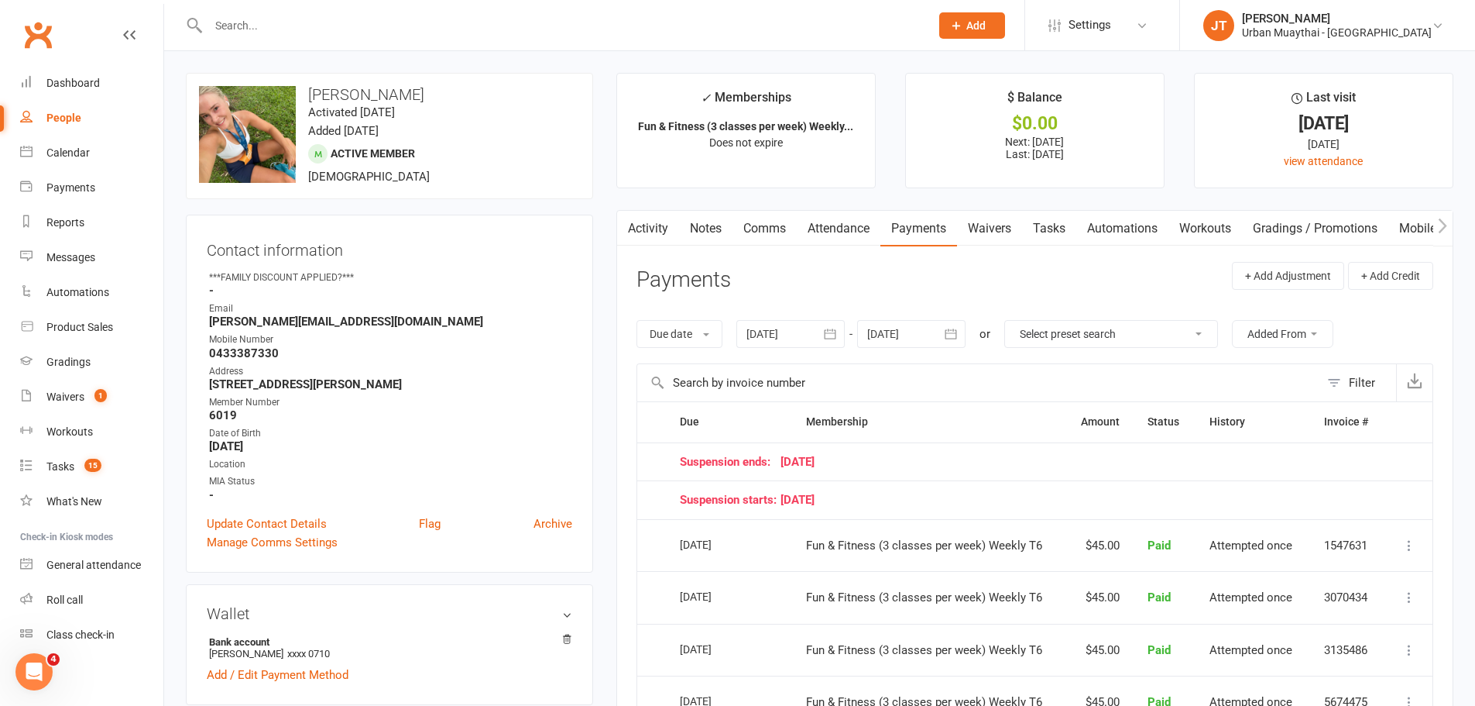
click at [250, 32] on input "text" at bounding box center [562, 26] width 716 height 22
type input "[PERSON_NAME] [PERSON_NAME]"
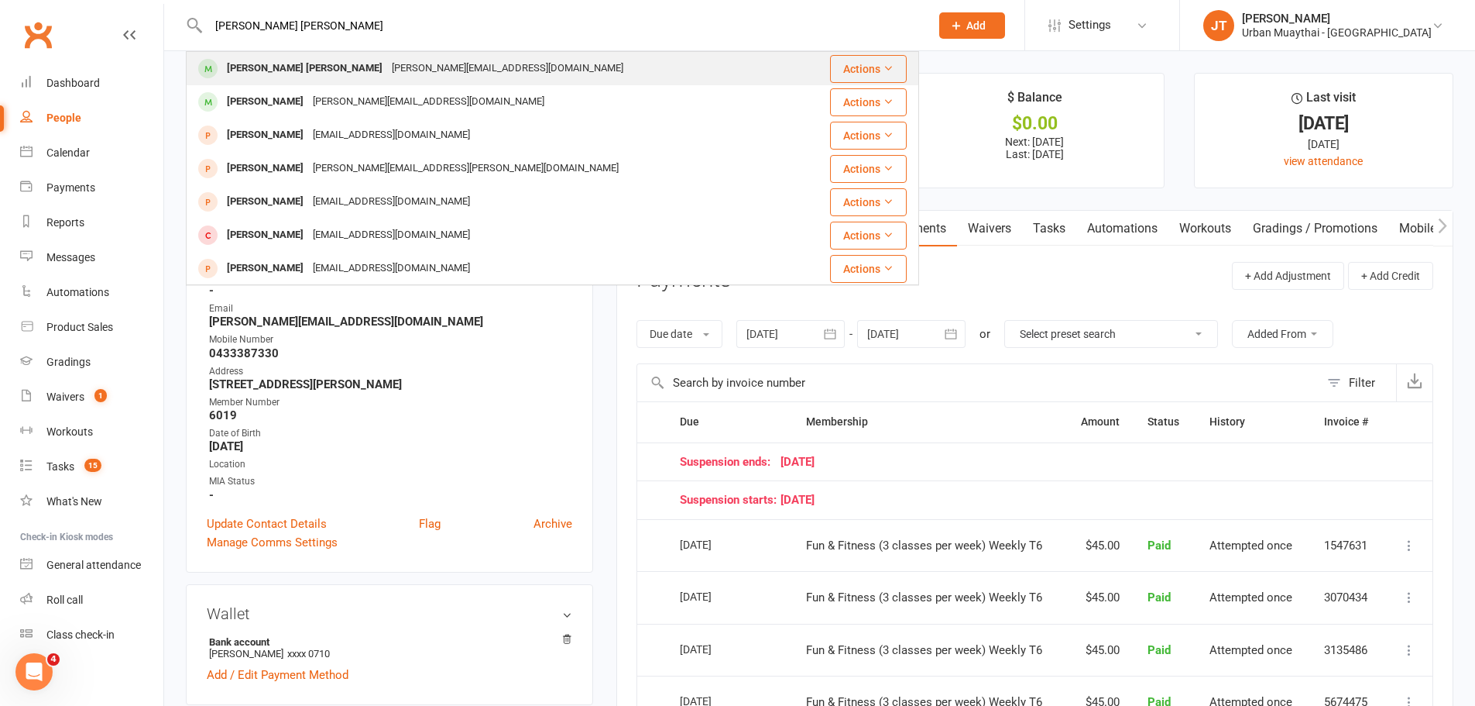
click at [387, 74] on div "[PERSON_NAME][EMAIL_ADDRESS][DOMAIN_NAME]" at bounding box center [507, 68] width 241 height 22
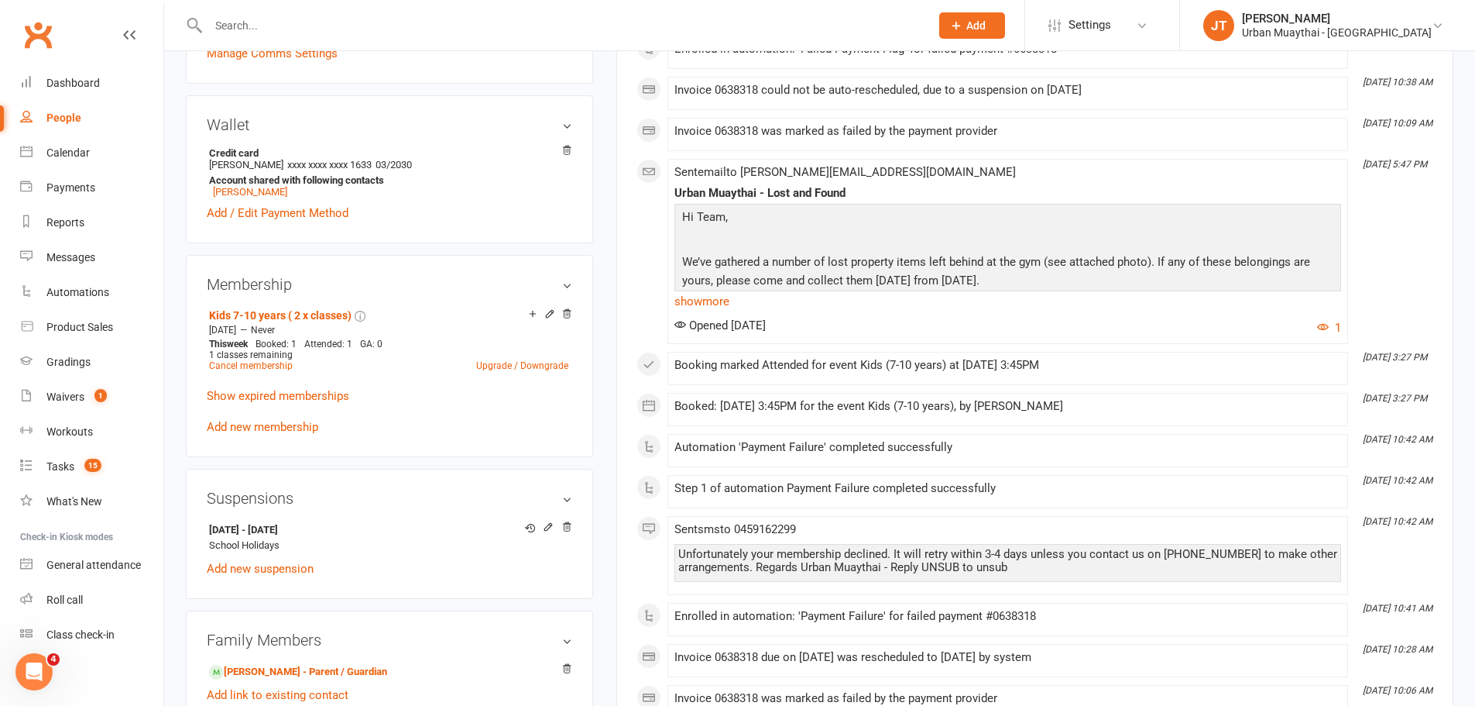
scroll to position [542, 0]
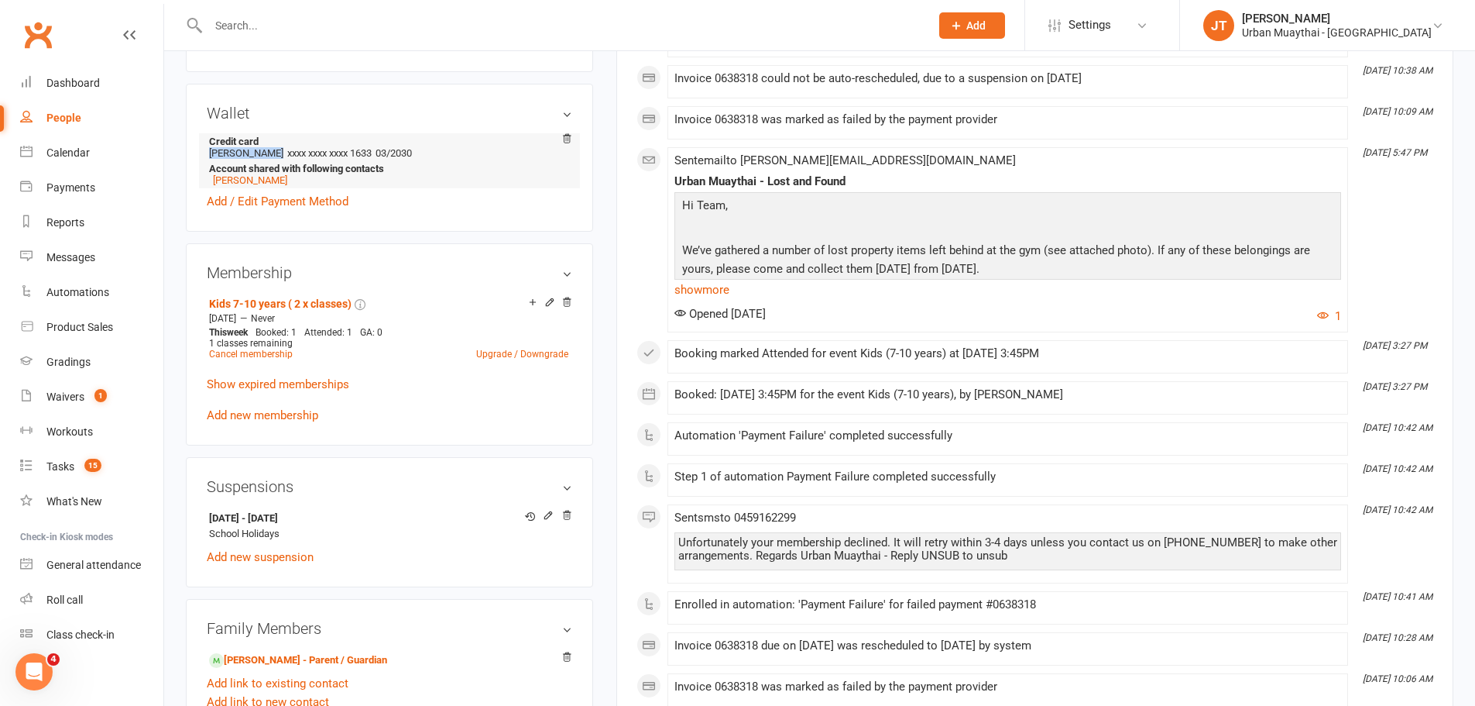
drag, startPoint x: 210, startPoint y: 153, endPoint x: 276, endPoint y: 153, distance: 66.6
click at [276, 153] on li "Credit card [PERSON_NAME] xxxx xxxx xxxx 1633 03/2030 Account shared with follo…" at bounding box center [390, 160] width 366 height 55
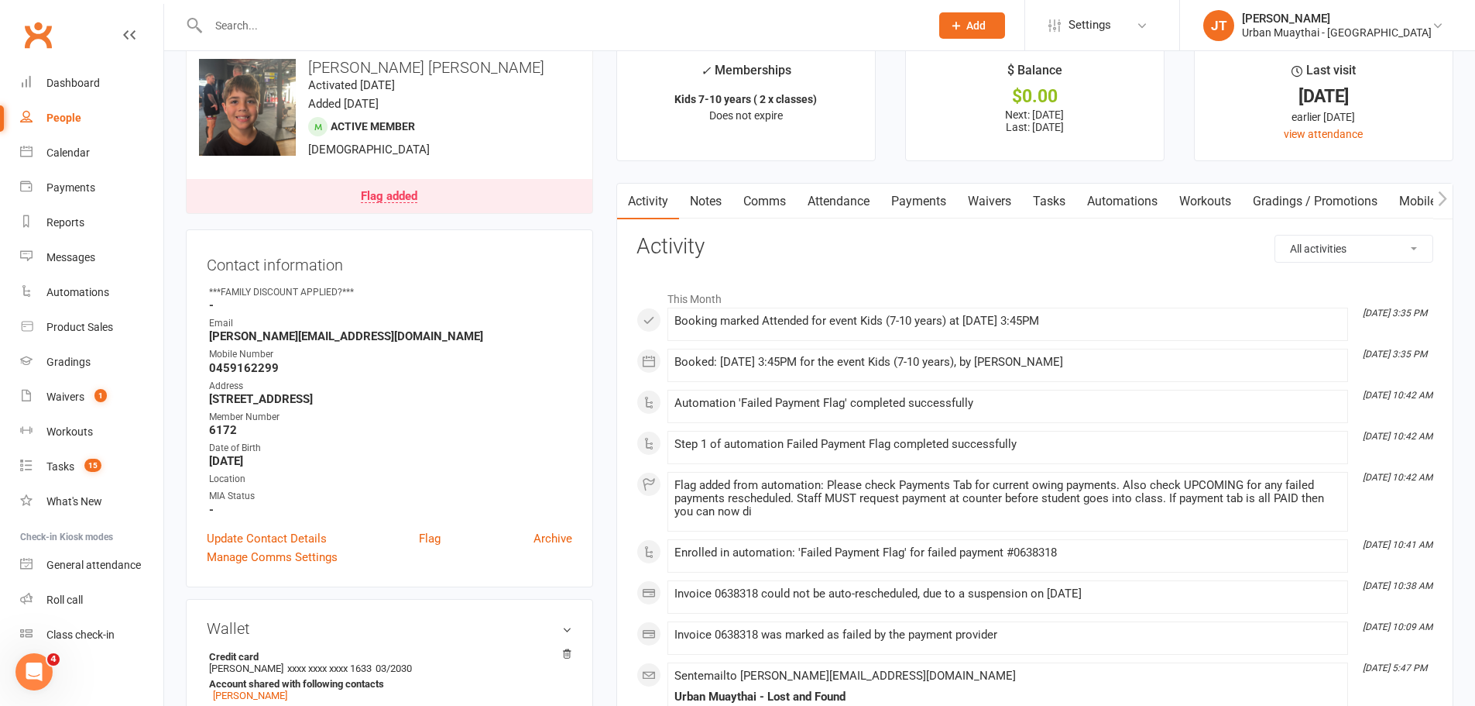
scroll to position [0, 0]
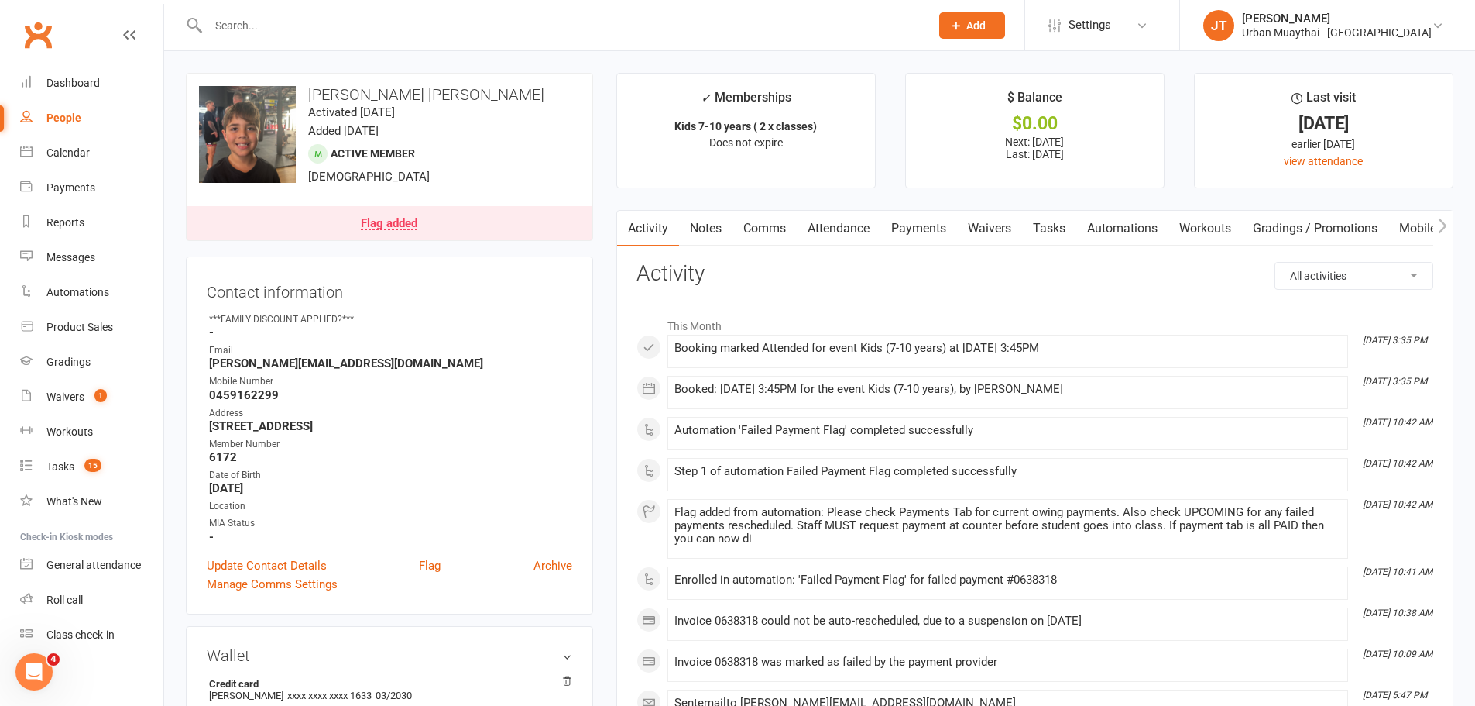
click at [906, 221] on link "Payments" at bounding box center [919, 229] width 77 height 36
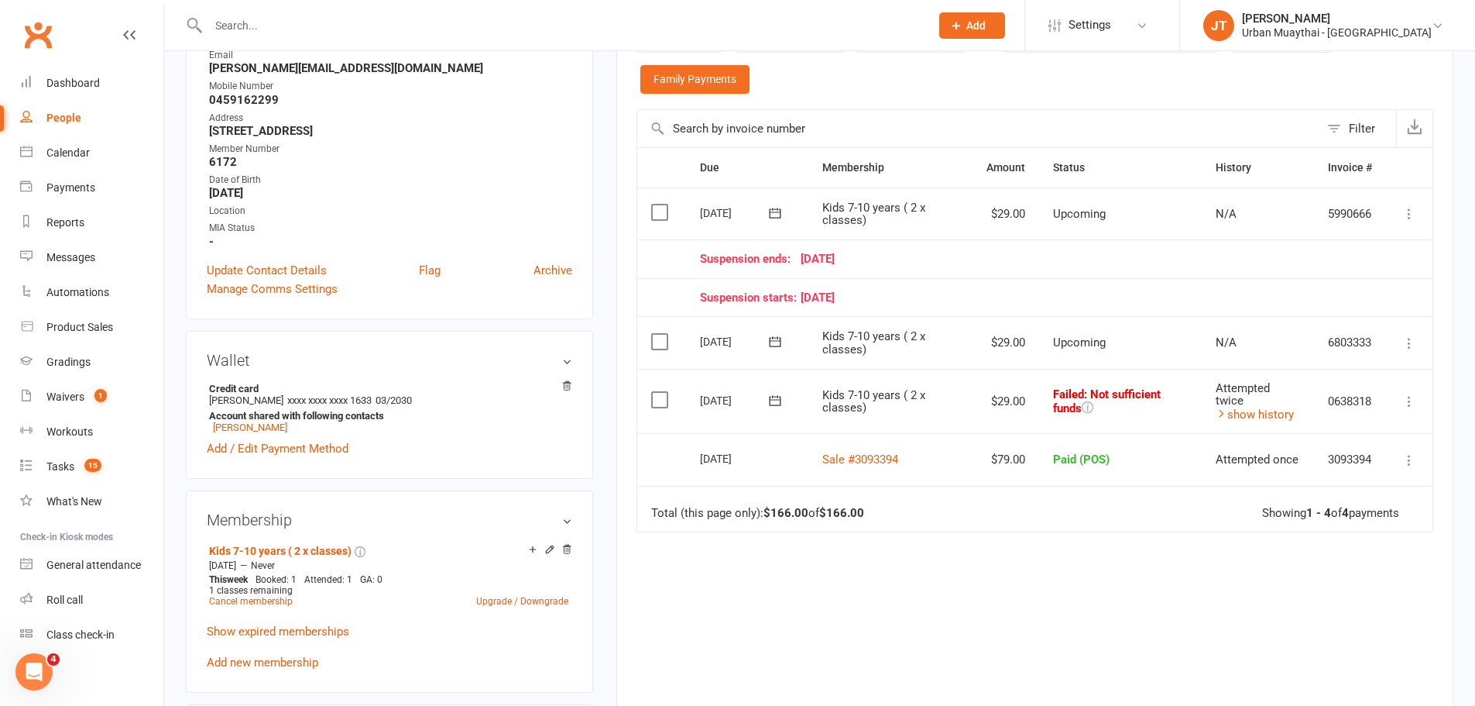
scroll to position [387, 0]
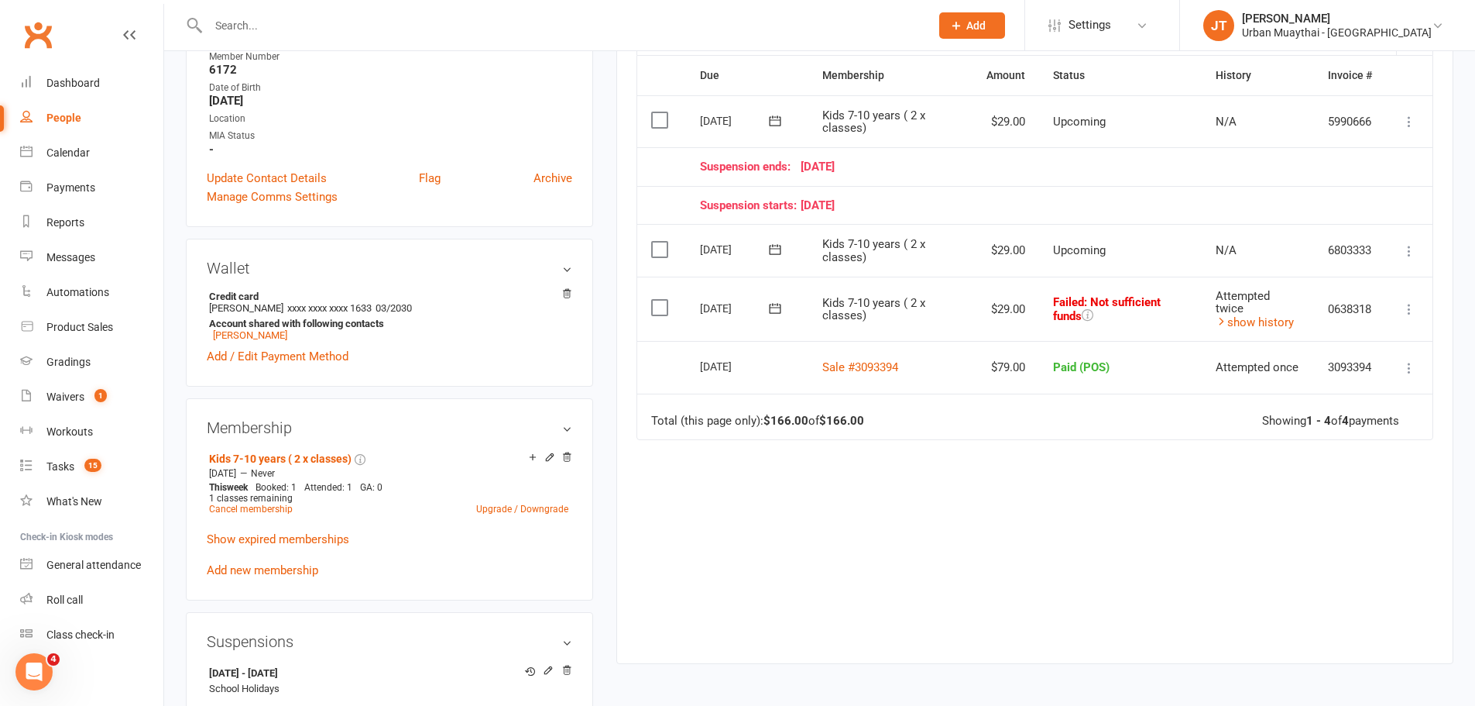
click at [1407, 307] on icon at bounding box center [1409, 308] width 15 height 15
click at [1405, 306] on icon at bounding box center [1409, 308] width 15 height 15
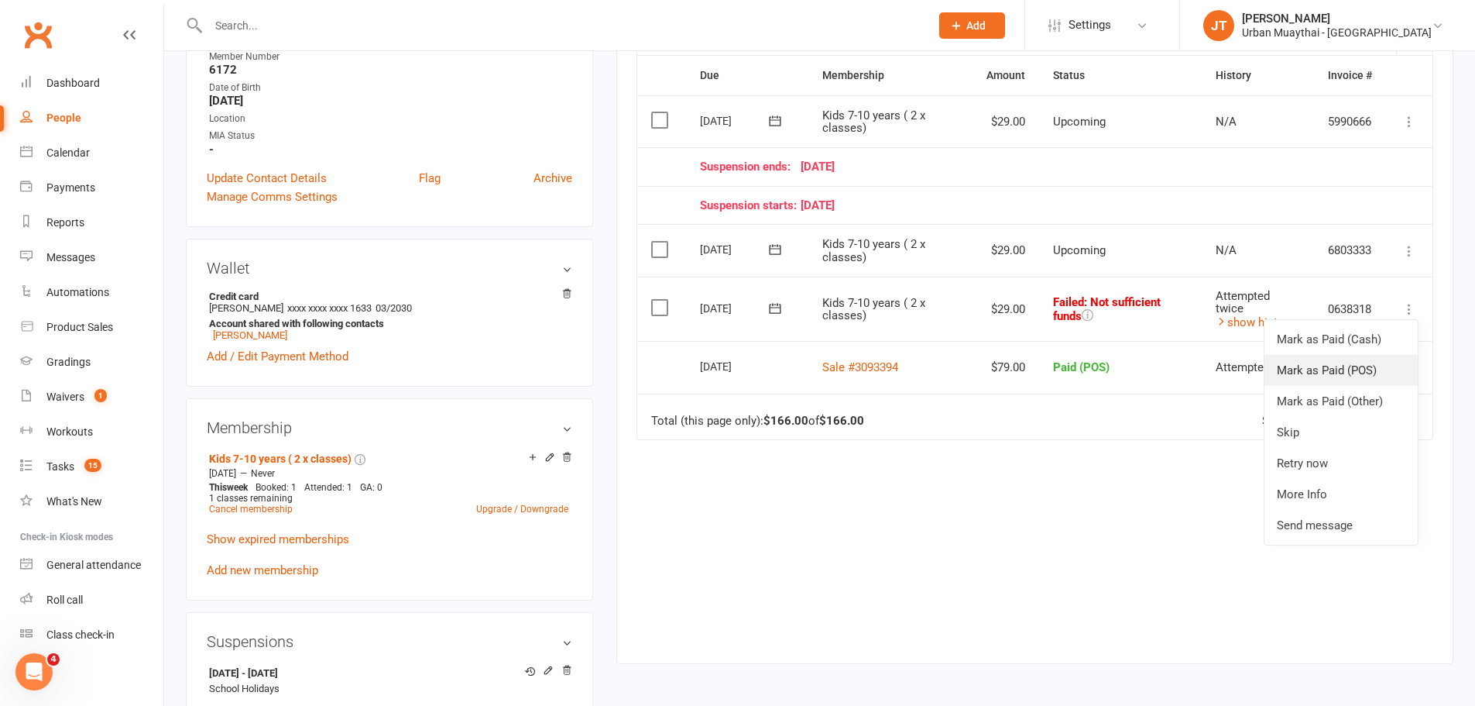
click at [1334, 369] on link "Mark as Paid (POS)" at bounding box center [1341, 370] width 153 height 31
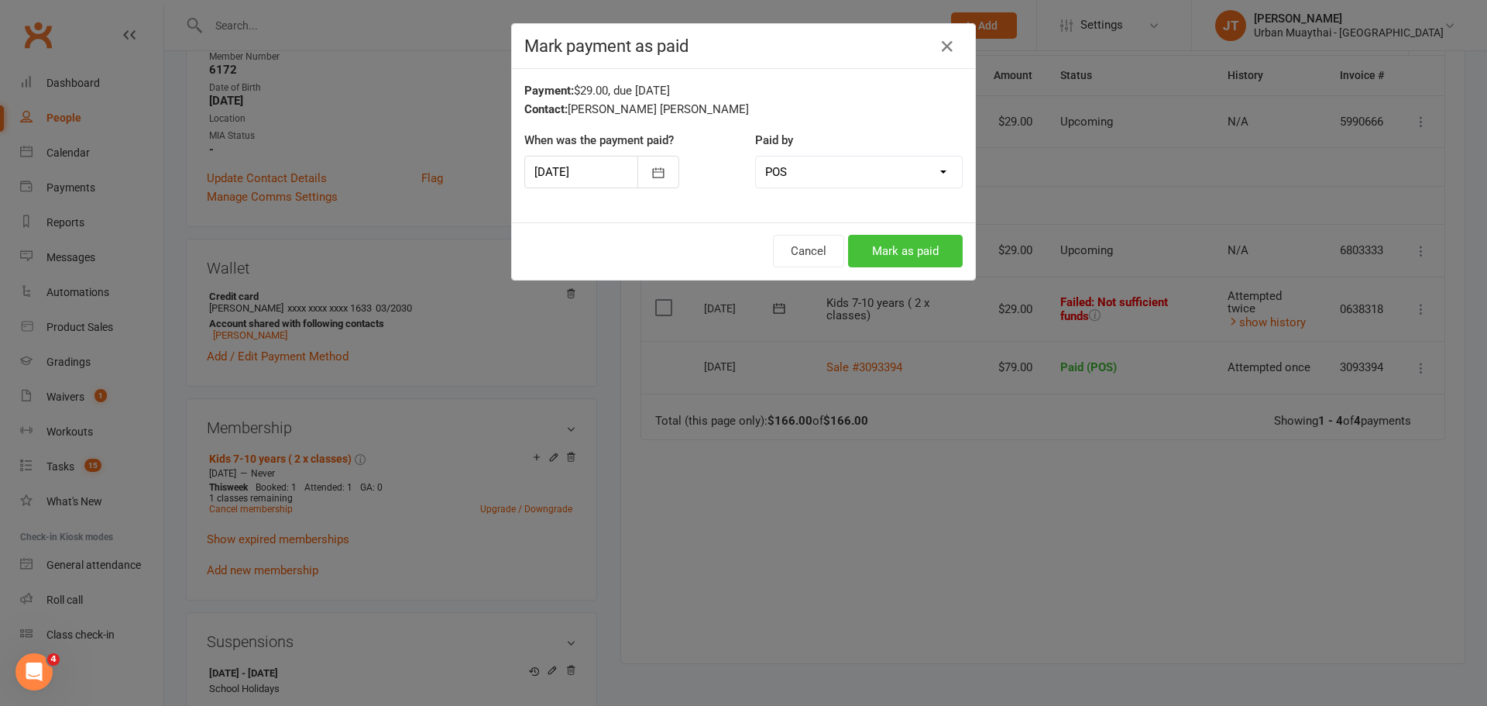
click at [908, 255] on button "Mark as paid" at bounding box center [905, 251] width 115 height 33
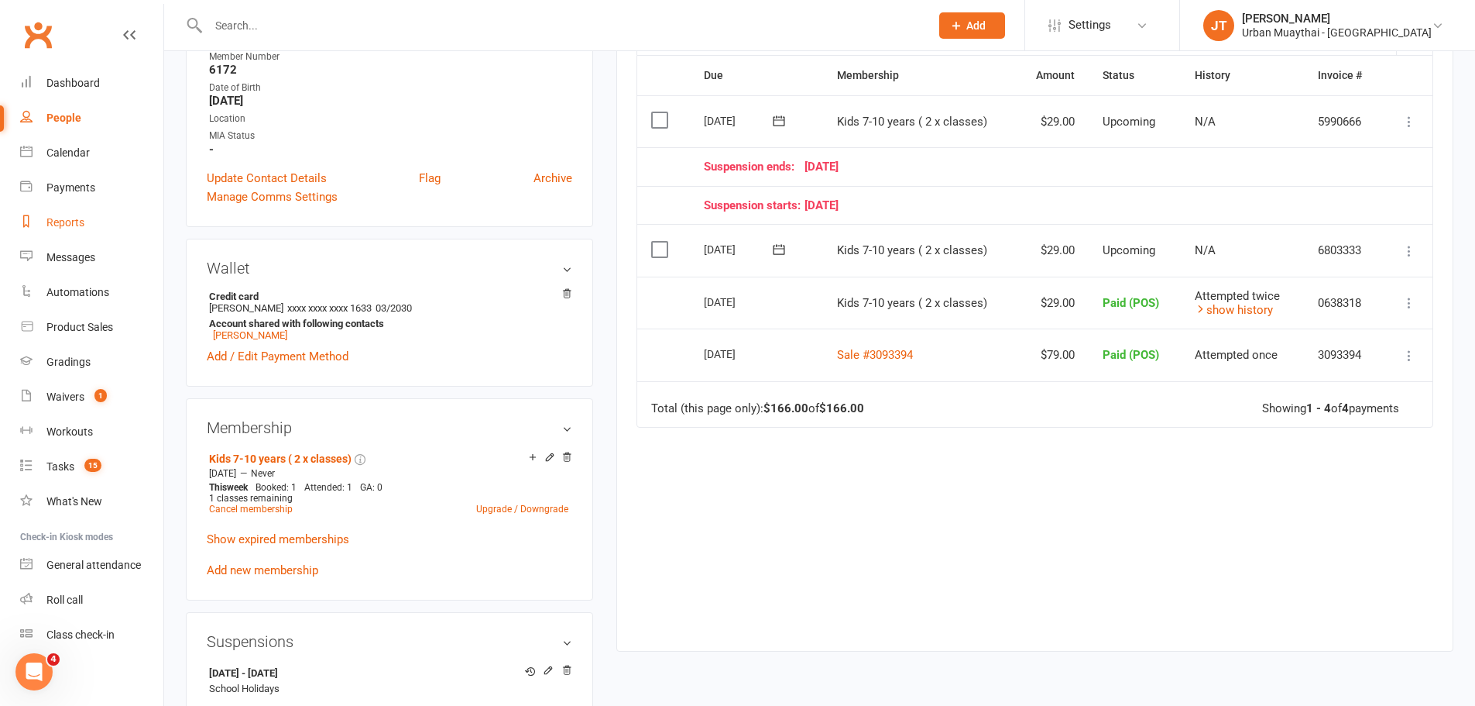
click at [75, 221] on div "Reports" at bounding box center [65, 222] width 38 height 12
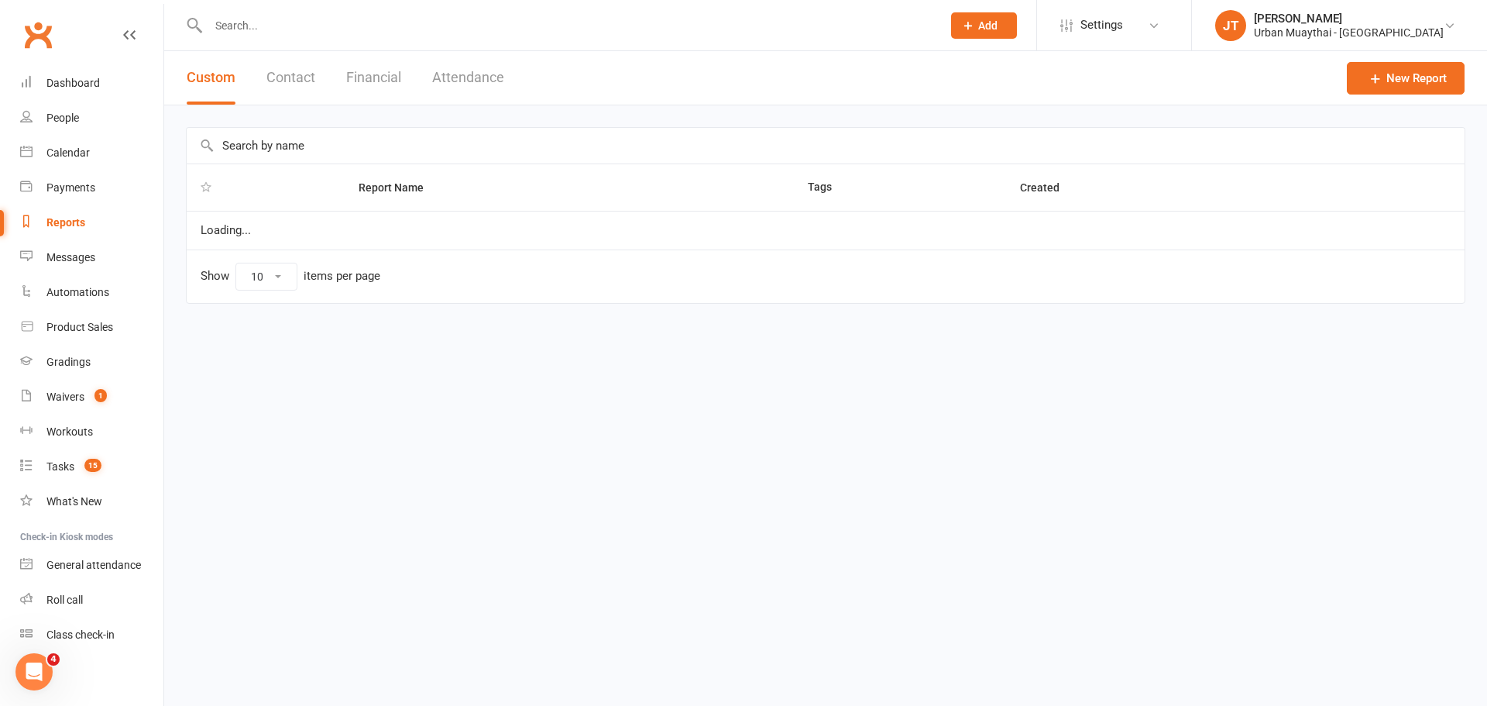
click at [363, 74] on button "Financial" at bounding box center [373, 77] width 55 height 53
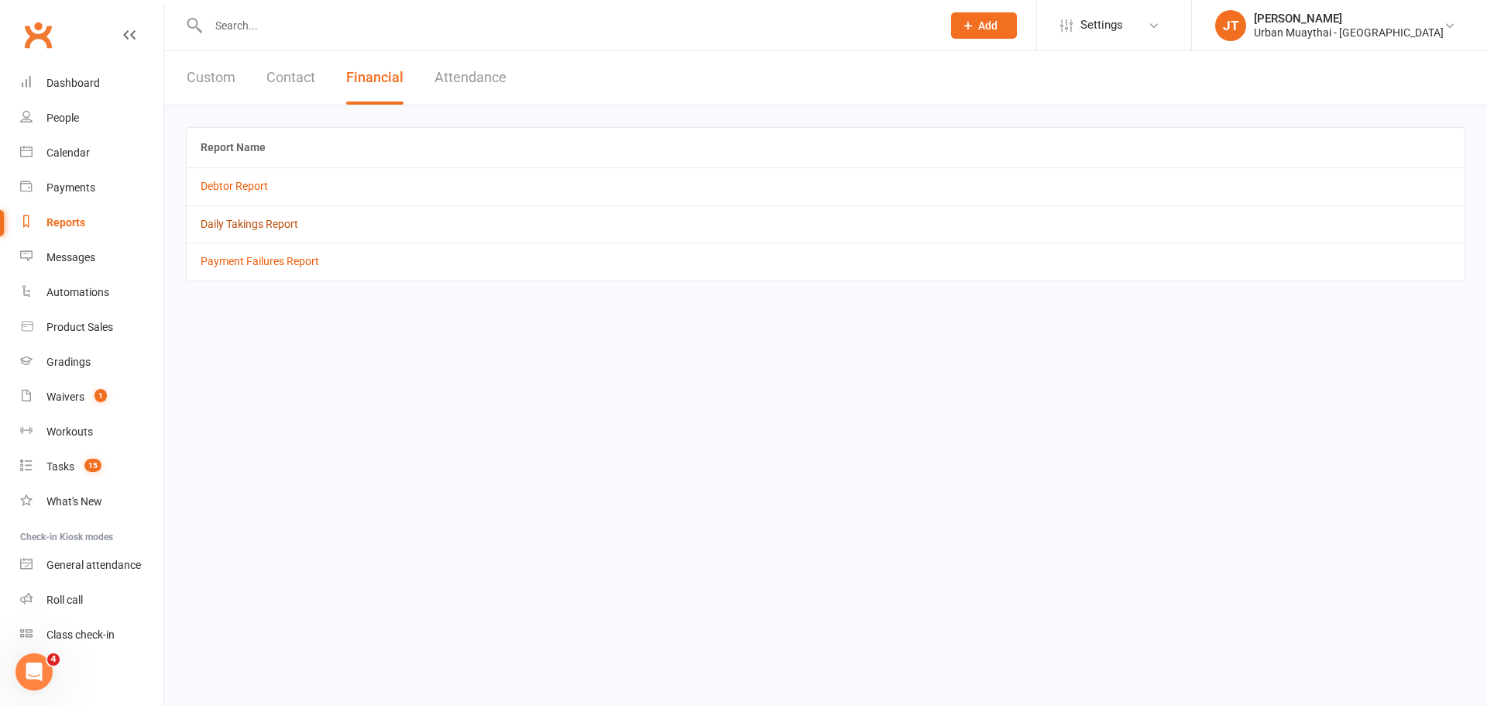
click at [259, 226] on link "Daily Takings Report" at bounding box center [250, 224] width 98 height 12
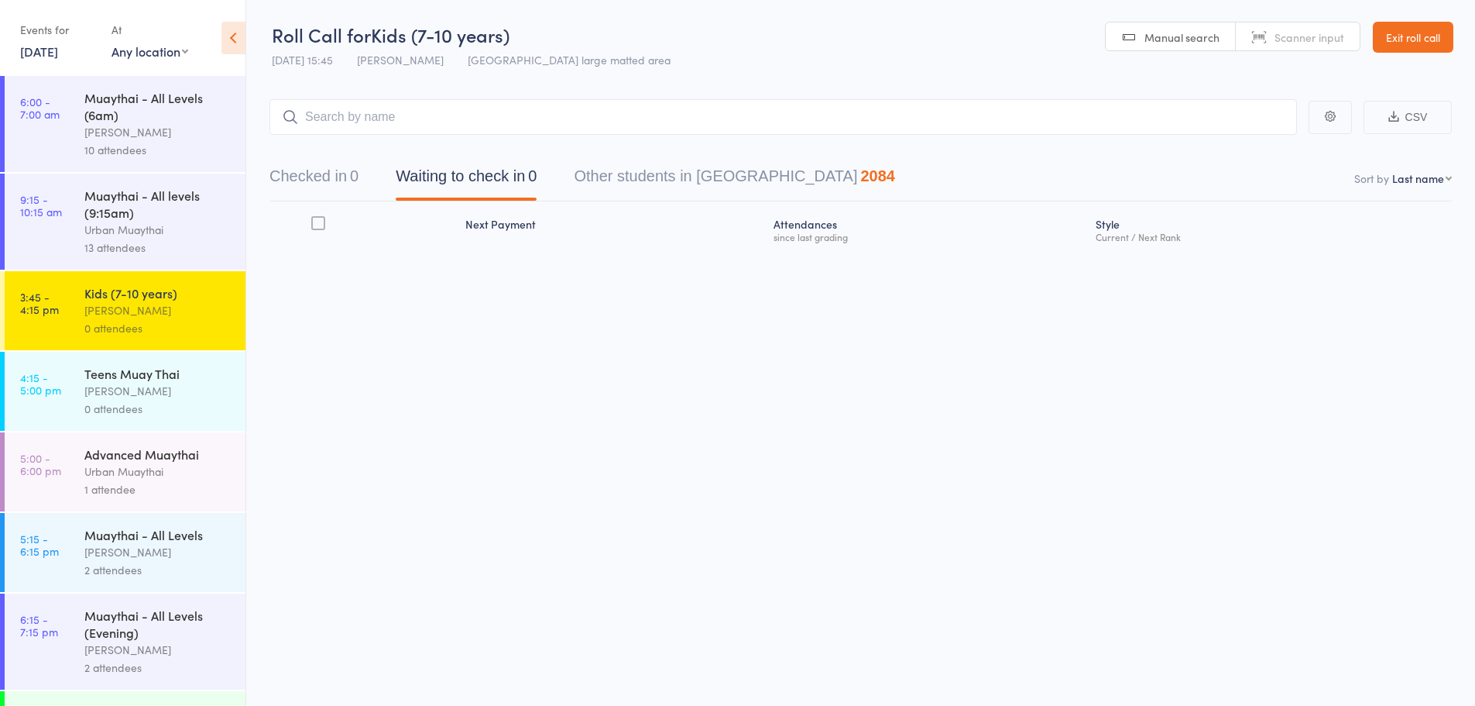
click at [135, 57] on select "Any location Miami Small matted area Weights Area Ring Miami large matted area" at bounding box center [150, 51] width 77 height 17
click at [57, 42] on div "Events for" at bounding box center [58, 30] width 76 height 26
click at [57, 48] on link "16 Sep, 2025" at bounding box center [39, 51] width 38 height 17
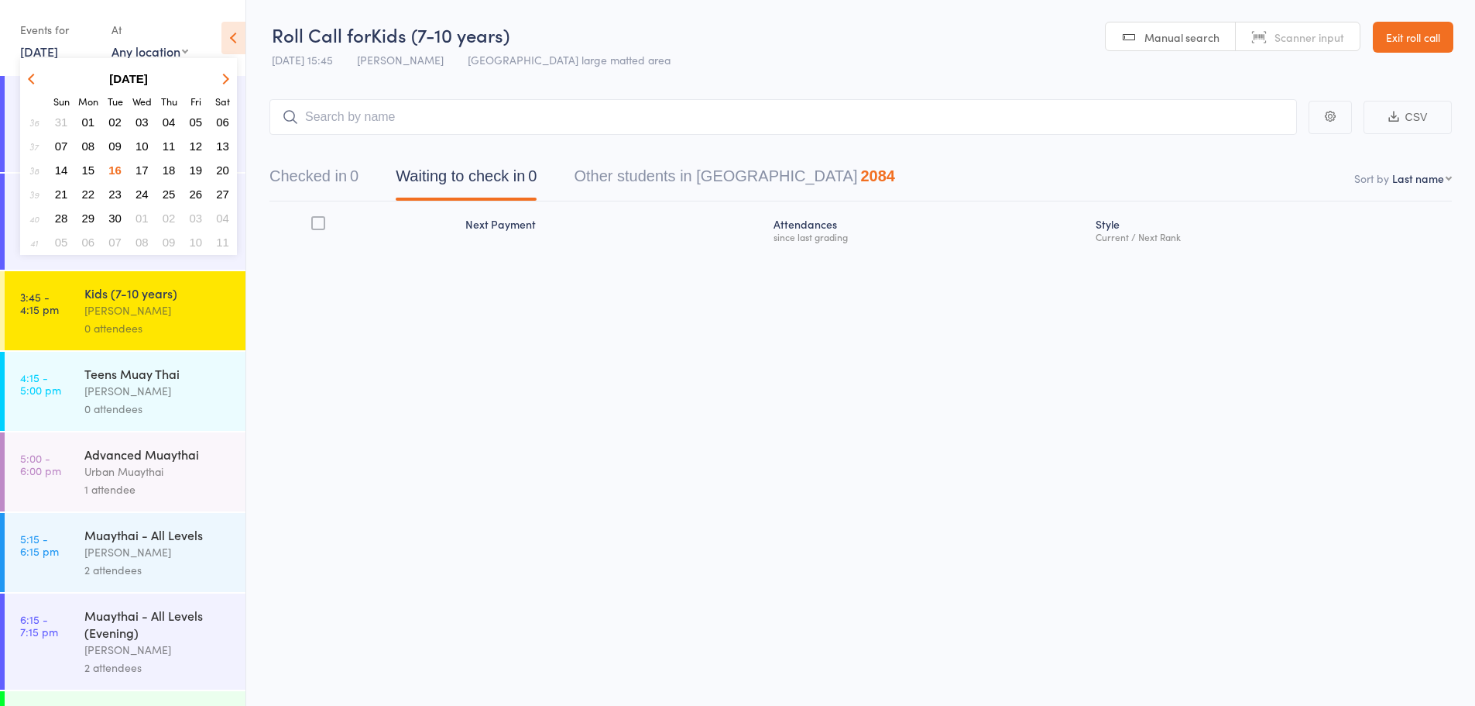
click at [195, 171] on span "19" at bounding box center [196, 169] width 13 height 13
